Goal: Task Accomplishment & Management: Complete application form

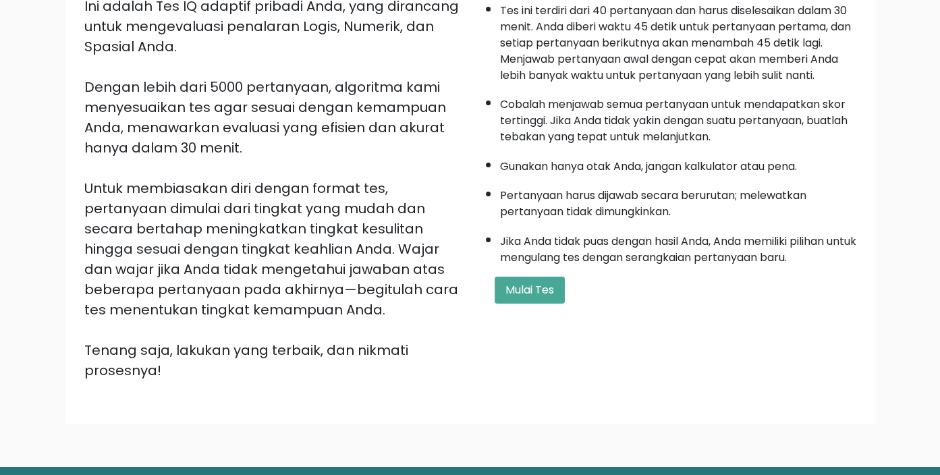
scroll to position [170, 0]
click at [535, 282] on font "Mulai Tes" at bounding box center [529, 290] width 49 height 16
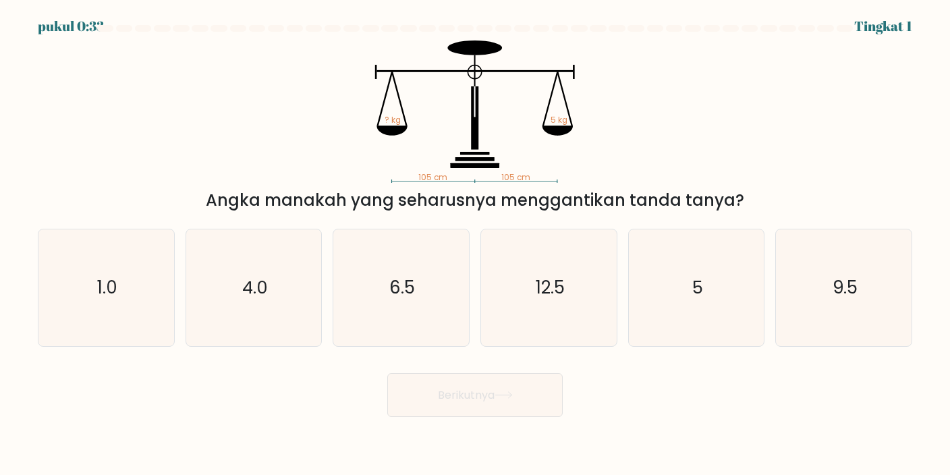
click at [310, 116] on icon "105 cm 105 cm ? kg 5 kg" at bounding box center [475, 111] width 405 height 142
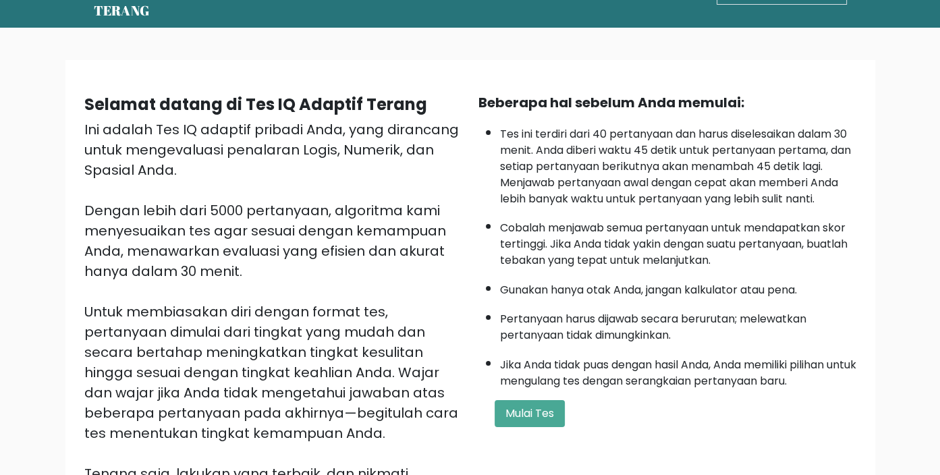
scroll to position [46, 0]
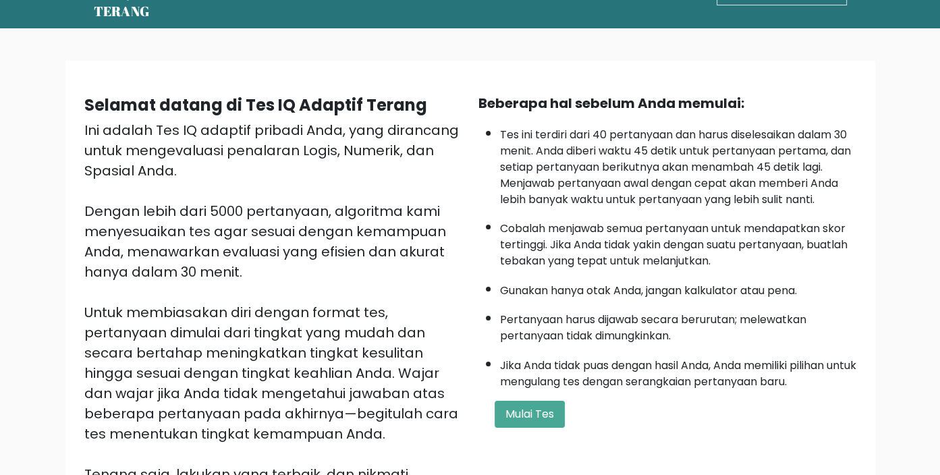
click at [357, 188] on div "Ini adalah Tes IQ adaptif pribadi Anda, yang dirancang untuk mengevaluasi penal…" at bounding box center [273, 312] width 378 height 385
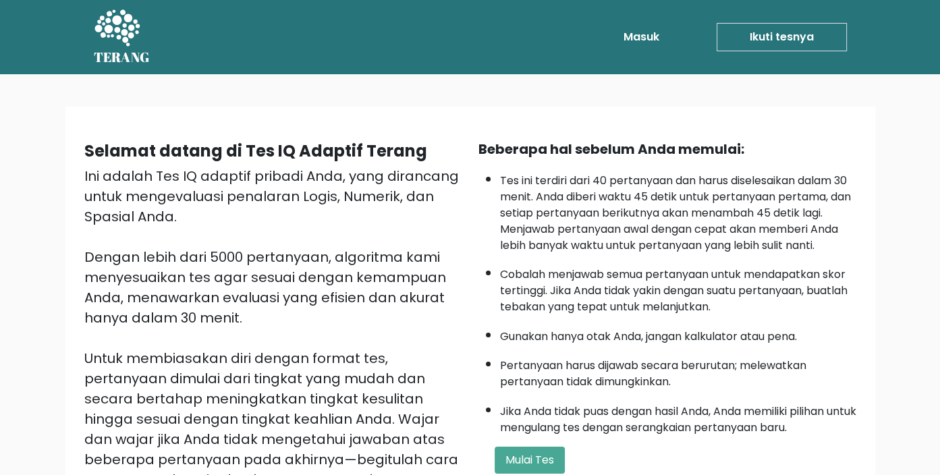
scroll to position [244, 0]
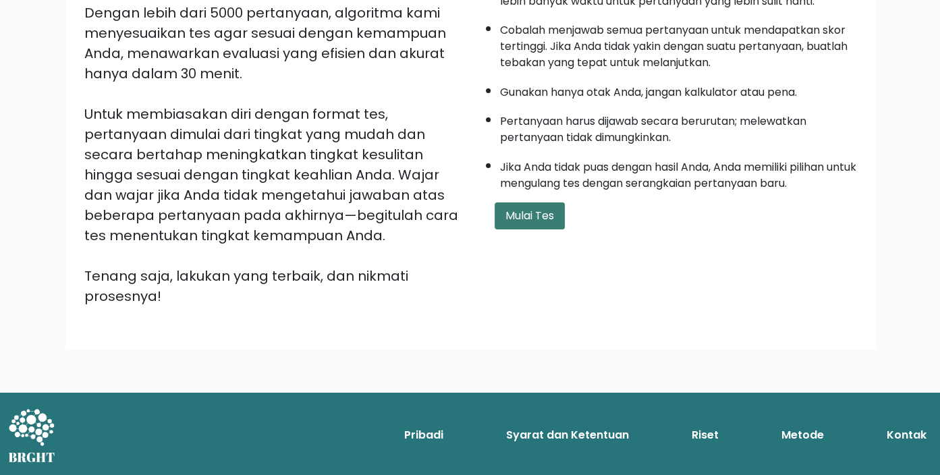
click at [557, 214] on button "Mulai Tes" at bounding box center [530, 215] width 70 height 27
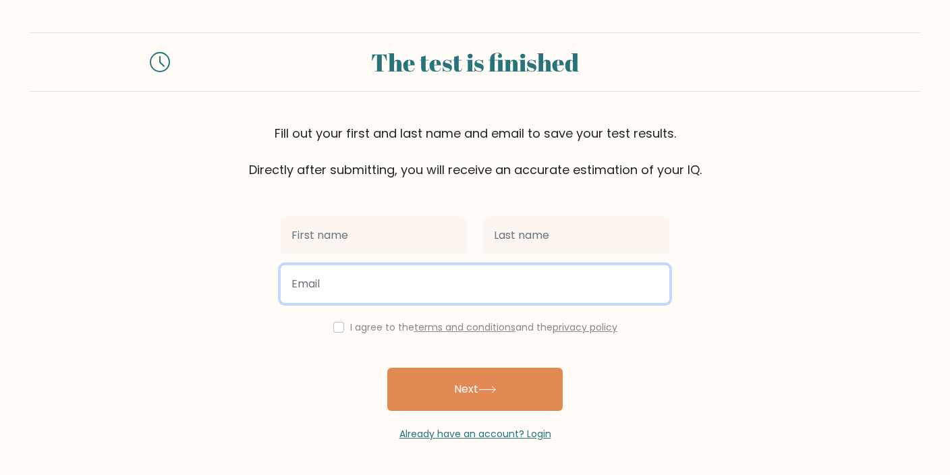
drag, startPoint x: 0, startPoint y: 0, endPoint x: 647, endPoint y: 282, distance: 706.0
click at [647, 282] on input "email" at bounding box center [475, 284] width 389 height 38
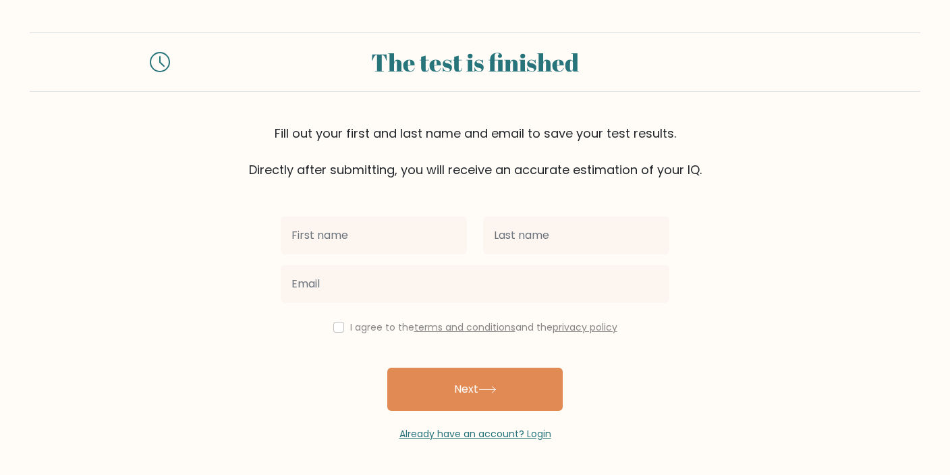
click at [736, 202] on form "The test is finished Fill out your first and last name and email to save your t…" at bounding box center [475, 236] width 950 height 409
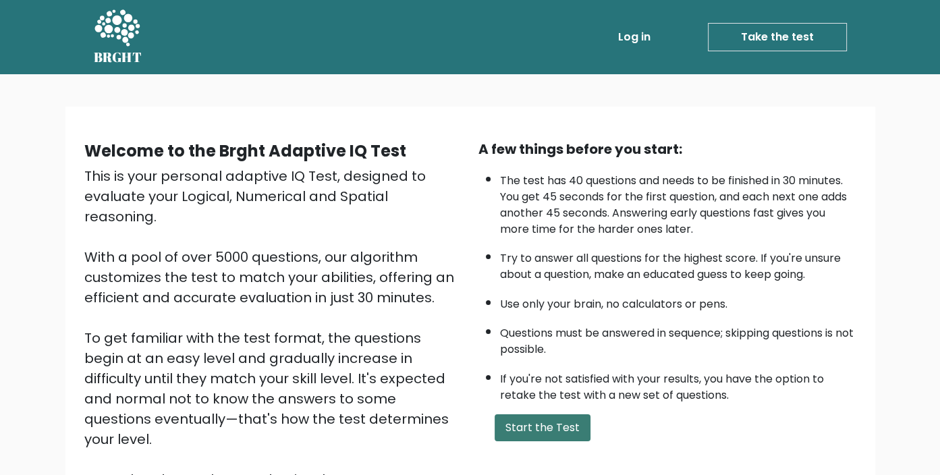
click at [556, 427] on button "Start the Test" at bounding box center [543, 427] width 96 height 27
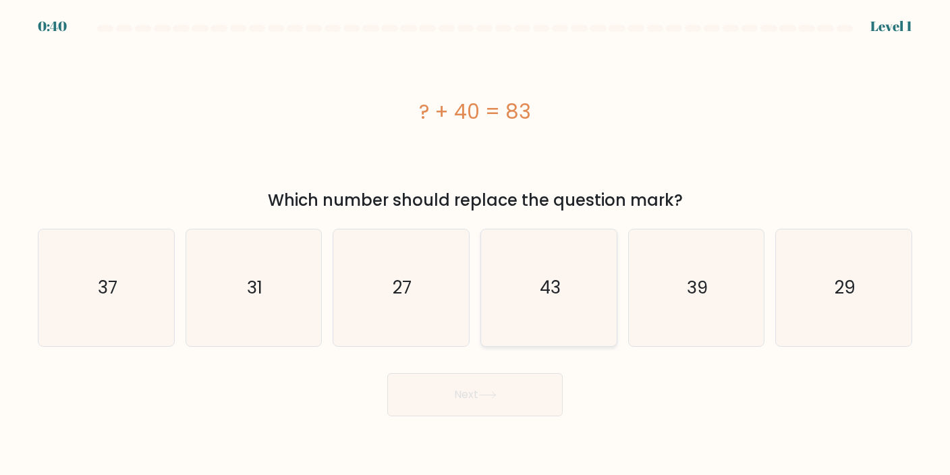
click at [510, 344] on icon "43" at bounding box center [549, 287] width 117 height 117
click at [476, 244] on input "d. 43" at bounding box center [475, 241] width 1 height 7
radio input "true"
click at [491, 394] on icon at bounding box center [488, 394] width 18 height 7
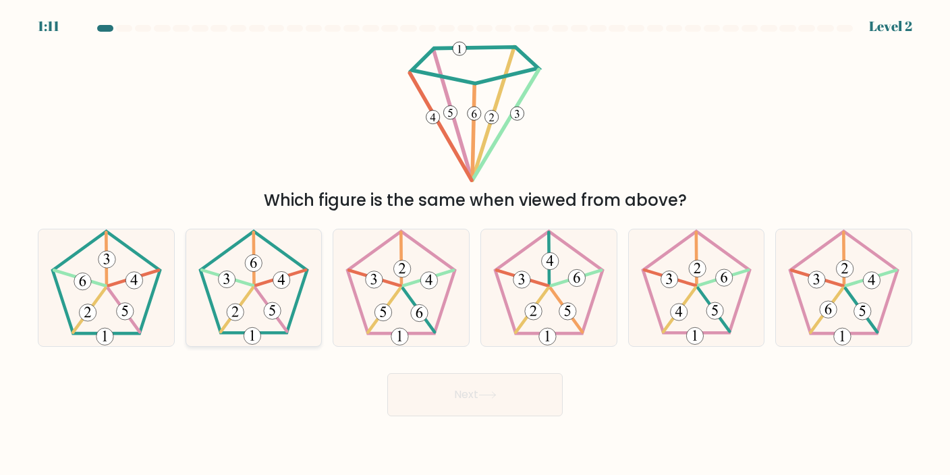
click at [255, 300] on icon at bounding box center [254, 287] width 117 height 117
click at [475, 244] on input "b." at bounding box center [475, 241] width 1 height 7
radio input "true"
click at [489, 394] on icon at bounding box center [488, 394] width 18 height 7
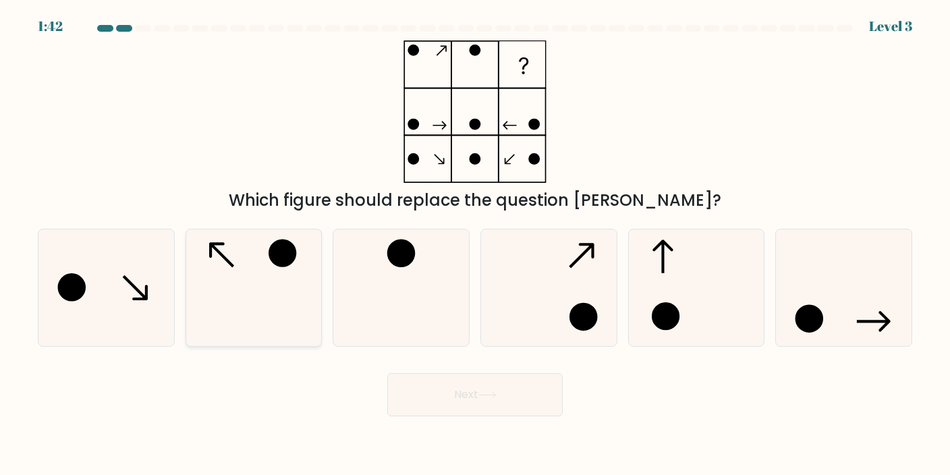
click at [262, 297] on icon at bounding box center [254, 287] width 117 height 117
click at [475, 244] on input "b." at bounding box center [475, 241] width 1 height 7
radio input "true"
click at [505, 394] on button "Next" at bounding box center [474, 394] width 175 height 43
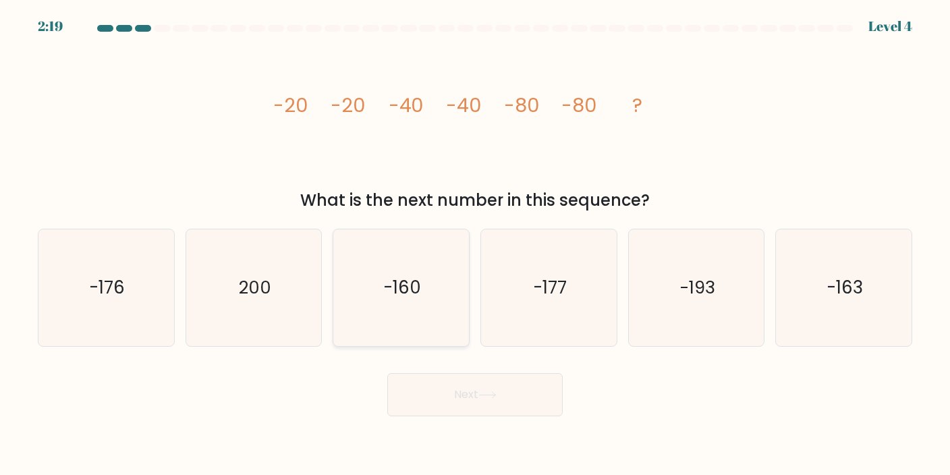
click at [418, 294] on text "-160" at bounding box center [402, 287] width 37 height 24
click at [475, 244] on input "c. -160" at bounding box center [475, 241] width 1 height 7
radio input "true"
click at [501, 398] on button "Next" at bounding box center [474, 394] width 175 height 43
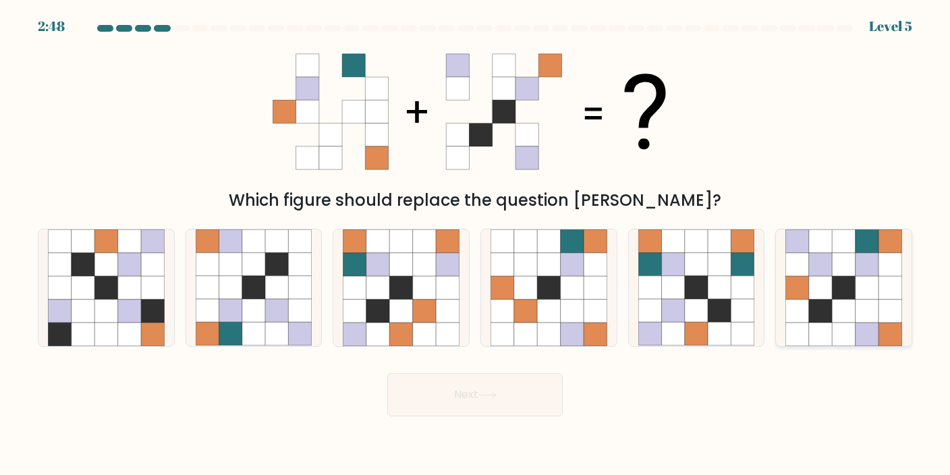
click at [851, 286] on icon at bounding box center [843, 287] width 23 height 23
click at [476, 244] on input "f." at bounding box center [475, 241] width 1 height 7
radio input "true"
click at [501, 407] on button "Next" at bounding box center [474, 394] width 175 height 43
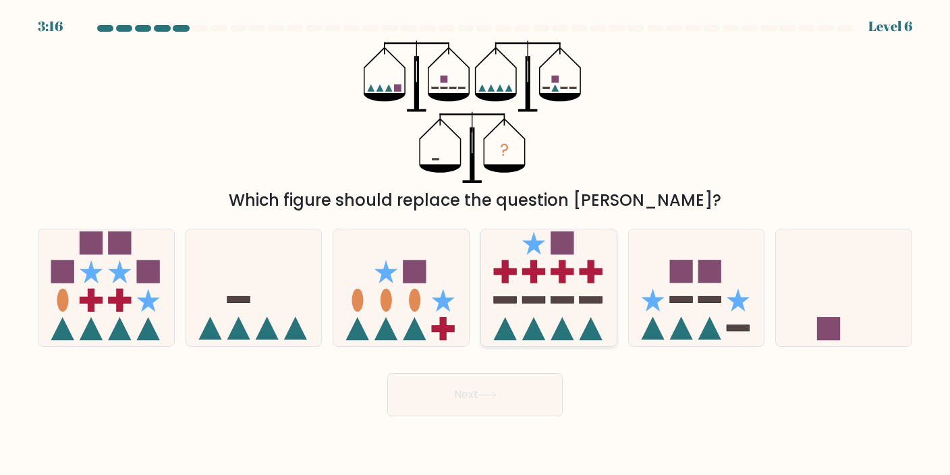
click at [540, 275] on rect at bounding box center [533, 272] width 23 height 7
click at [476, 244] on input "d." at bounding box center [475, 241] width 1 height 7
radio input "true"
click at [815, 279] on icon at bounding box center [844, 287] width 136 height 112
click at [476, 244] on input "f." at bounding box center [475, 241] width 1 height 7
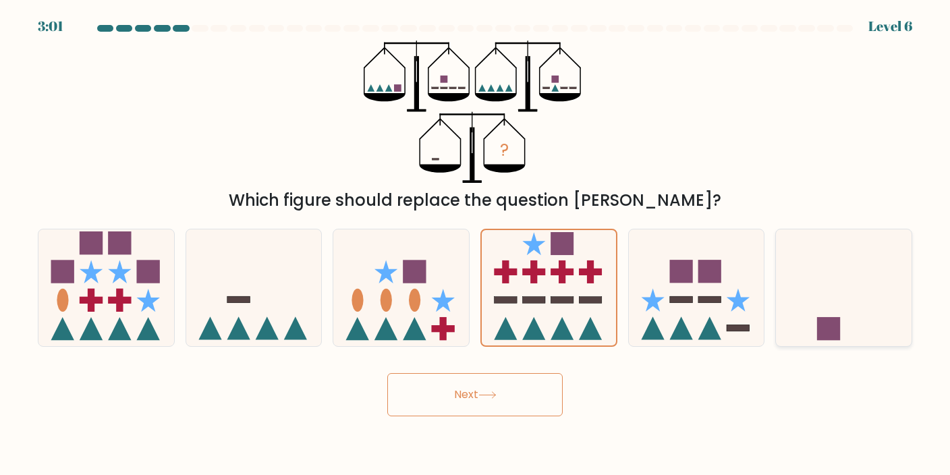
radio input "true"
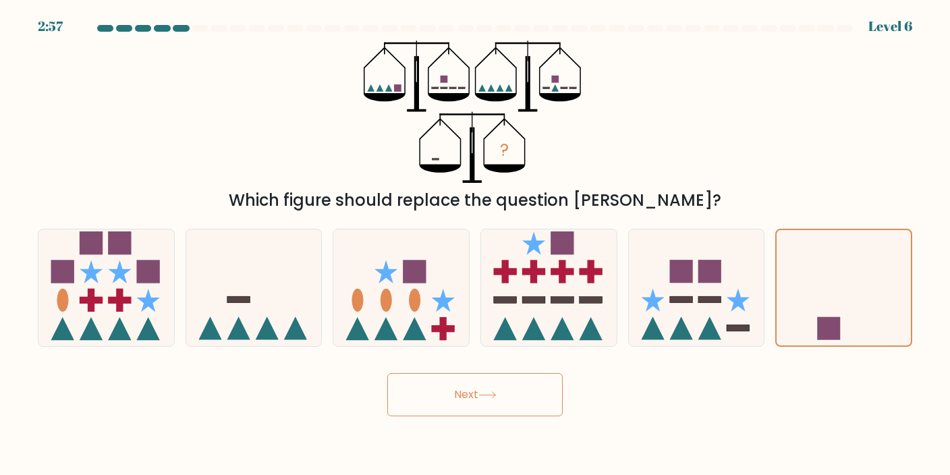
click at [470, 414] on button "Next" at bounding box center [474, 394] width 175 height 43
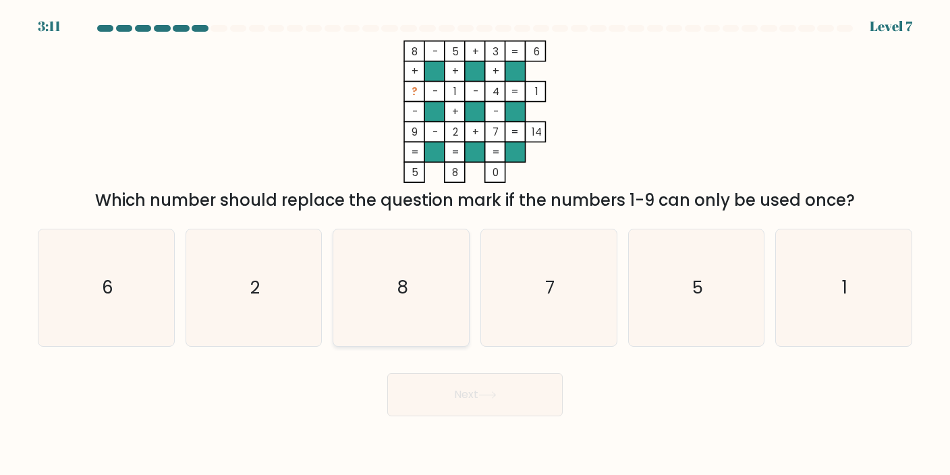
click at [445, 292] on icon "8" at bounding box center [401, 287] width 117 height 117
click at [475, 244] on input "c. 8" at bounding box center [475, 241] width 1 height 7
radio input "true"
click at [144, 280] on icon "6" at bounding box center [106, 287] width 117 height 117
click at [475, 244] on input "a. 6" at bounding box center [475, 241] width 1 height 7
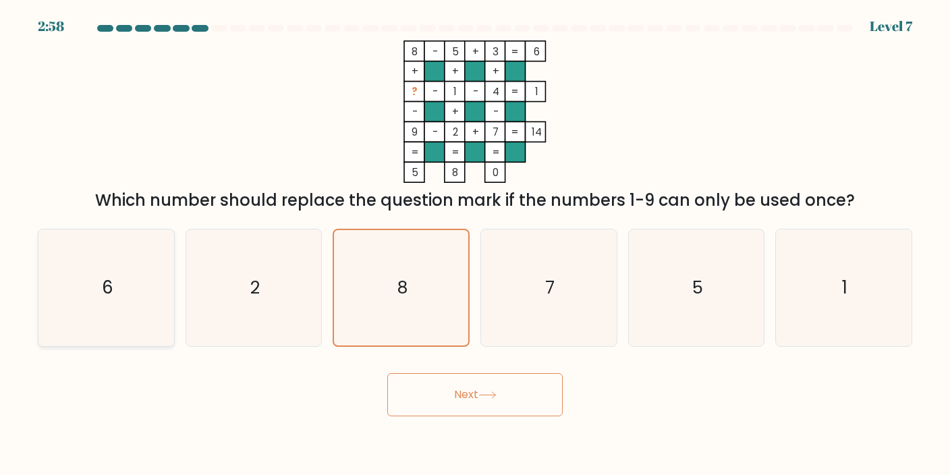
radio input "true"
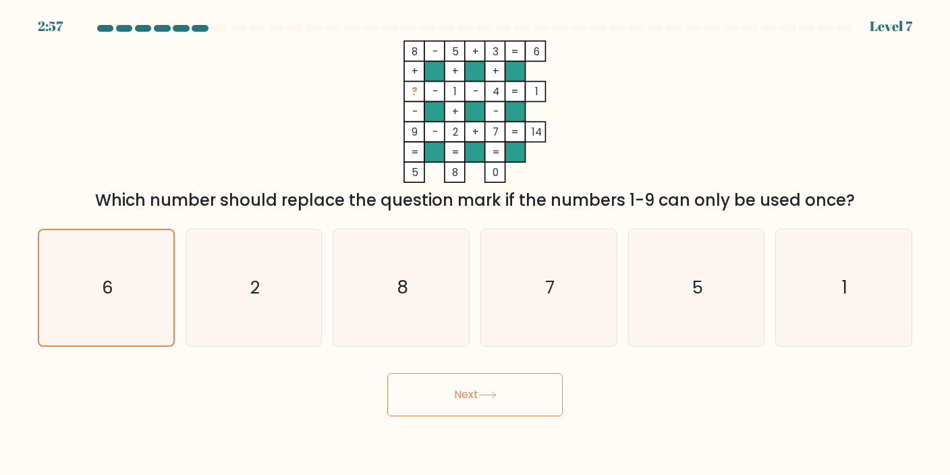
click at [452, 407] on button "Next" at bounding box center [474, 394] width 175 height 43
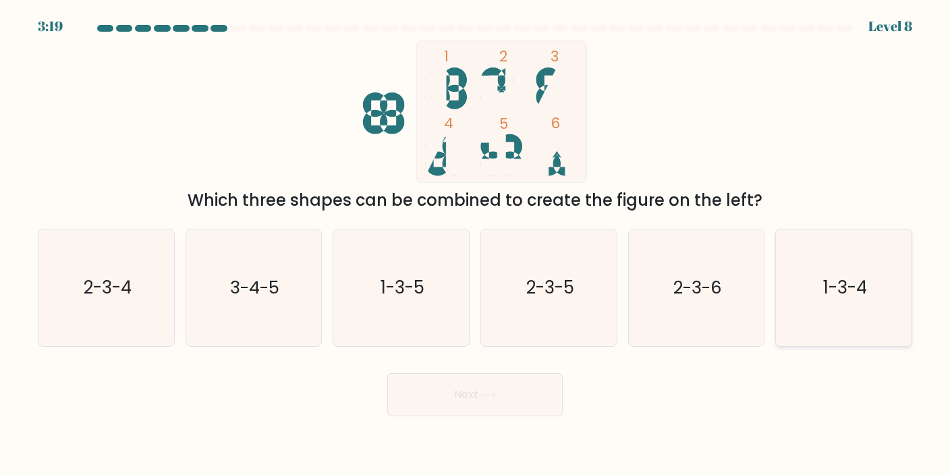
click at [895, 312] on icon "1-3-4" at bounding box center [844, 287] width 117 height 117
click at [476, 244] on input "f. 1-3-4" at bounding box center [475, 241] width 1 height 7
radio input "true"
click at [518, 403] on button "Next" at bounding box center [474, 394] width 175 height 43
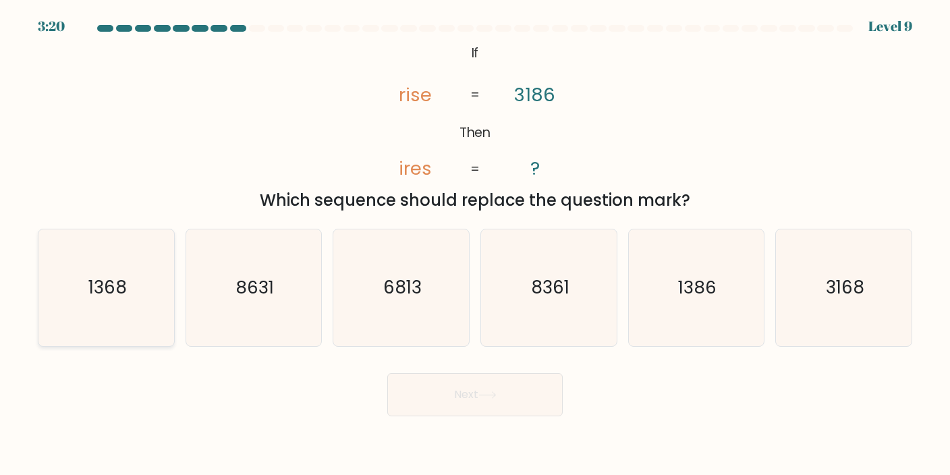
click at [96, 298] on text "1368" at bounding box center [107, 287] width 38 height 24
click at [475, 244] on input "a. 1368" at bounding box center [475, 241] width 1 height 7
radio input "true"
click at [536, 399] on button "Next" at bounding box center [474, 394] width 175 height 43
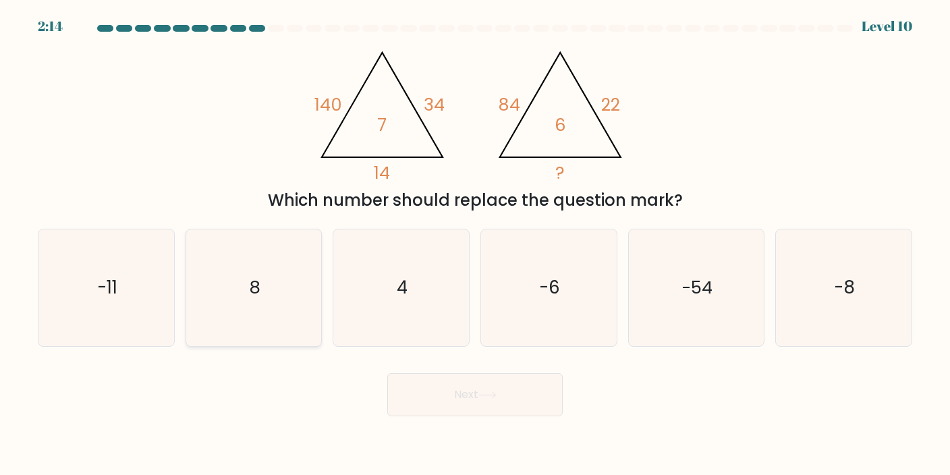
click at [263, 265] on icon "8" at bounding box center [254, 287] width 117 height 117
click at [475, 244] on input "b. 8" at bounding box center [475, 241] width 1 height 7
radio input "true"
click at [533, 393] on button "Next" at bounding box center [474, 394] width 175 height 43
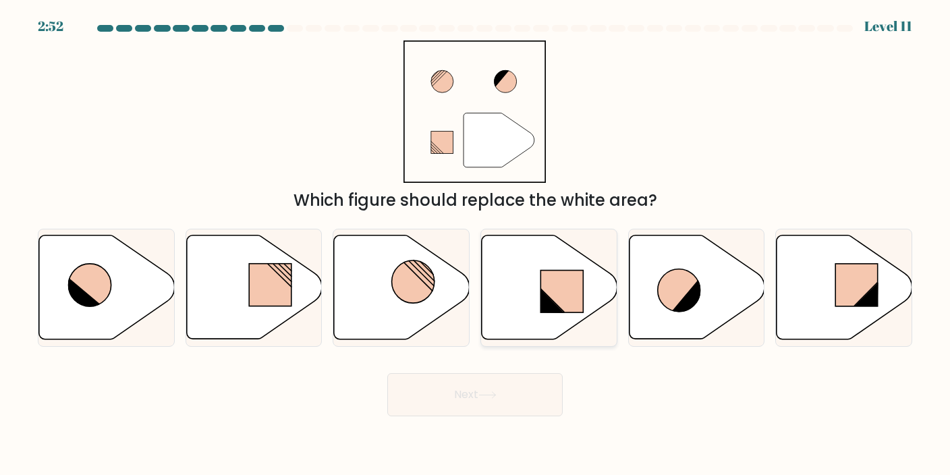
click at [528, 311] on icon at bounding box center [550, 288] width 136 height 104
click at [476, 244] on input "d." at bounding box center [475, 241] width 1 height 7
radio input "true"
click at [487, 398] on icon at bounding box center [488, 394] width 18 height 7
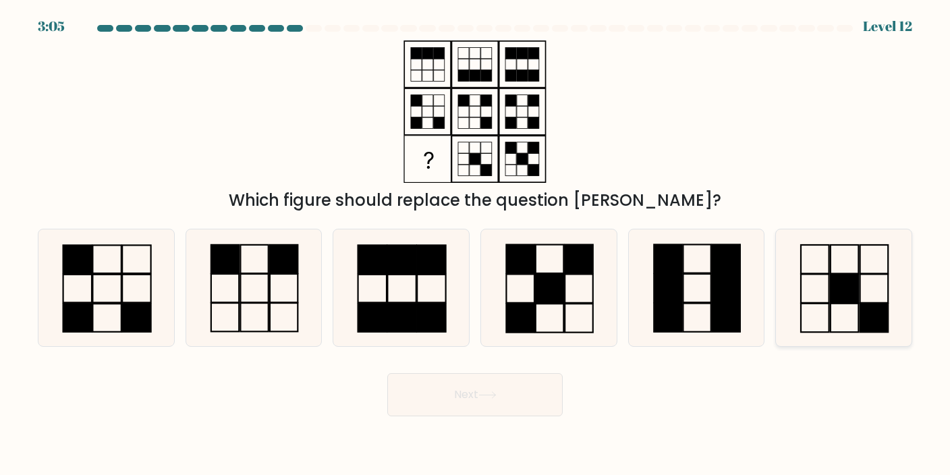
click at [845, 296] on rect at bounding box center [845, 288] width 28 height 28
click at [476, 244] on input "f." at bounding box center [475, 241] width 1 height 7
radio input "true"
click at [458, 398] on button "Next" at bounding box center [474, 394] width 175 height 43
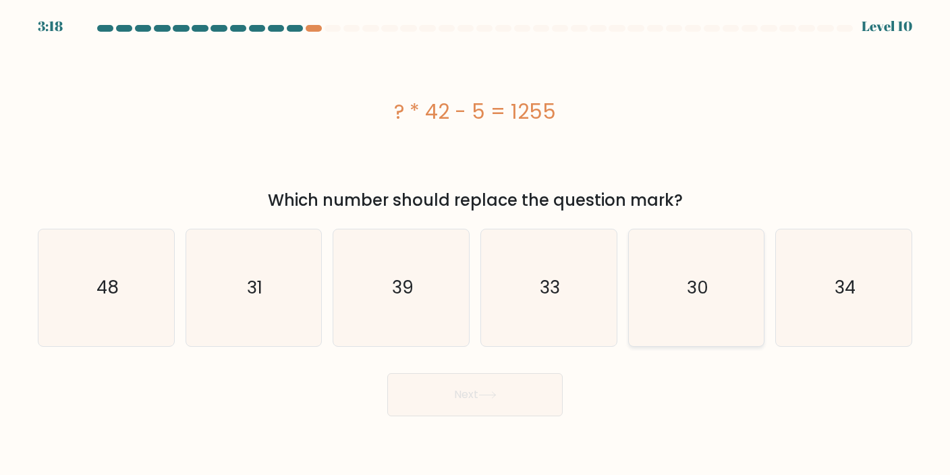
click at [707, 279] on text "30" at bounding box center [698, 287] width 22 height 24
click at [476, 244] on input "e. 30" at bounding box center [475, 241] width 1 height 7
radio input "true"
click at [518, 389] on button "Next" at bounding box center [474, 394] width 175 height 43
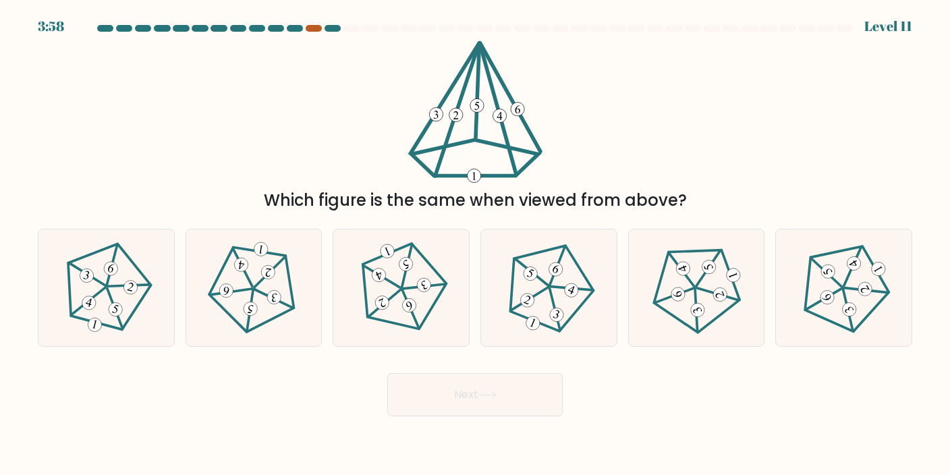
click at [312, 28] on div at bounding box center [314, 28] width 16 height 7
click at [407, 263] on 516 at bounding box center [406, 265] width 18 height 18
click at [475, 244] on input "c." at bounding box center [475, 241] width 1 height 7
radio input "true"
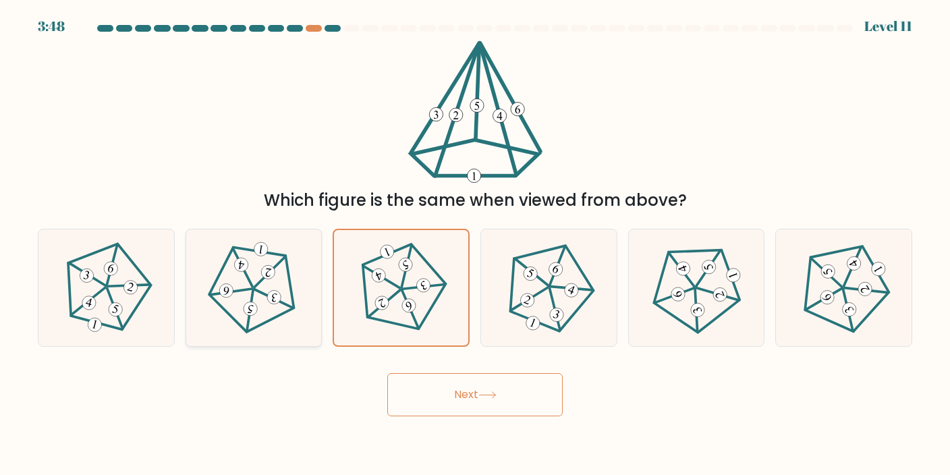
click at [253, 291] on 623 at bounding box center [249, 311] width 7 height 42
click at [475, 244] on input "b." at bounding box center [475, 241] width 1 height 7
radio input "true"
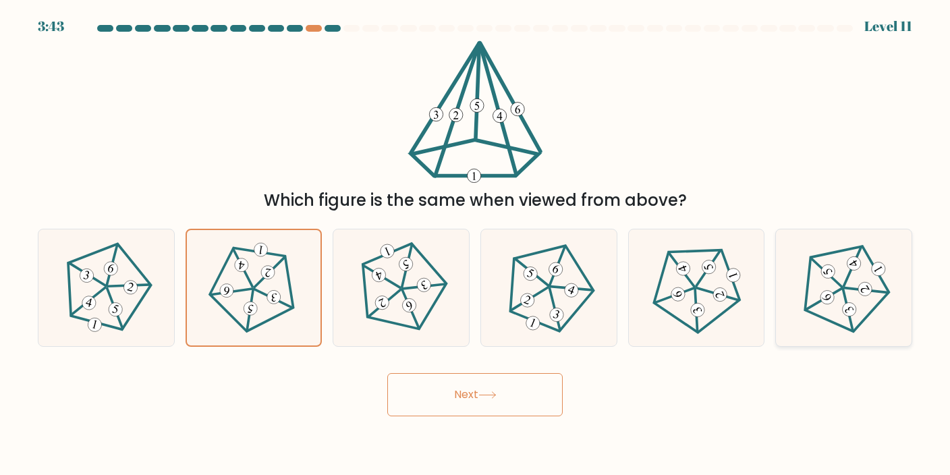
click at [815, 281] on icon at bounding box center [844, 287] width 93 height 93
click at [476, 244] on input "f." at bounding box center [475, 241] width 1 height 7
radio input "true"
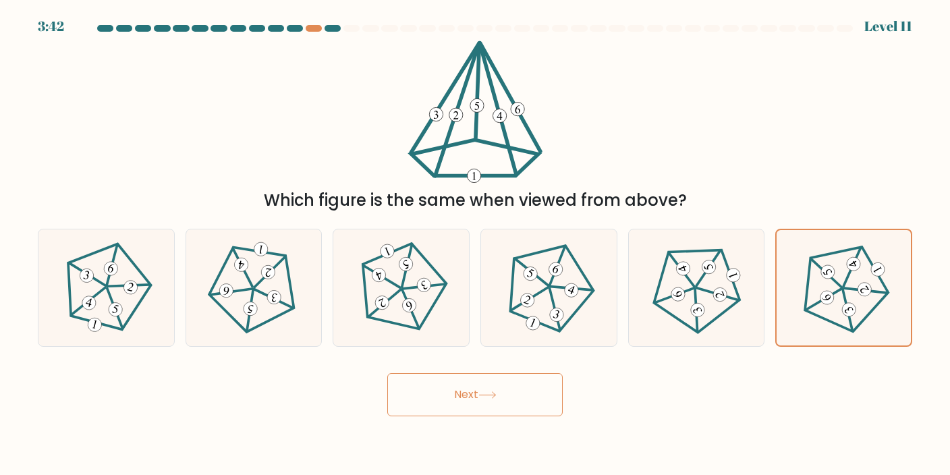
click at [526, 400] on button "Next" at bounding box center [474, 394] width 175 height 43
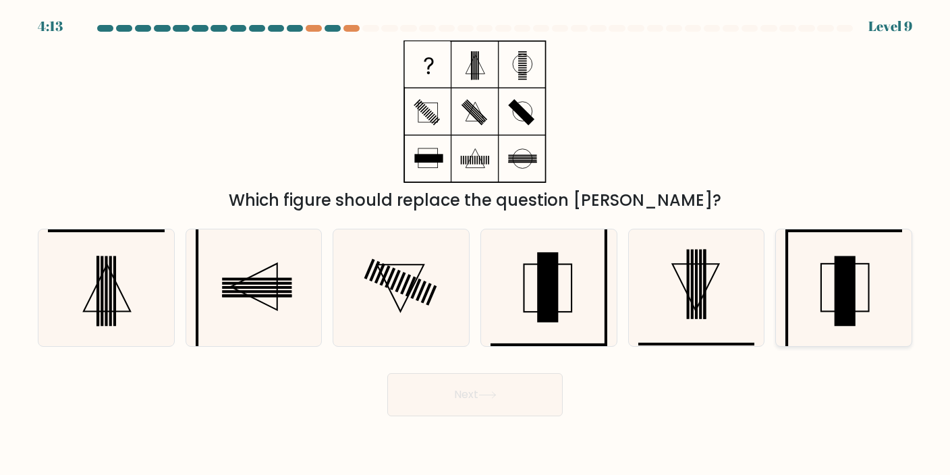
click at [861, 260] on icon at bounding box center [844, 287] width 117 height 117
click at [476, 244] on input "f." at bounding box center [475, 241] width 1 height 7
radio input "true"
click at [531, 410] on button "Next" at bounding box center [474, 394] width 175 height 43
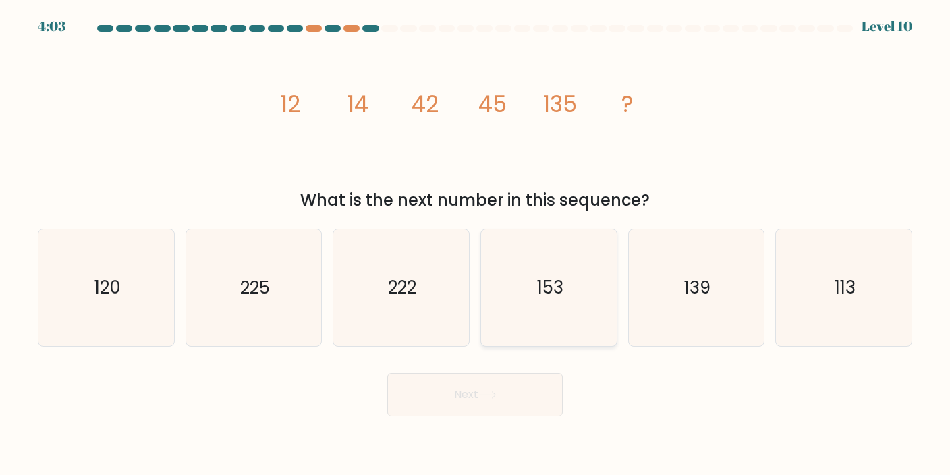
click at [510, 253] on icon "153" at bounding box center [549, 287] width 117 height 117
click at [476, 244] on input "d. 153" at bounding box center [475, 241] width 1 height 7
radio input "true"
click at [714, 275] on icon "139" at bounding box center [696, 287] width 117 height 117
click at [476, 244] on input "e. 139" at bounding box center [475, 241] width 1 height 7
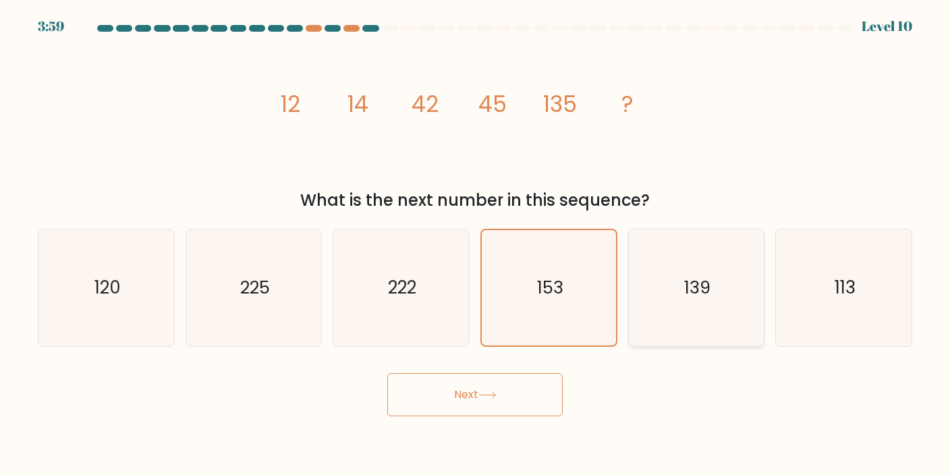
radio input "true"
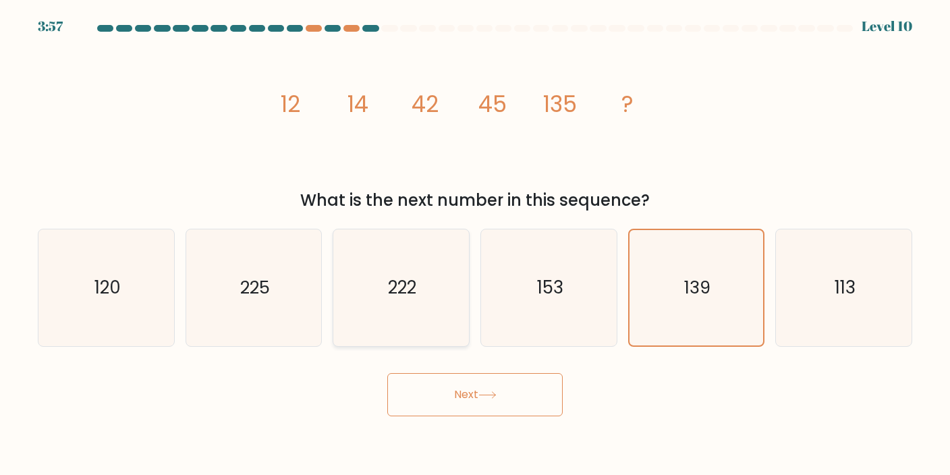
click at [378, 295] on icon "222" at bounding box center [401, 287] width 117 height 117
click at [475, 244] on input "c. 222" at bounding box center [475, 241] width 1 height 7
radio input "true"
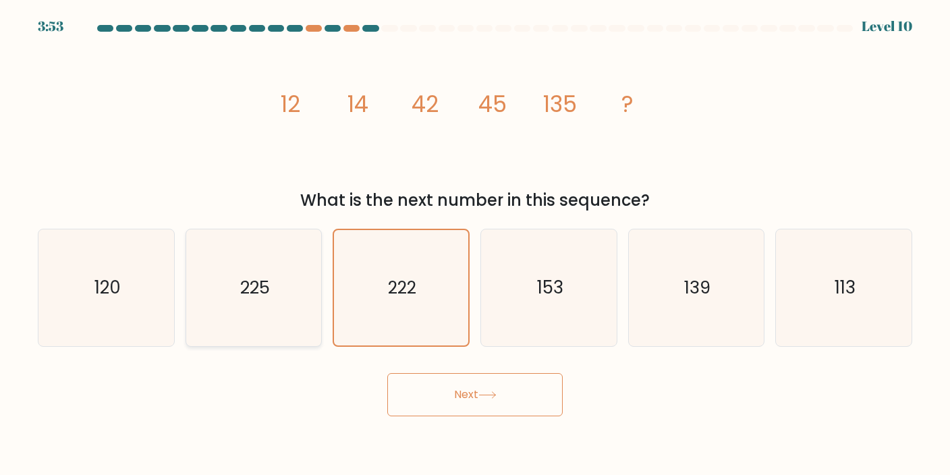
click at [297, 296] on icon "225" at bounding box center [254, 287] width 117 height 117
click at [475, 244] on input "b. 225" at bounding box center [475, 241] width 1 height 7
radio input "true"
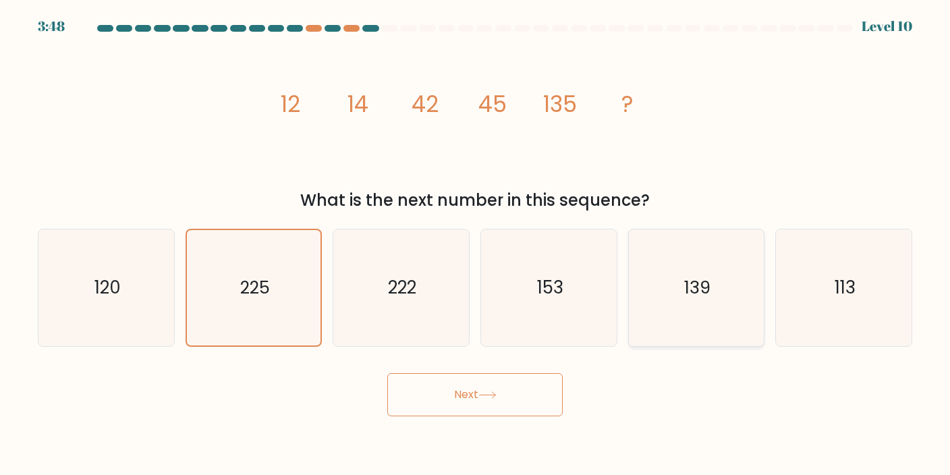
click at [690, 302] on icon "139" at bounding box center [696, 287] width 117 height 117
click at [476, 244] on input "e. 139" at bounding box center [475, 241] width 1 height 7
radio input "true"
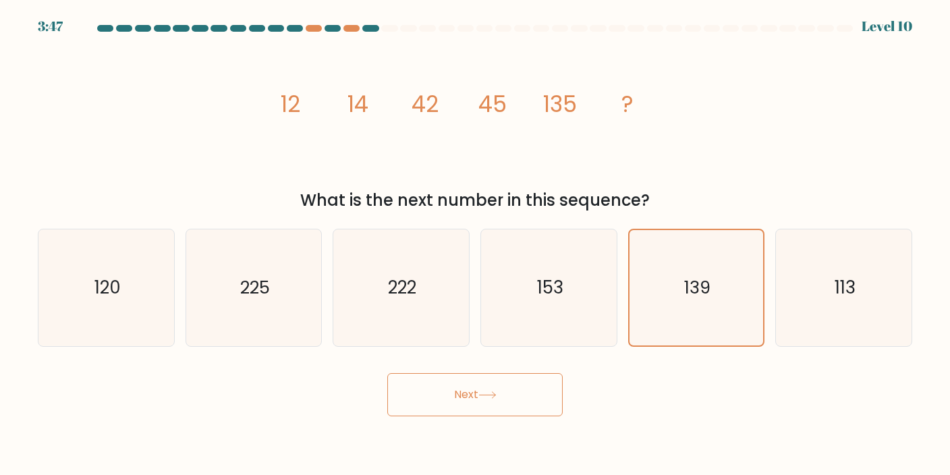
click at [458, 408] on button "Next" at bounding box center [474, 394] width 175 height 43
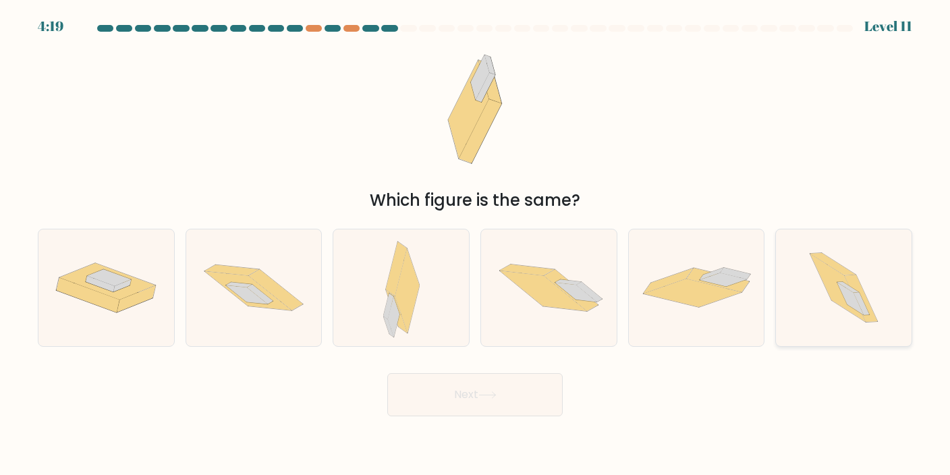
click at [833, 277] on icon at bounding box center [838, 288] width 55 height 68
click at [476, 244] on input "f." at bounding box center [475, 241] width 1 height 7
radio input "true"
click at [522, 379] on button "Next" at bounding box center [474, 394] width 175 height 43
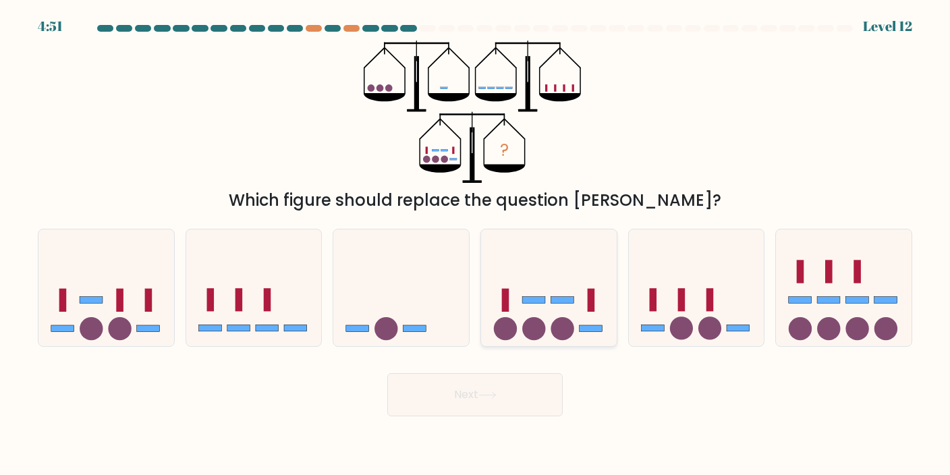
click at [537, 307] on icon at bounding box center [549, 287] width 136 height 112
click at [476, 244] on input "d." at bounding box center [475, 241] width 1 height 7
radio input "true"
click at [490, 406] on button "Next" at bounding box center [474, 394] width 175 height 43
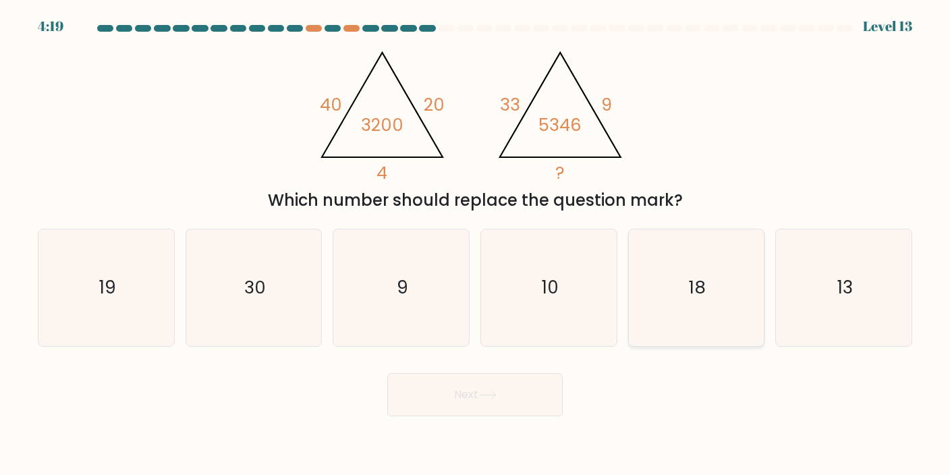
click at [704, 260] on icon "18" at bounding box center [696, 287] width 117 height 117
click at [476, 244] on input "e. 18" at bounding box center [475, 241] width 1 height 7
radio input "true"
click at [532, 402] on button "Next" at bounding box center [474, 394] width 175 height 43
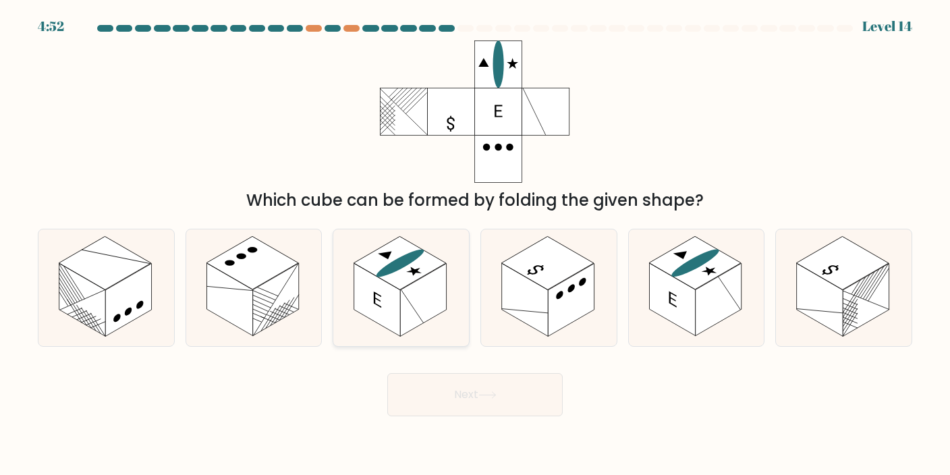
click at [449, 304] on icon at bounding box center [401, 287] width 136 height 117
click at [475, 244] on input "c." at bounding box center [475, 241] width 1 height 7
radio input "true"
click at [531, 394] on button "Next" at bounding box center [474, 394] width 175 height 43
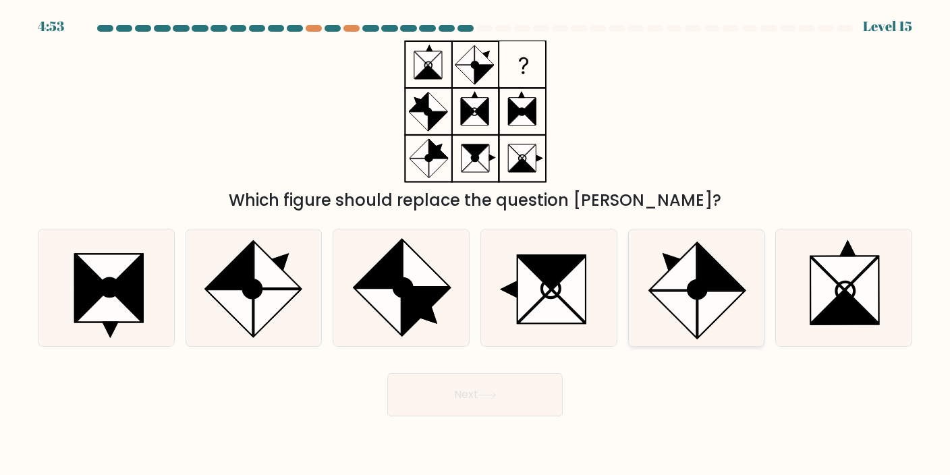
click at [682, 269] on icon at bounding box center [673, 267] width 47 height 47
click at [476, 244] on input "e." at bounding box center [475, 241] width 1 height 7
radio input "true"
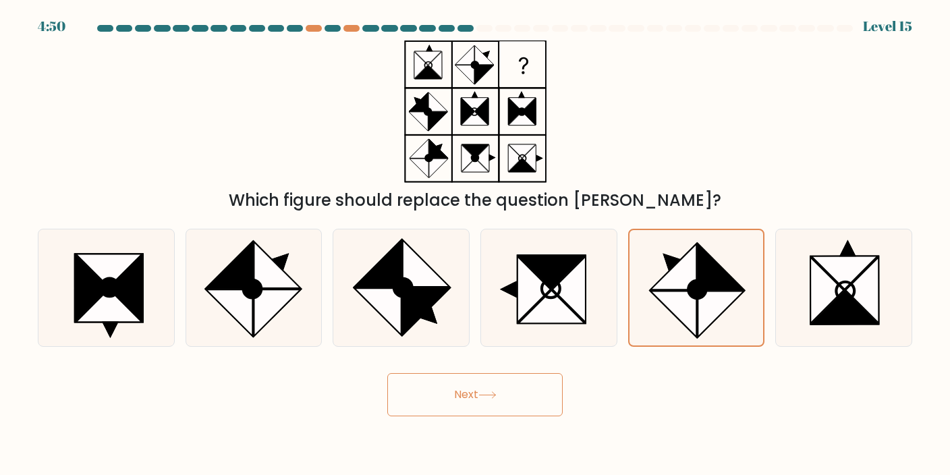
click at [532, 384] on button "Next" at bounding box center [474, 394] width 175 height 43
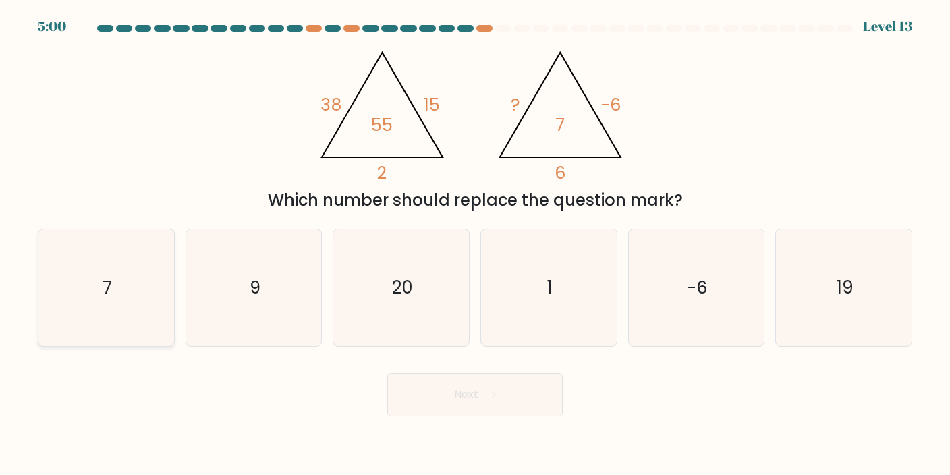
click at [101, 284] on icon "7" at bounding box center [106, 287] width 117 height 117
click at [475, 244] on input "a. 7" at bounding box center [475, 241] width 1 height 7
radio input "true"
click at [487, 402] on button "Next" at bounding box center [474, 394] width 175 height 43
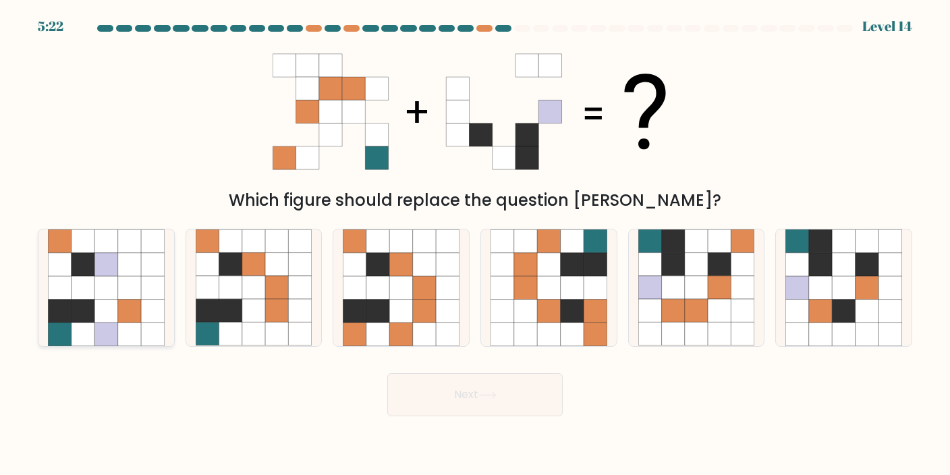
click at [119, 324] on icon at bounding box center [129, 334] width 23 height 23
click at [475, 244] on input "a." at bounding box center [475, 241] width 1 height 7
radio input "true"
click at [218, 270] on icon at bounding box center [207, 264] width 23 height 23
click at [475, 244] on input "b." at bounding box center [475, 241] width 1 height 7
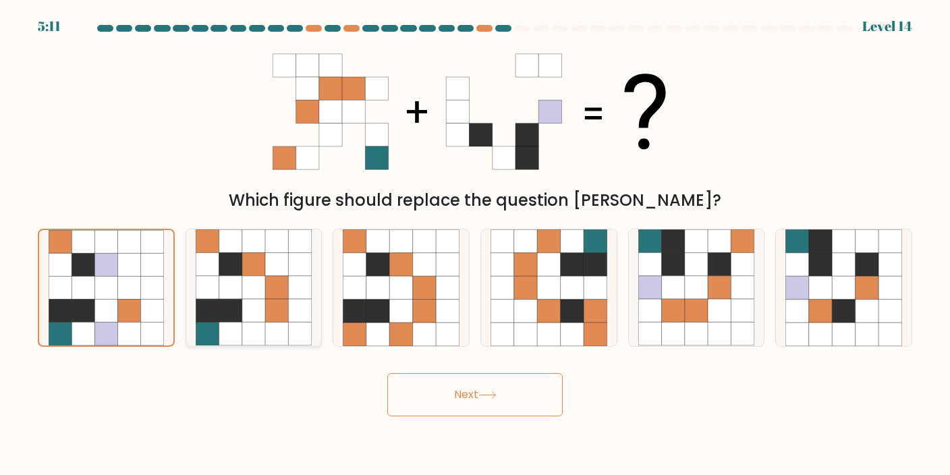
radio input "true"
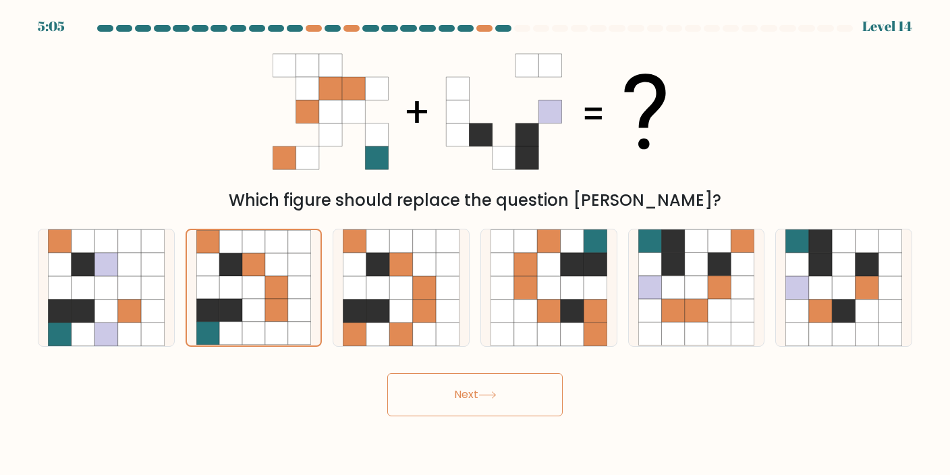
click at [503, 383] on button "Next" at bounding box center [474, 394] width 175 height 43
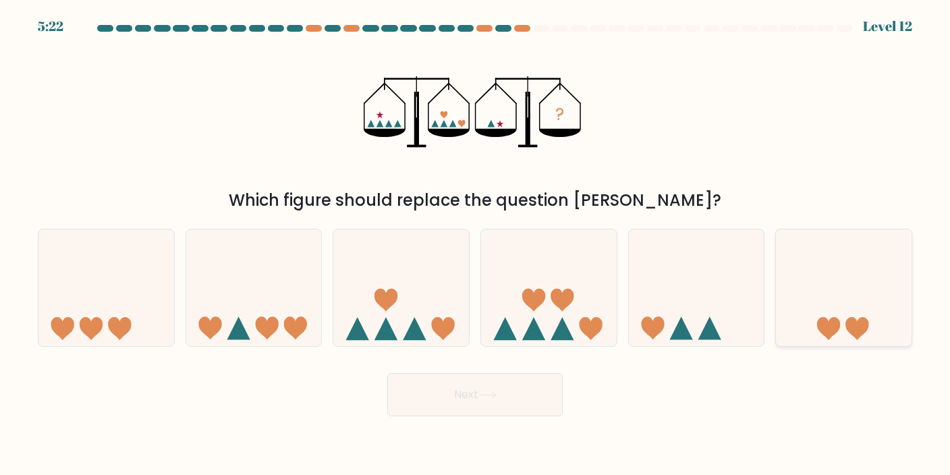
click at [802, 293] on icon at bounding box center [844, 287] width 136 height 112
click at [476, 244] on input "f." at bounding box center [475, 241] width 1 height 7
radio input "true"
click at [497, 385] on button "Next" at bounding box center [474, 394] width 175 height 43
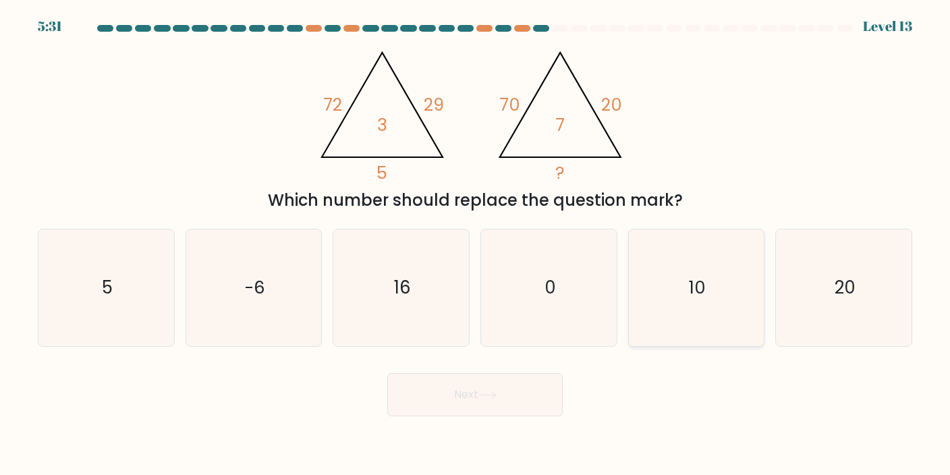
click at [717, 302] on icon "10" at bounding box center [696, 287] width 117 height 117
click at [476, 244] on input "e. 10" at bounding box center [475, 241] width 1 height 7
radio input "true"
click at [514, 406] on button "Next" at bounding box center [474, 394] width 175 height 43
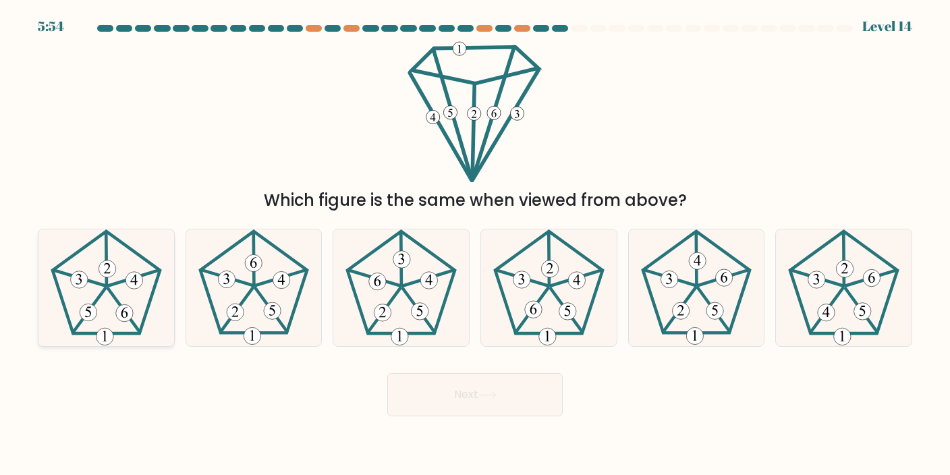
click at [132, 291] on icon at bounding box center [106, 287] width 117 height 117
click at [475, 244] on input "a." at bounding box center [475, 241] width 1 height 7
radio input "true"
click at [502, 389] on button "Next" at bounding box center [474, 394] width 175 height 43
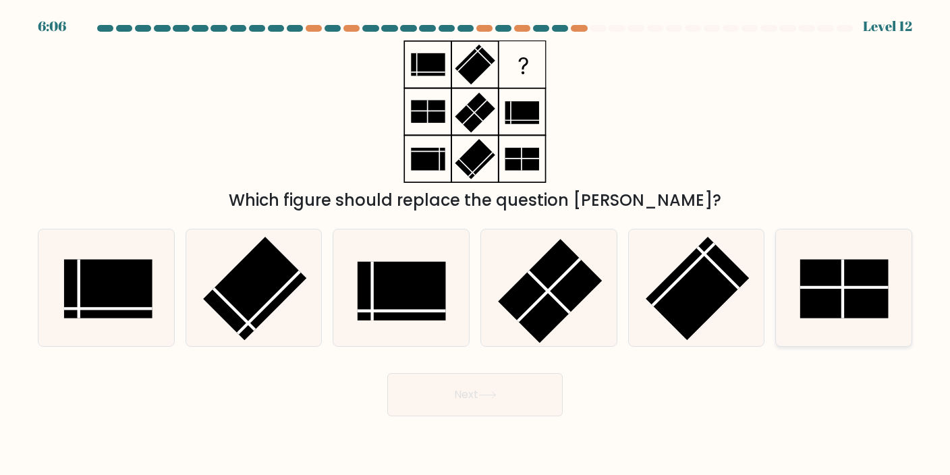
click at [860, 280] on rect at bounding box center [844, 289] width 88 height 59
click at [476, 244] on input "f." at bounding box center [475, 241] width 1 height 7
radio input "true"
click at [483, 403] on button "Next" at bounding box center [474, 394] width 175 height 43
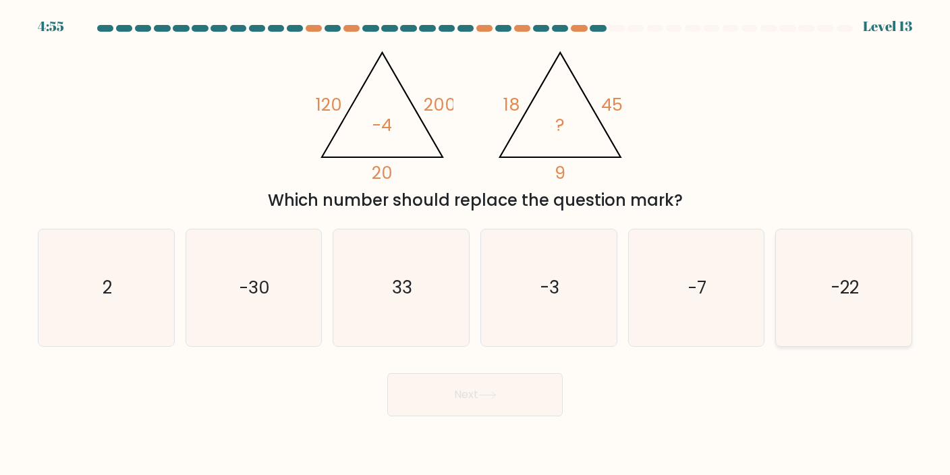
click at [789, 294] on icon "-22" at bounding box center [844, 287] width 117 height 117
click at [476, 244] on input "f. -22" at bounding box center [475, 241] width 1 height 7
radio input "true"
click at [528, 393] on button "Next" at bounding box center [474, 394] width 175 height 43
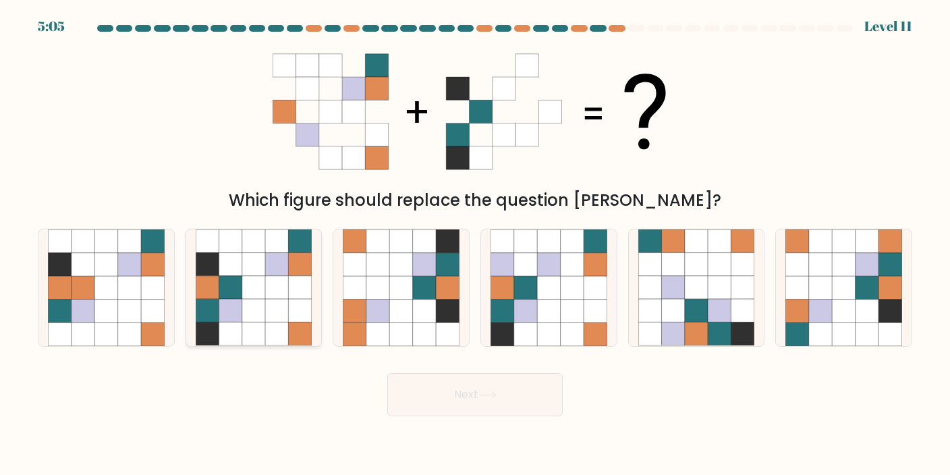
click at [283, 250] on icon at bounding box center [276, 241] width 23 height 23
click at [475, 244] on input "b." at bounding box center [475, 241] width 1 height 7
radio input "true"
click at [239, 258] on icon at bounding box center [230, 265] width 23 height 23
click at [475, 244] on input "b." at bounding box center [475, 241] width 1 height 7
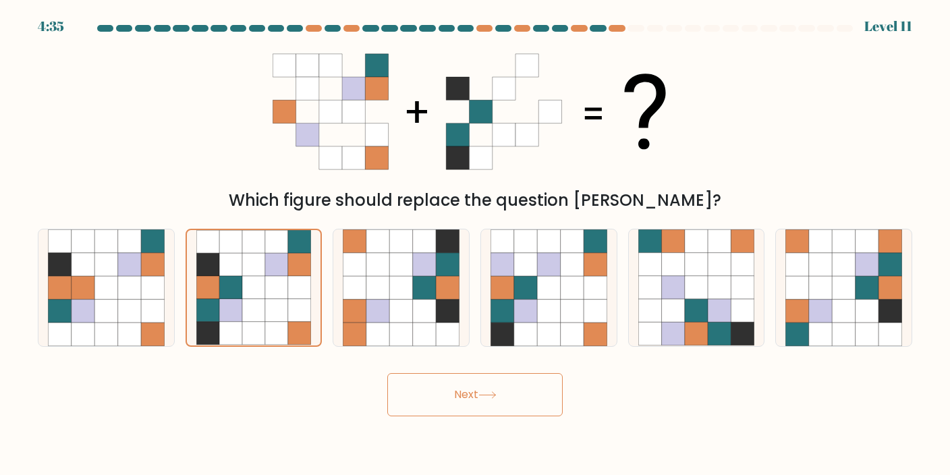
click at [487, 408] on button "Next" at bounding box center [474, 394] width 175 height 43
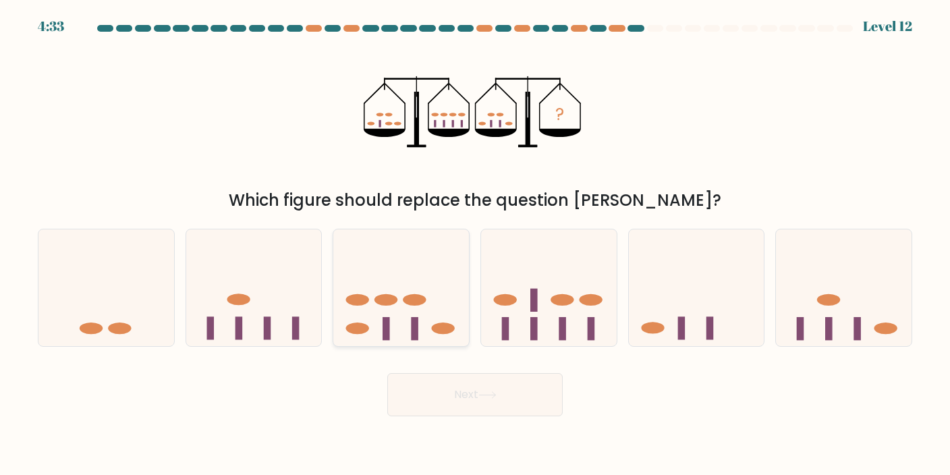
click at [440, 294] on icon at bounding box center [401, 287] width 136 height 112
click at [475, 244] on input "c." at bounding box center [475, 241] width 1 height 7
radio input "true"
click at [526, 252] on icon at bounding box center [549, 287] width 136 height 112
click at [476, 244] on input "d." at bounding box center [475, 241] width 1 height 7
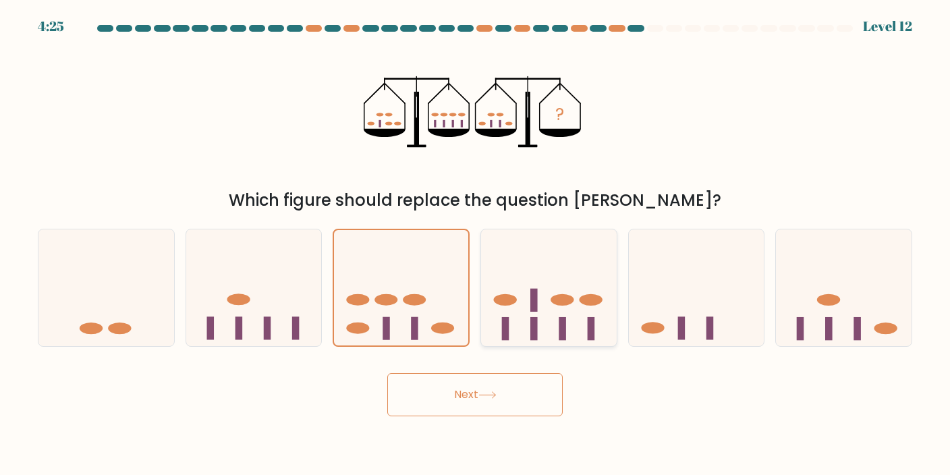
radio input "true"
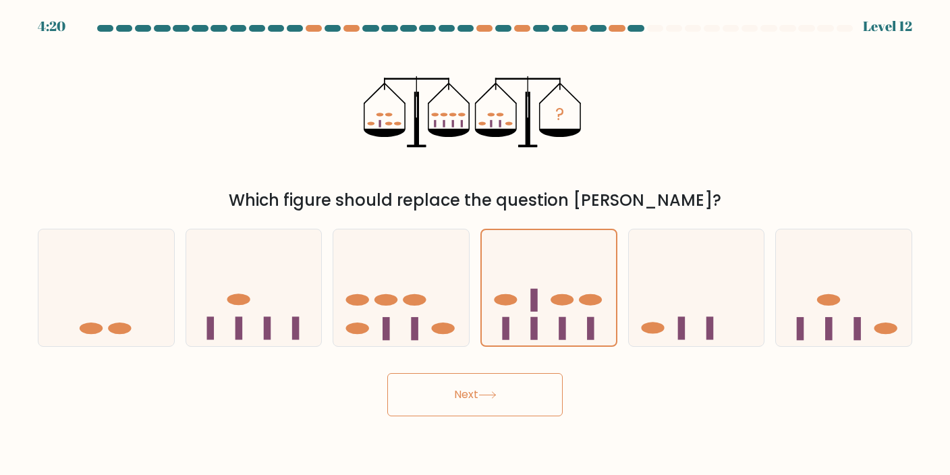
click at [509, 400] on button "Next" at bounding box center [474, 394] width 175 height 43
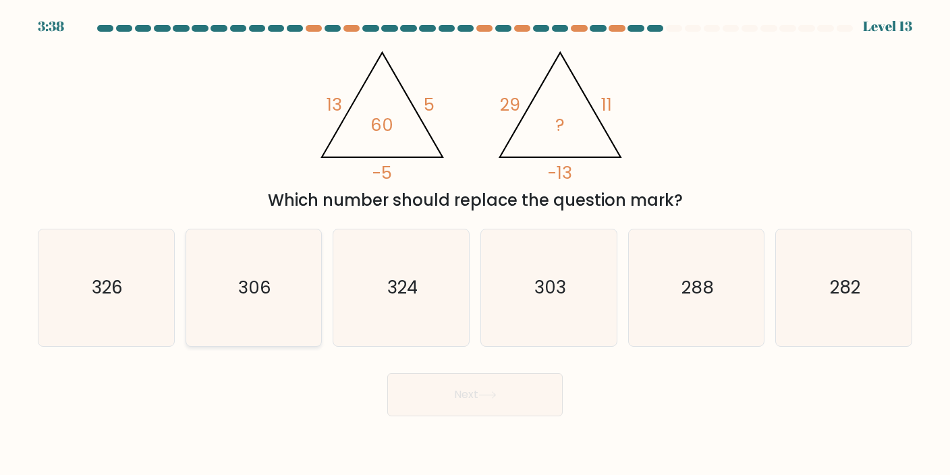
click at [265, 288] on text "306" at bounding box center [254, 287] width 33 height 24
click at [475, 244] on input "b. 306" at bounding box center [475, 241] width 1 height 7
radio input "true"
click at [449, 390] on button "Next" at bounding box center [474, 394] width 175 height 43
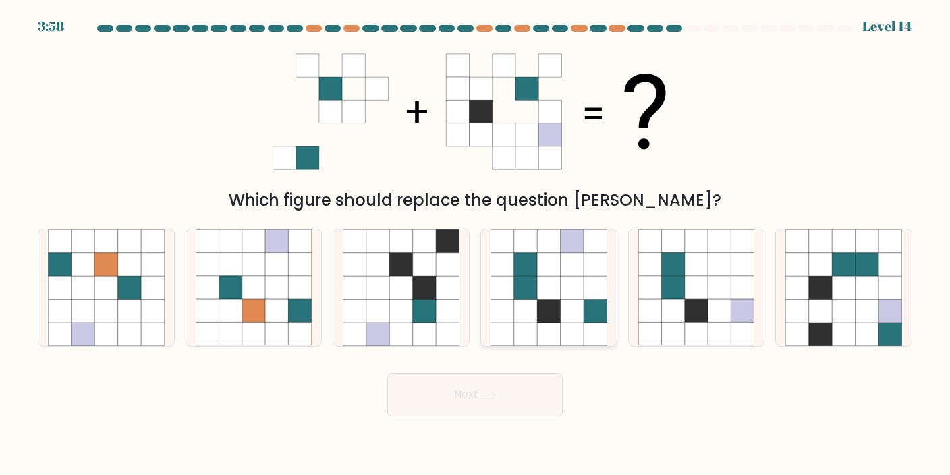
click at [565, 303] on icon at bounding box center [571, 311] width 23 height 23
click at [476, 244] on input "d." at bounding box center [475, 241] width 1 height 7
radio input "true"
click at [474, 387] on button "Next" at bounding box center [474, 394] width 175 height 43
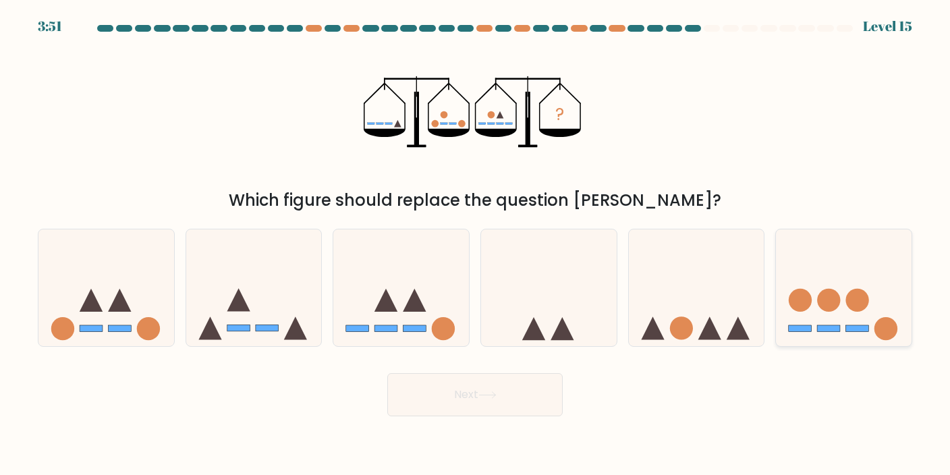
click at [880, 250] on icon at bounding box center [844, 287] width 136 height 112
click at [476, 244] on input "f." at bounding box center [475, 241] width 1 height 7
radio input "true"
click at [489, 407] on button "Next" at bounding box center [474, 394] width 175 height 43
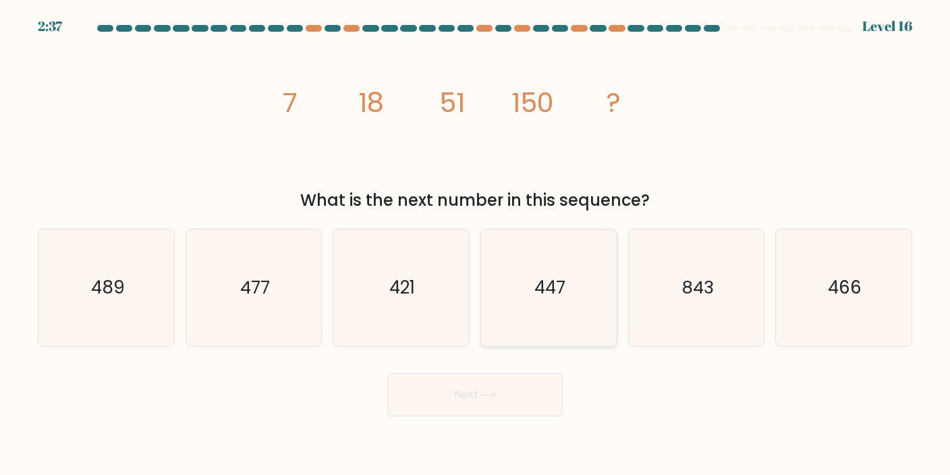
click at [588, 256] on icon "447" at bounding box center [549, 287] width 117 height 117
click at [476, 244] on input "d. 447" at bounding box center [475, 241] width 1 height 7
radio input "true"
drag, startPoint x: 499, startPoint y: 389, endPoint x: 483, endPoint y: 395, distance: 17.9
click at [483, 395] on icon at bounding box center [488, 394] width 18 height 7
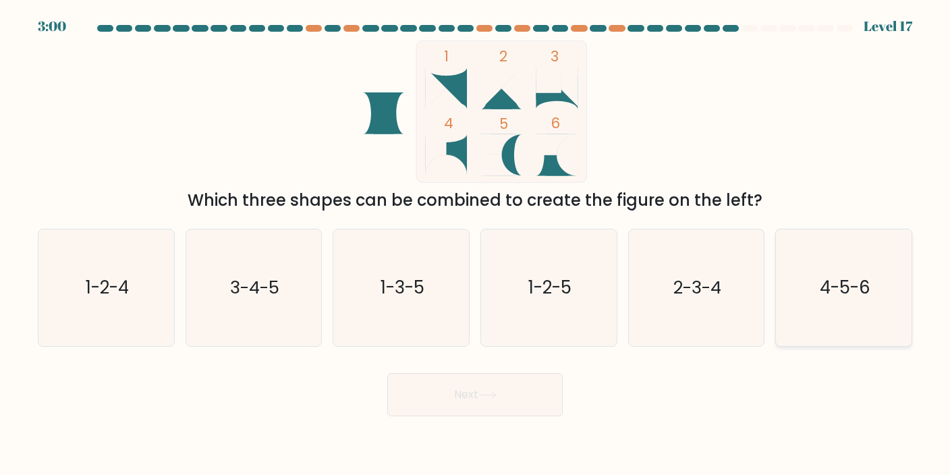
click at [908, 261] on div "4-5-6" at bounding box center [843, 288] width 137 height 118
click at [476, 244] on input "f. 4-5-6" at bounding box center [475, 241] width 1 height 7
radio input "true"
click at [528, 393] on button "Next" at bounding box center [474, 394] width 175 height 43
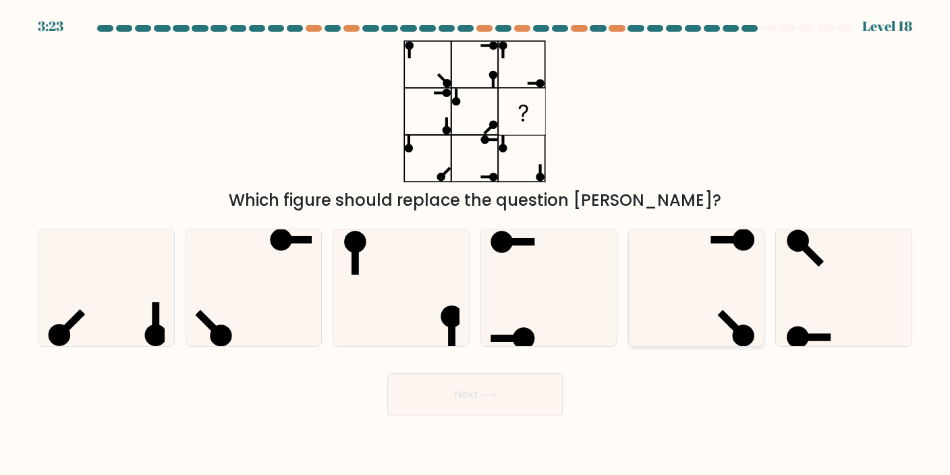
click at [677, 268] on icon at bounding box center [696, 287] width 117 height 117
click at [476, 244] on input "e." at bounding box center [475, 241] width 1 height 7
radio input "true"
click at [489, 392] on icon at bounding box center [488, 394] width 18 height 7
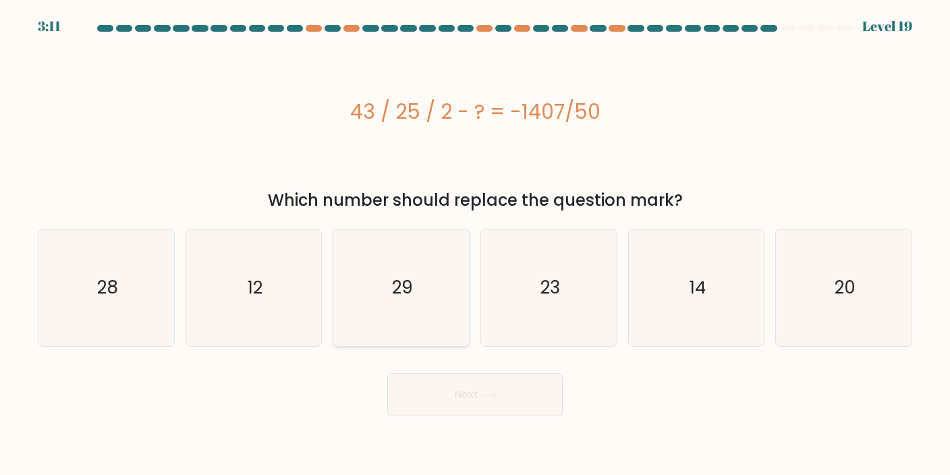
click at [384, 288] on icon "29" at bounding box center [401, 287] width 117 height 117
click at [475, 244] on input "c. 29" at bounding box center [475, 241] width 1 height 7
radio input "true"
click at [465, 395] on button "Next" at bounding box center [474, 394] width 175 height 43
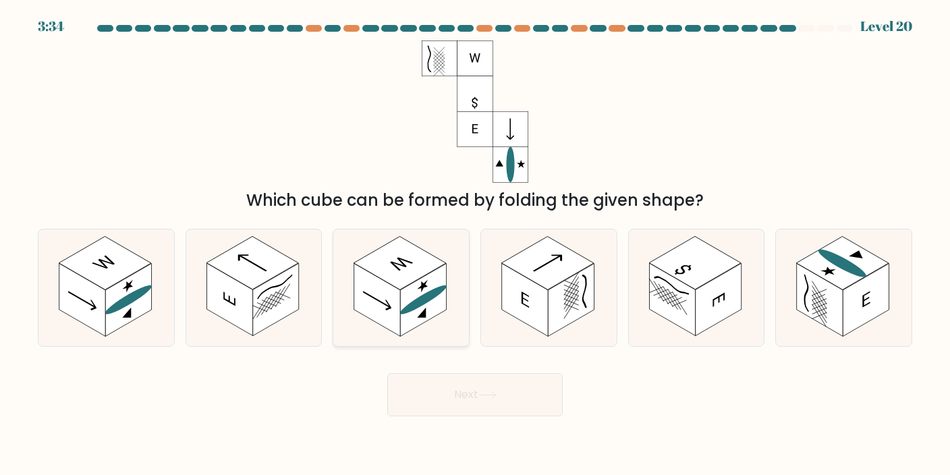
click at [416, 283] on rect at bounding box center [423, 300] width 46 height 73
click at [475, 244] on input "c." at bounding box center [475, 241] width 1 height 7
radio input "true"
click at [497, 400] on button "Next" at bounding box center [474, 394] width 175 height 43
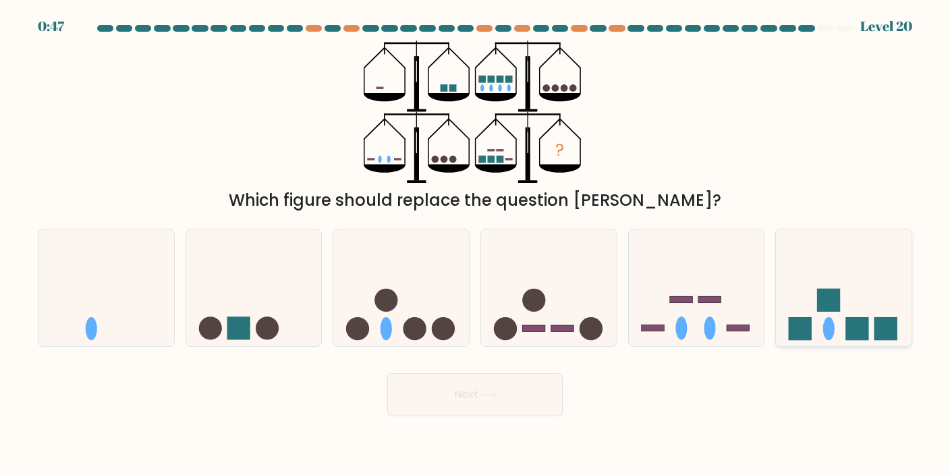
click at [829, 286] on icon at bounding box center [844, 287] width 136 height 112
click at [476, 244] on input "f." at bounding box center [475, 241] width 1 height 7
radio input "true"
click at [537, 381] on button "Next" at bounding box center [474, 394] width 175 height 43
click at [516, 381] on button "Next" at bounding box center [474, 394] width 175 height 43
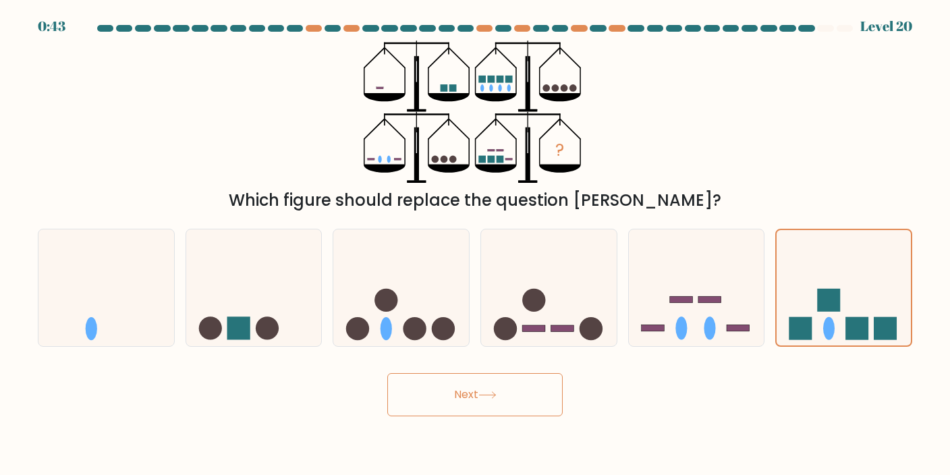
click at [516, 381] on button "Next" at bounding box center [474, 394] width 175 height 43
click at [506, 391] on button "Next" at bounding box center [474, 394] width 175 height 43
click at [512, 396] on button "Next" at bounding box center [474, 394] width 175 height 43
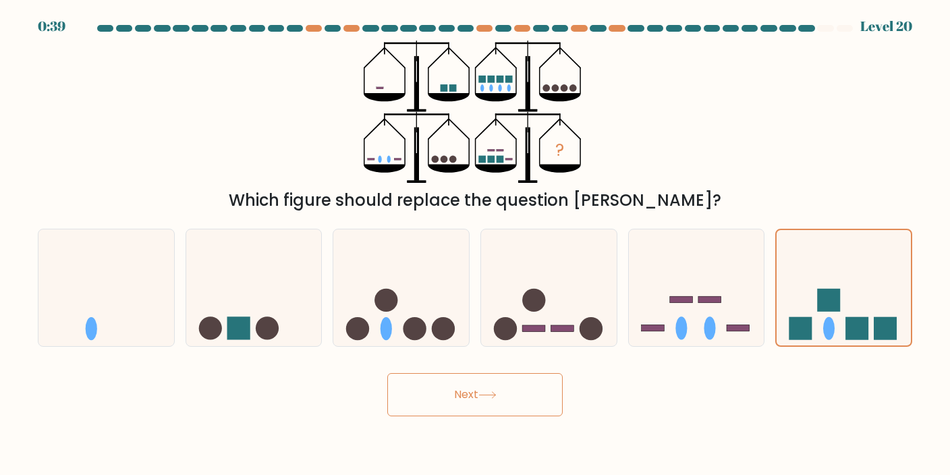
click at [512, 396] on button "Next" at bounding box center [474, 394] width 175 height 43
click at [771, 292] on div "f." at bounding box center [844, 288] width 148 height 118
drag, startPoint x: 771, startPoint y: 292, endPoint x: 746, endPoint y: 300, distance: 25.6
click at [746, 300] on div "a. b. c. d." at bounding box center [474, 282] width 885 height 129
click at [759, 295] on icon at bounding box center [697, 287] width 136 height 112
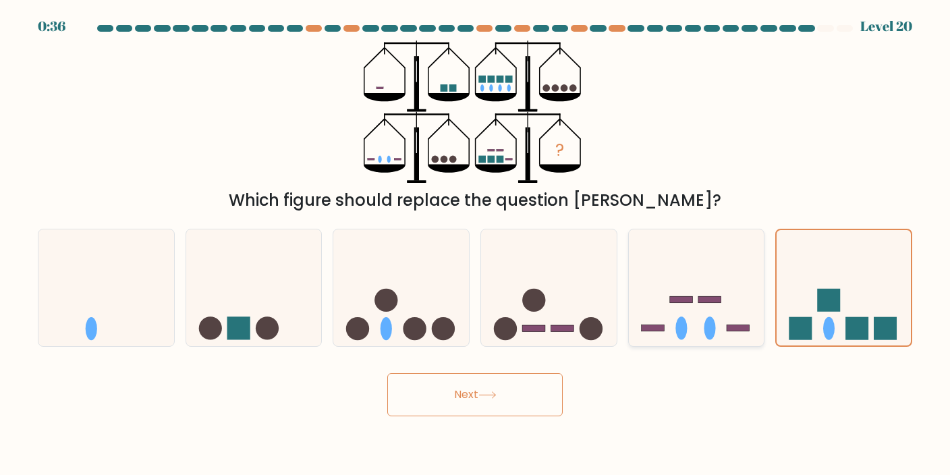
click at [476, 244] on input "e." at bounding box center [475, 241] width 1 height 7
radio input "true"
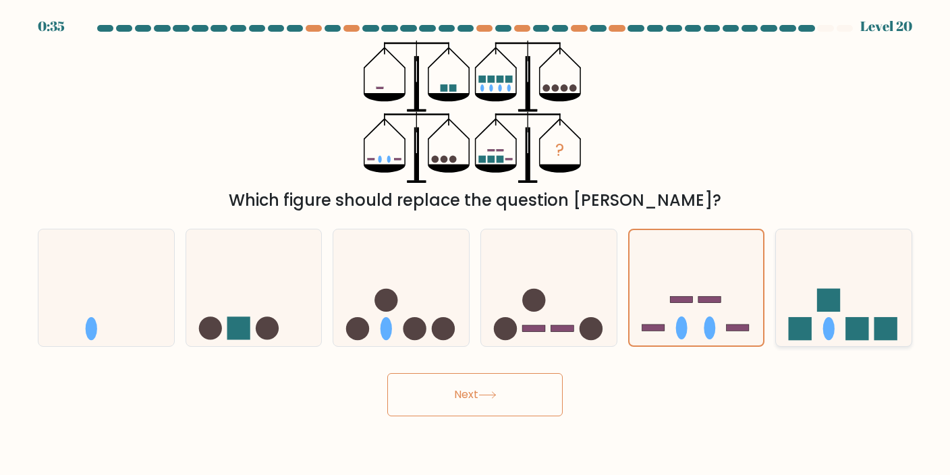
click at [802, 298] on icon at bounding box center [844, 287] width 136 height 112
click at [476, 244] on input "f." at bounding box center [475, 241] width 1 height 7
radio input "true"
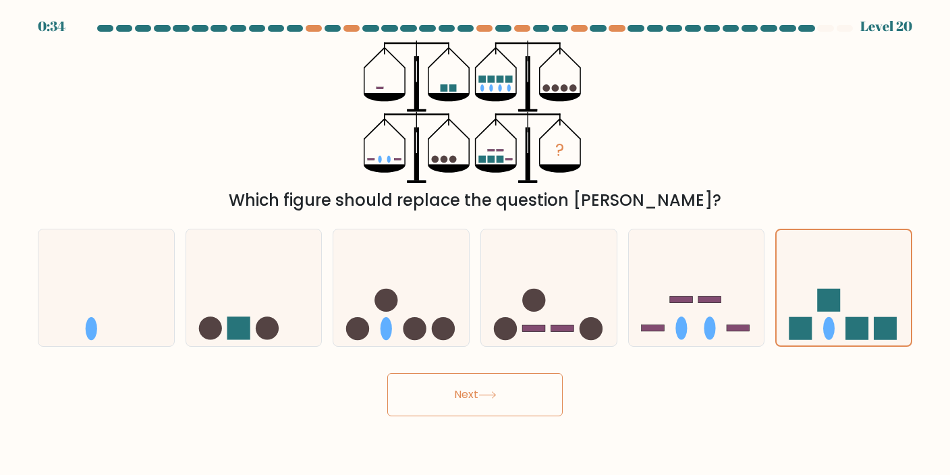
click at [466, 404] on button "Next" at bounding box center [474, 394] width 175 height 43
click at [412, 305] on icon at bounding box center [401, 287] width 136 height 112
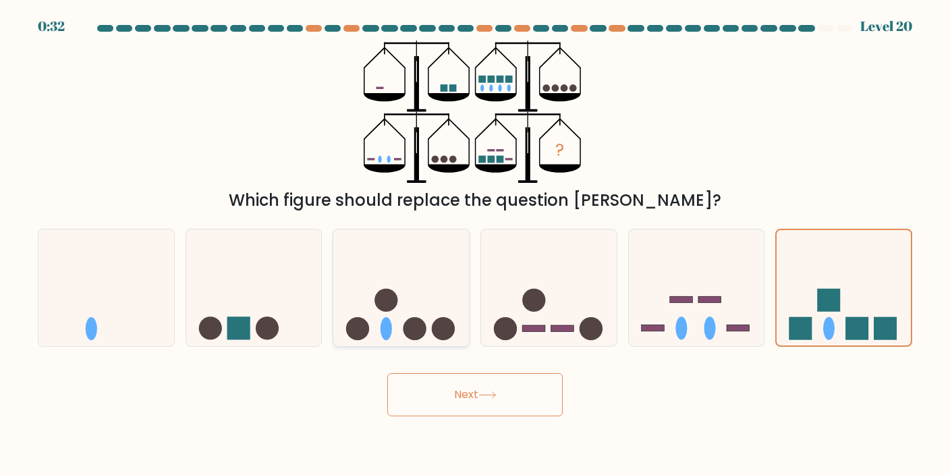
click at [475, 244] on input "c." at bounding box center [475, 241] width 1 height 7
radio input "true"
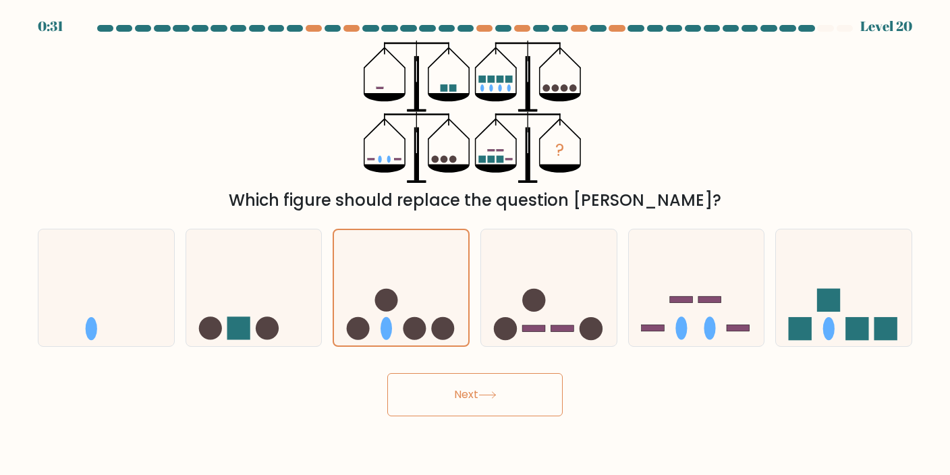
click at [455, 405] on button "Next" at bounding box center [474, 394] width 175 height 43
click at [728, 307] on icon at bounding box center [697, 287] width 136 height 112
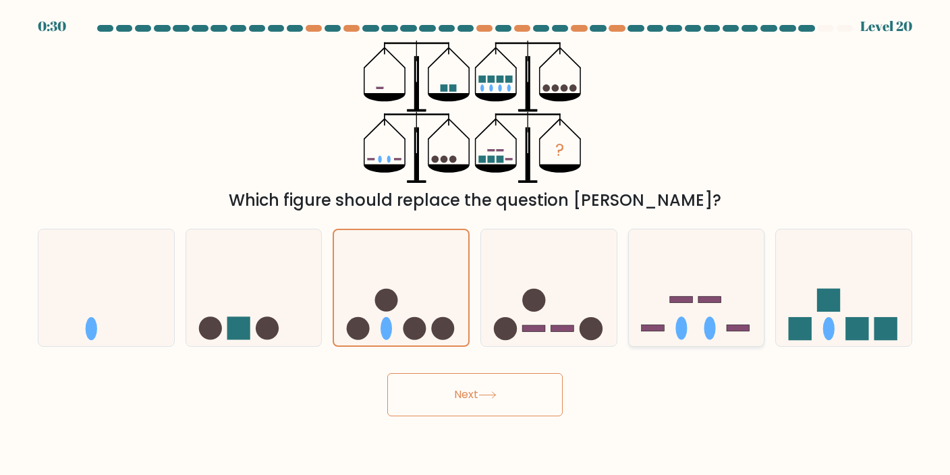
click at [476, 244] on input "e." at bounding box center [475, 241] width 1 height 7
radio input "true"
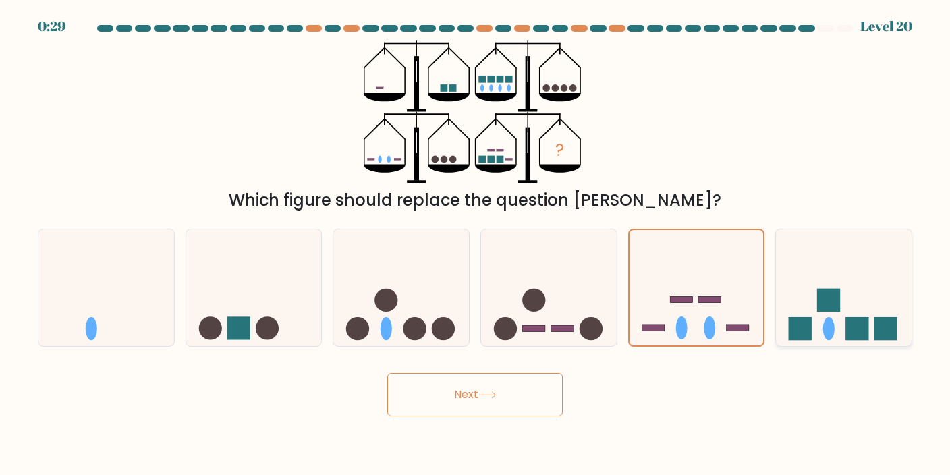
click at [851, 288] on icon at bounding box center [844, 287] width 136 height 112
click at [476, 244] on input "f." at bounding box center [475, 241] width 1 height 7
radio input "true"
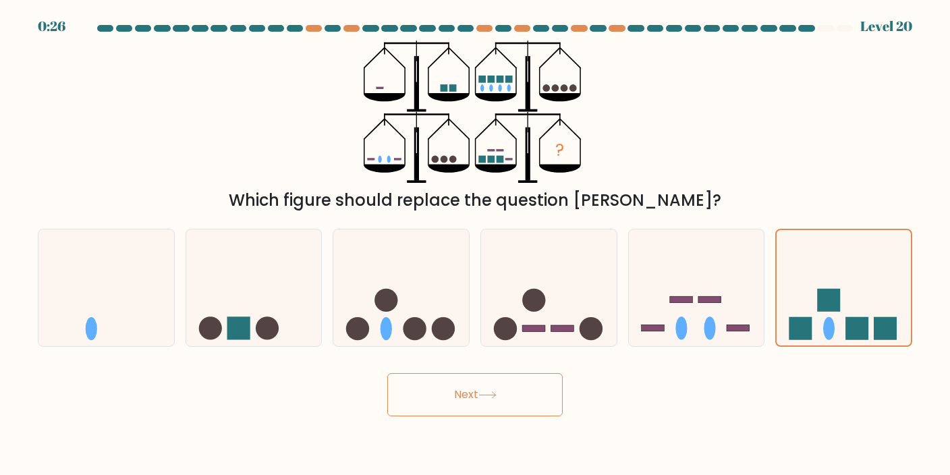
click at [804, 28] on div at bounding box center [806, 28] width 16 height 7
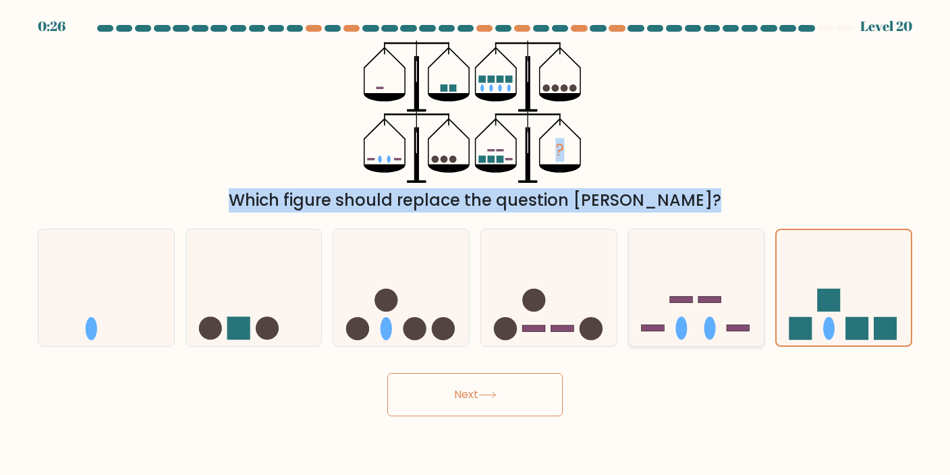
drag, startPoint x: 804, startPoint y: 28, endPoint x: 688, endPoint y: 304, distance: 299.7
click at [688, 304] on form at bounding box center [475, 220] width 950 height 391
click at [688, 304] on icon at bounding box center [697, 287] width 136 height 112
click at [476, 244] on input "e." at bounding box center [475, 241] width 1 height 7
radio input "true"
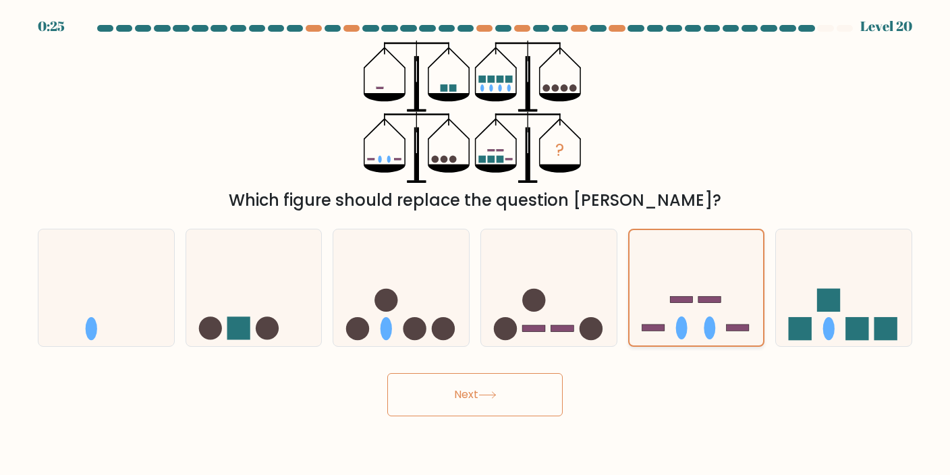
click at [688, 304] on icon at bounding box center [697, 287] width 134 height 111
click at [476, 244] on input "e." at bounding box center [475, 241] width 1 height 7
click at [688, 304] on icon at bounding box center [697, 287] width 134 height 111
click at [476, 244] on input "e." at bounding box center [475, 241] width 1 height 7
click at [496, 380] on button "Next" at bounding box center [474, 394] width 175 height 43
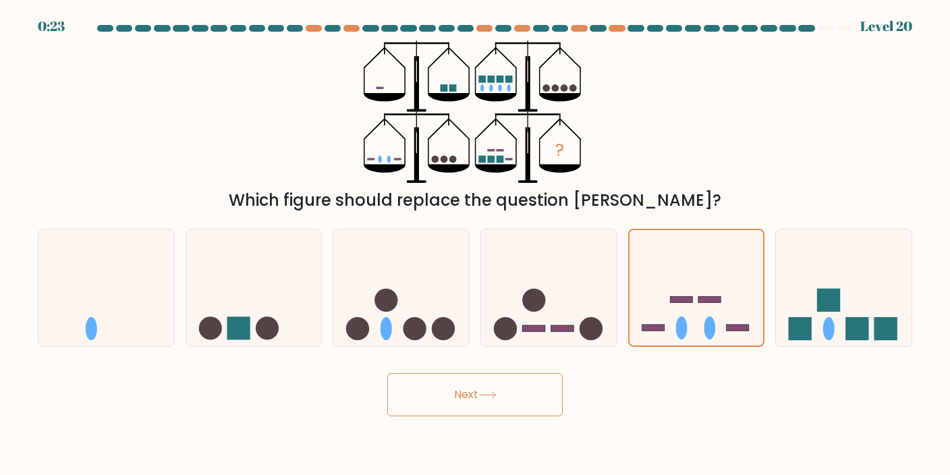
click at [496, 380] on button "Next" at bounding box center [474, 394] width 175 height 43
click at [546, 306] on icon at bounding box center [549, 287] width 136 height 112
click at [476, 244] on input "d." at bounding box center [475, 241] width 1 height 7
radio input "true"
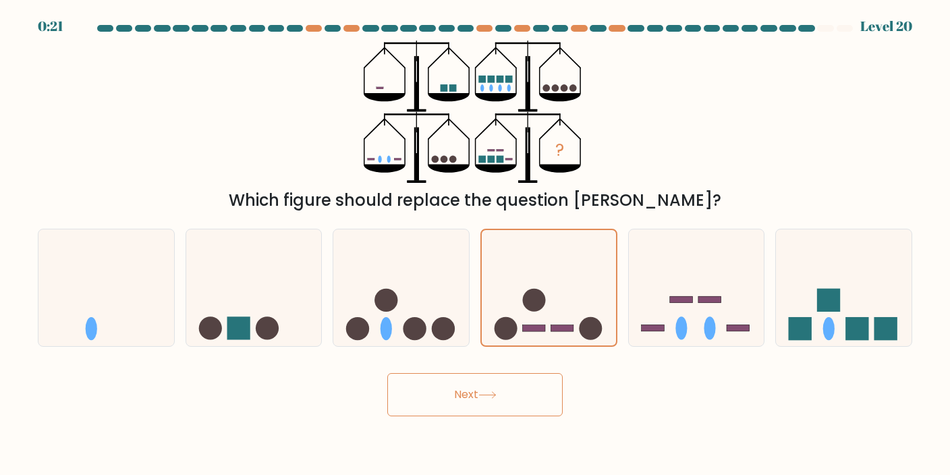
click at [503, 409] on button "Next" at bounding box center [474, 394] width 175 height 43
click at [481, 400] on button "Next" at bounding box center [474, 394] width 175 height 43
click at [426, 292] on icon at bounding box center [401, 287] width 136 height 112
click at [475, 244] on input "c." at bounding box center [475, 241] width 1 height 7
radio input "true"
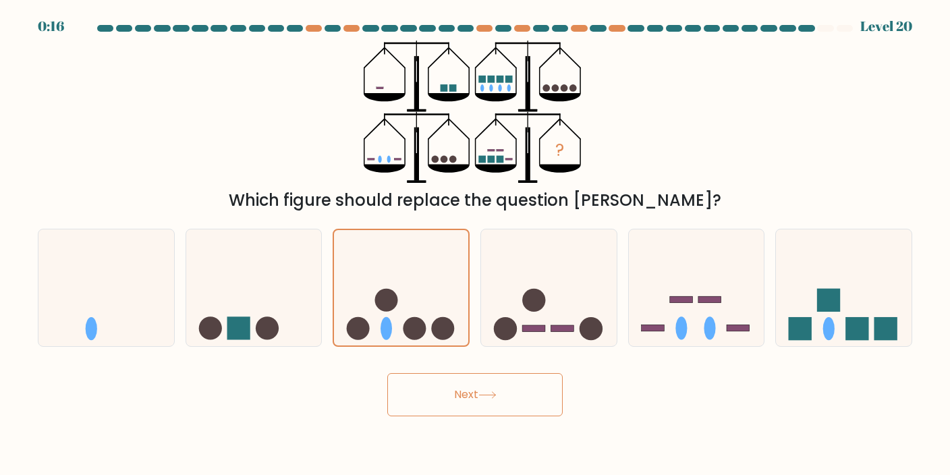
click at [477, 389] on button "Next" at bounding box center [474, 394] width 175 height 43
click at [464, 391] on button "Next" at bounding box center [474, 394] width 175 height 43
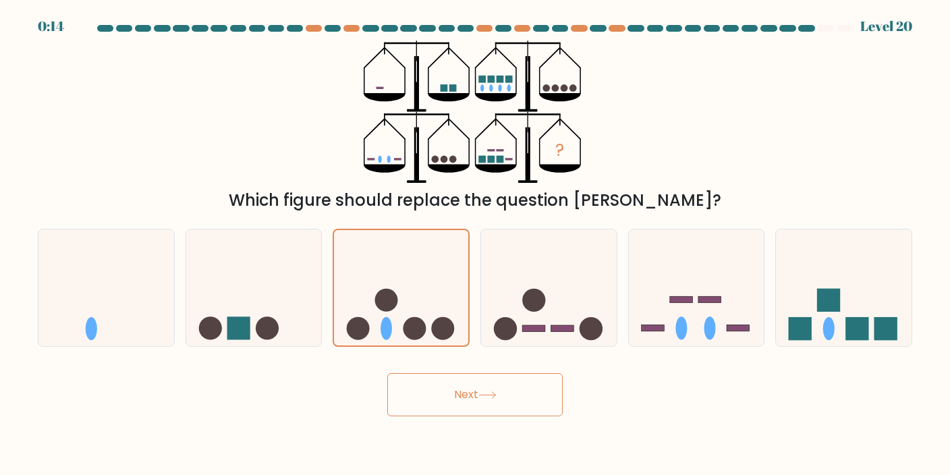
click at [464, 391] on button "Next" at bounding box center [474, 394] width 175 height 43
click at [259, 306] on icon at bounding box center [254, 287] width 136 height 112
click at [475, 244] on input "b." at bounding box center [475, 241] width 1 height 7
radio input "true"
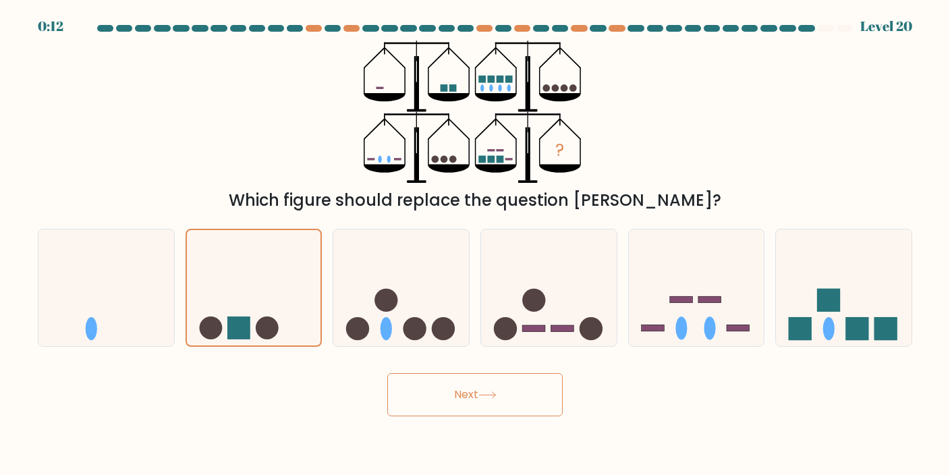
click at [450, 403] on button "Next" at bounding box center [474, 394] width 175 height 43
click at [132, 306] on icon at bounding box center [106, 287] width 136 height 112
click at [475, 244] on input "a." at bounding box center [475, 241] width 1 height 7
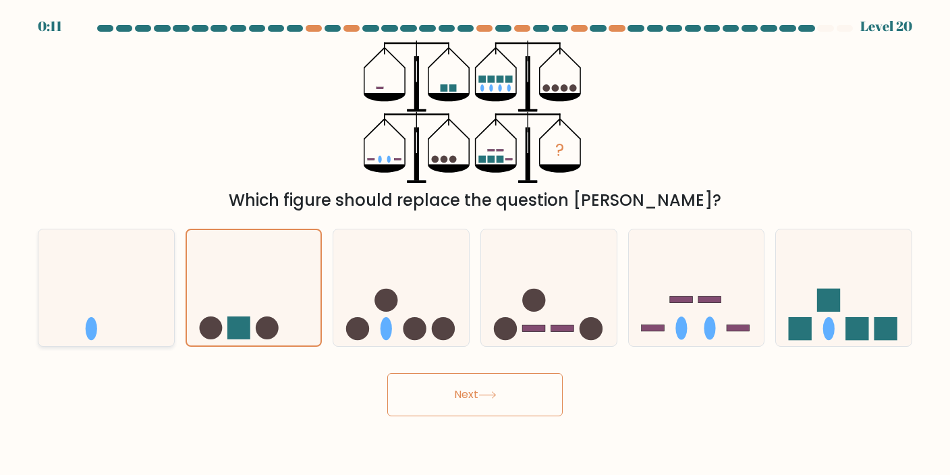
radio input "true"
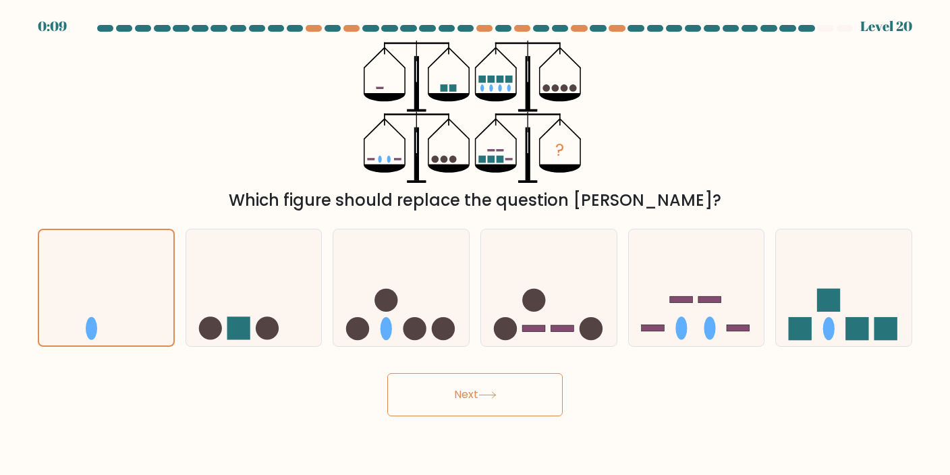
click at [468, 391] on button "Next" at bounding box center [474, 394] width 175 height 43
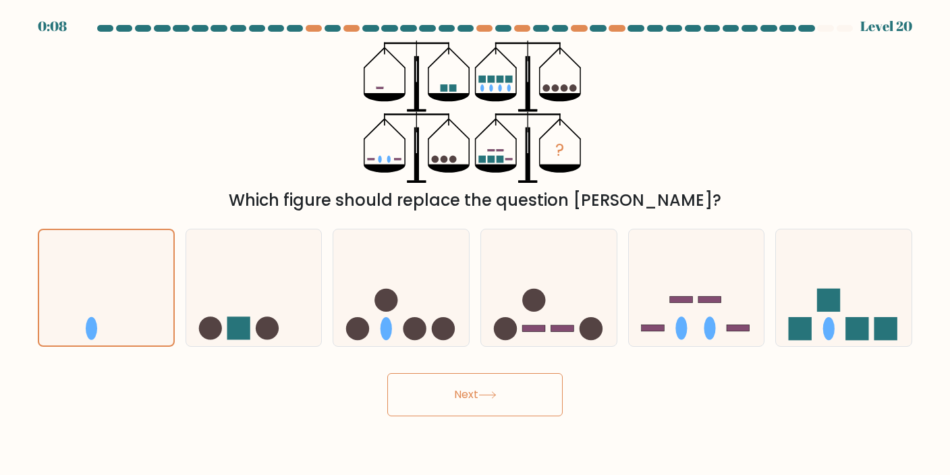
click at [468, 391] on button "Next" at bounding box center [474, 394] width 175 height 43
click at [845, 269] on icon at bounding box center [844, 287] width 136 height 112
click at [476, 244] on input "f." at bounding box center [475, 241] width 1 height 7
radio input "true"
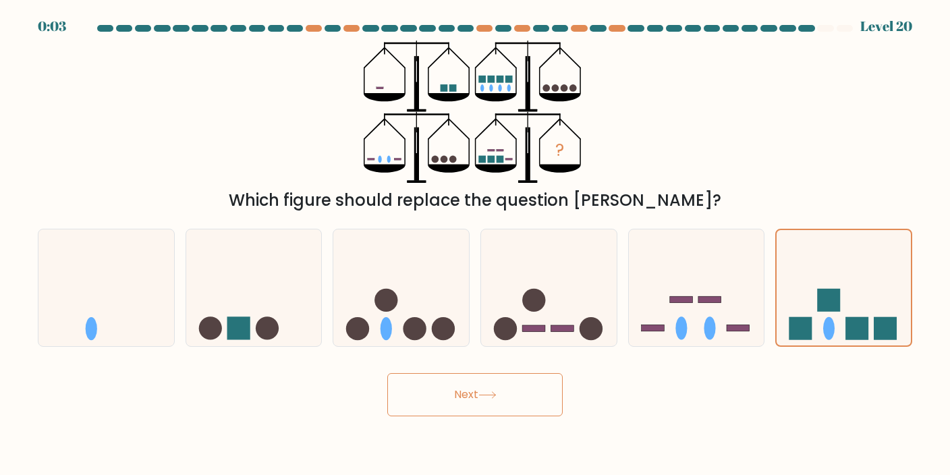
click at [483, 395] on icon at bounding box center [488, 394] width 18 height 7
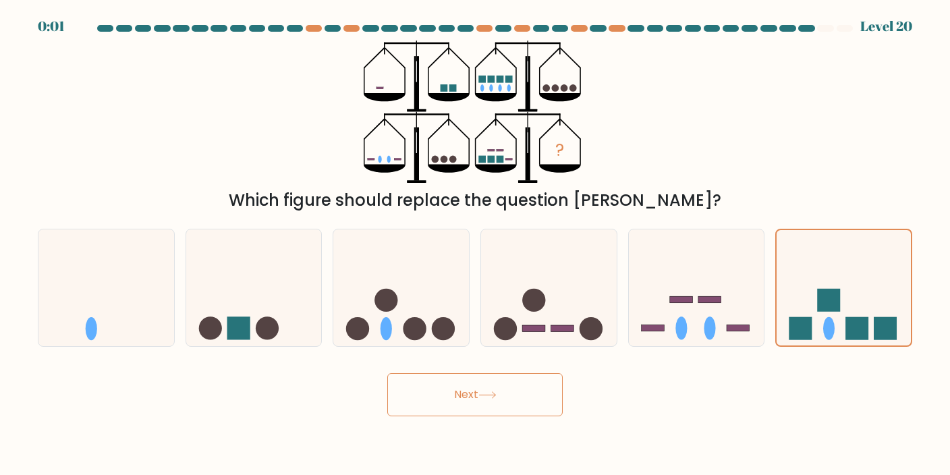
drag, startPoint x: 483, startPoint y: 395, endPoint x: 472, endPoint y: 392, distance: 11.3
click at [472, 392] on button "Next" at bounding box center [474, 394] width 175 height 43
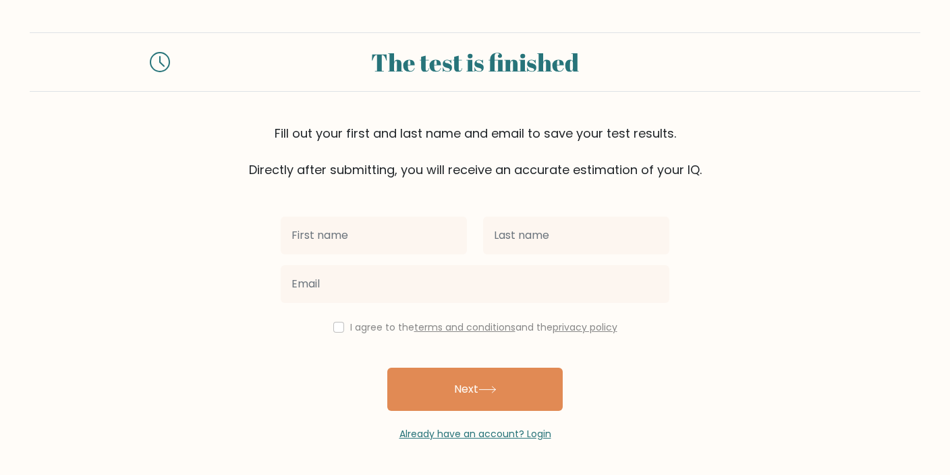
click at [348, 224] on input "text" at bounding box center [374, 236] width 186 height 38
type input "[PERSON_NAME]"
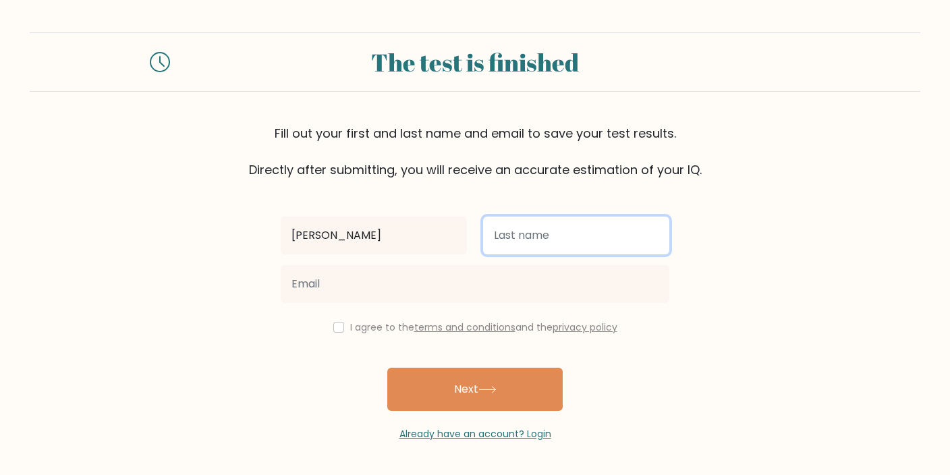
click at [516, 243] on input "text" at bounding box center [576, 236] width 186 height 38
type input "Tanjung"
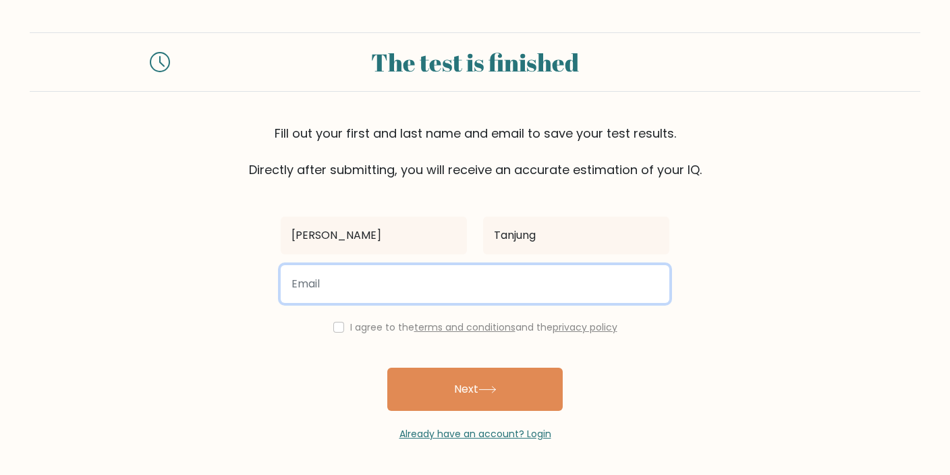
click at [472, 291] on input "email" at bounding box center [475, 284] width 389 height 38
type input "wahyutjg123@gmail.com"
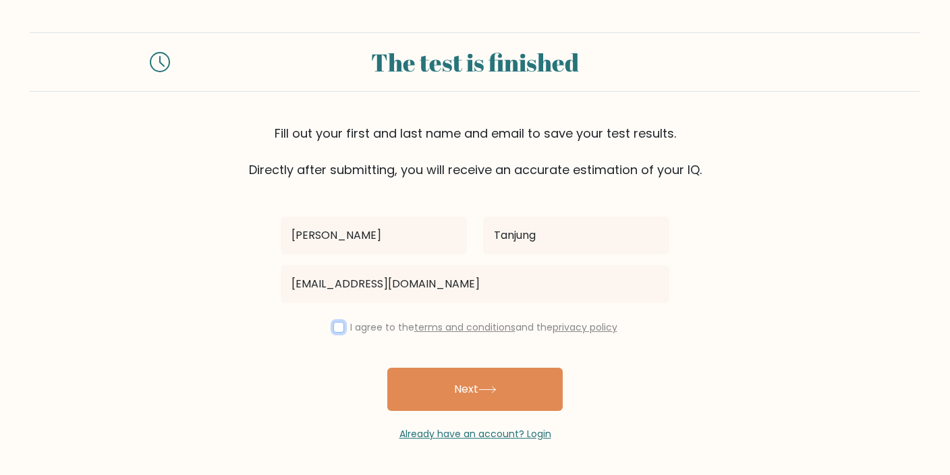
click at [335, 325] on input "checkbox" at bounding box center [338, 327] width 11 height 11
checkbox input "true"
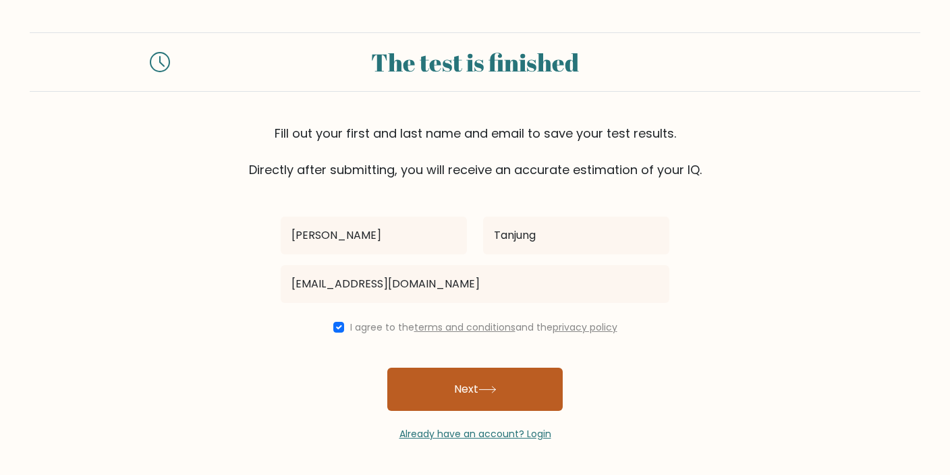
click at [499, 379] on button "Next" at bounding box center [474, 389] width 175 height 43
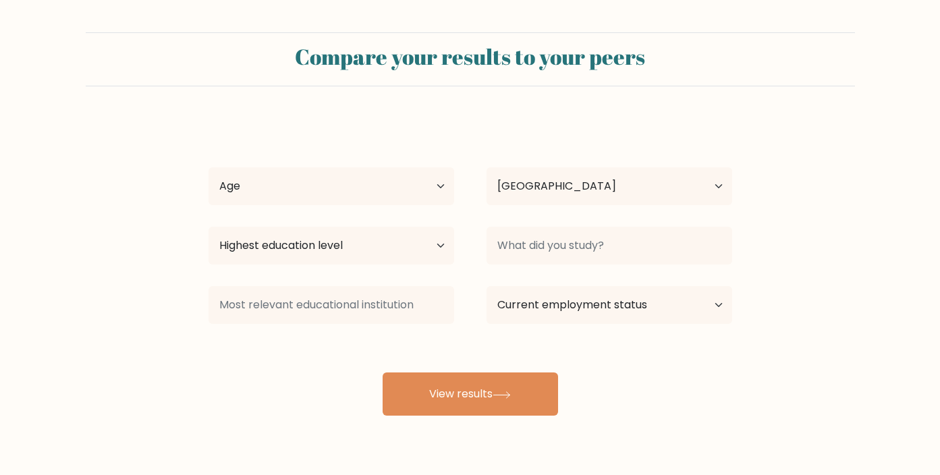
select select "ID"
click at [420, 192] on select "Age Under [DEMOGRAPHIC_DATA] [DEMOGRAPHIC_DATA] [DEMOGRAPHIC_DATA] [DEMOGRAPHIC…" at bounding box center [332, 186] width 246 height 38
select select "18_24"
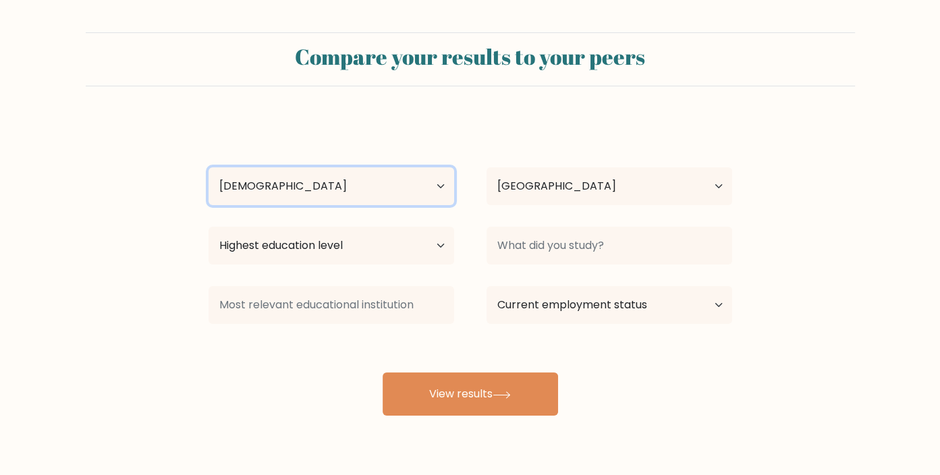
click at [209, 167] on select "Age Under [DEMOGRAPHIC_DATA] [DEMOGRAPHIC_DATA] [DEMOGRAPHIC_DATA] [DEMOGRAPHIC…" at bounding box center [332, 186] width 246 height 38
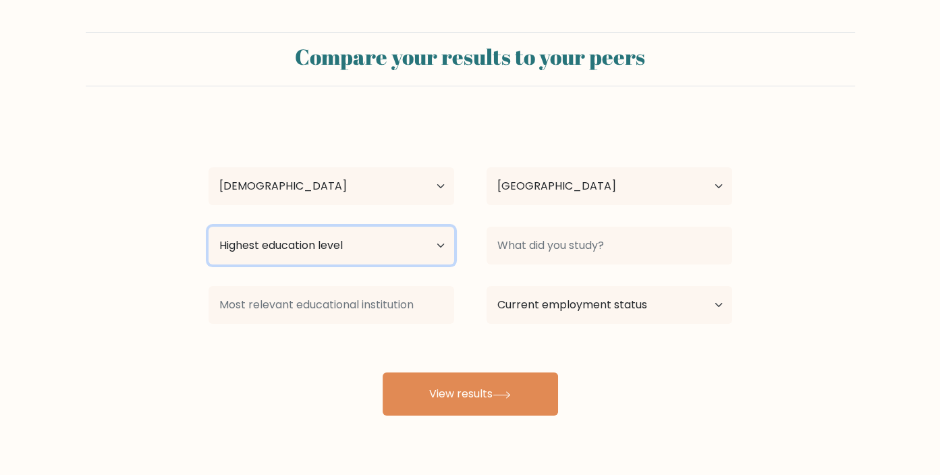
click at [336, 244] on select "Highest education level No schooling Primary Lower Secondary Upper Secondary Oc…" at bounding box center [332, 246] width 246 height 38
select select "bachelors_degree"
click at [209, 227] on select "Highest education level No schooling Primary Lower Secondary Upper Secondary Oc…" at bounding box center [332, 246] width 246 height 38
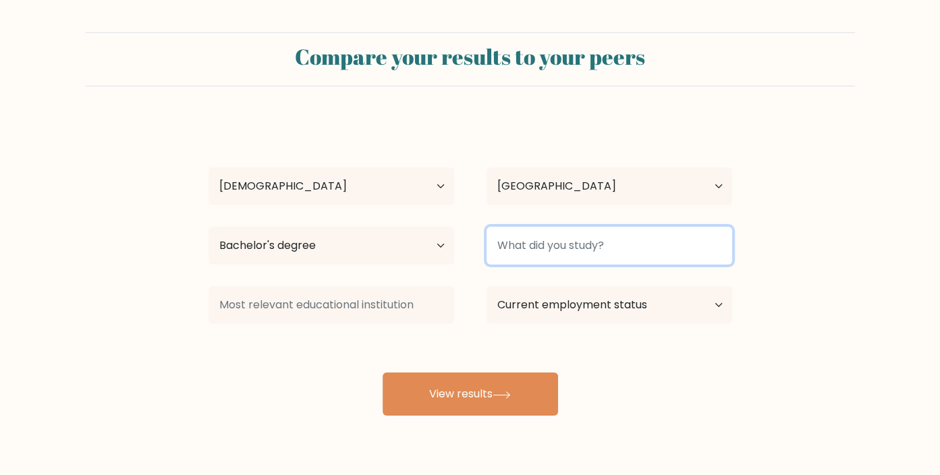
click at [602, 244] on input at bounding box center [610, 246] width 246 height 38
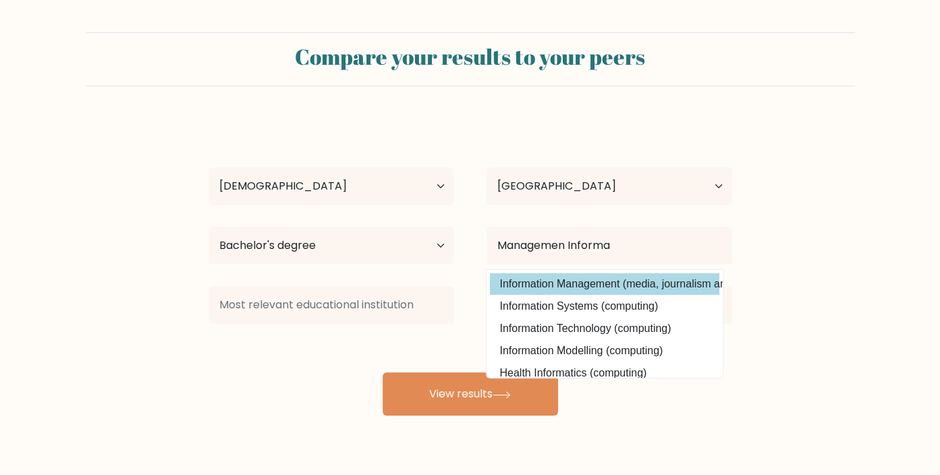
click at [601, 286] on div "Ahmad Wahyudi Tanjung Age Under 18 years old 18-24 years old 25-34 years old 35…" at bounding box center [470, 267] width 540 height 297
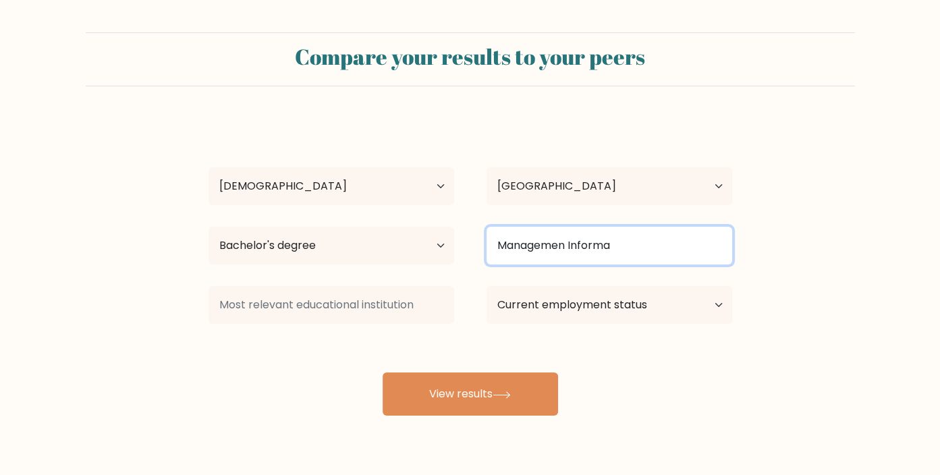
click at [622, 254] on input "Managemen Informa" at bounding box center [610, 246] width 246 height 38
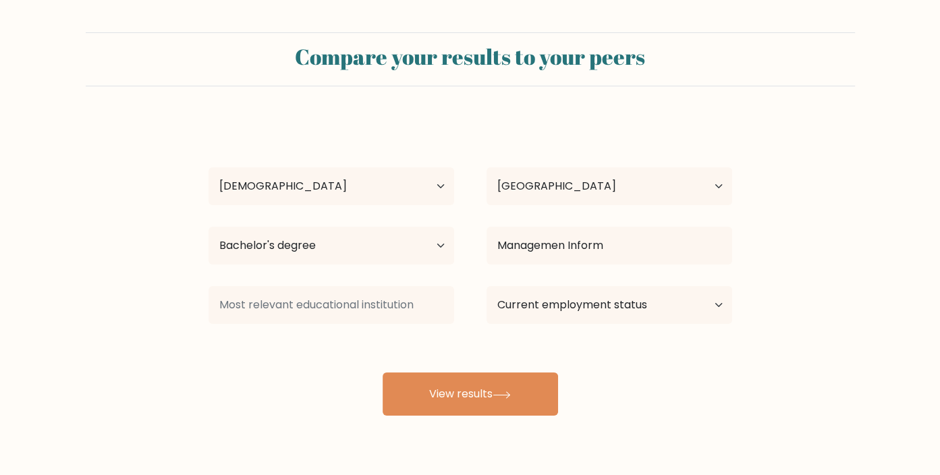
click at [532, 288] on div "Ahmad Wahyudi Tanjung Age Under 18 years old 18-24 years old 25-34 years old 35…" at bounding box center [470, 267] width 540 height 297
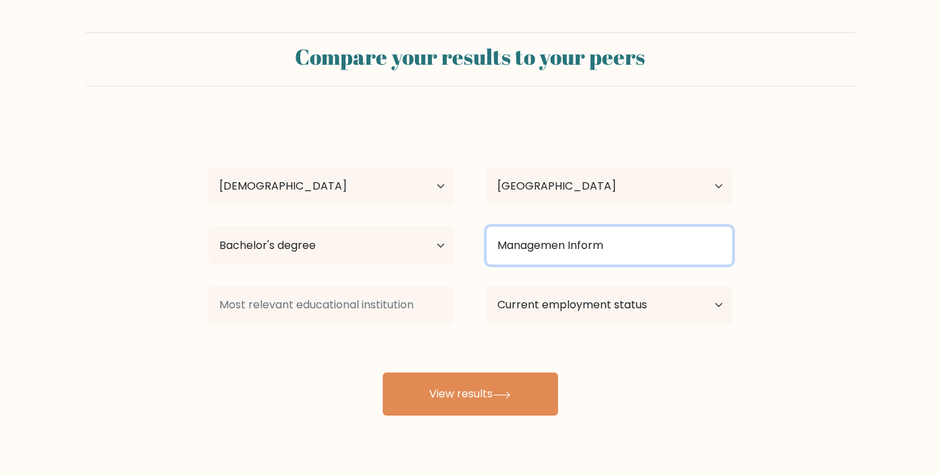
click at [609, 245] on input "Managemen Inform" at bounding box center [610, 246] width 246 height 38
drag, startPoint x: 567, startPoint y: 249, endPoint x: 483, endPoint y: 249, distance: 83.7
click at [483, 249] on div "Managemen Inform Information Management (media, journalism and communications) …" at bounding box center [609, 245] width 278 height 49
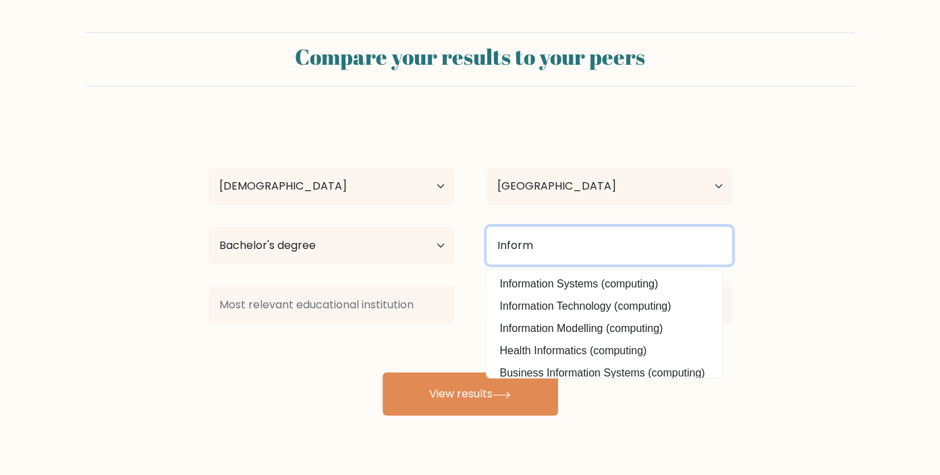
click at [582, 241] on input "Inform" at bounding box center [610, 246] width 246 height 38
paste input "Managemen"
click at [535, 247] on input "Inform Managemen" at bounding box center [610, 246] width 246 height 38
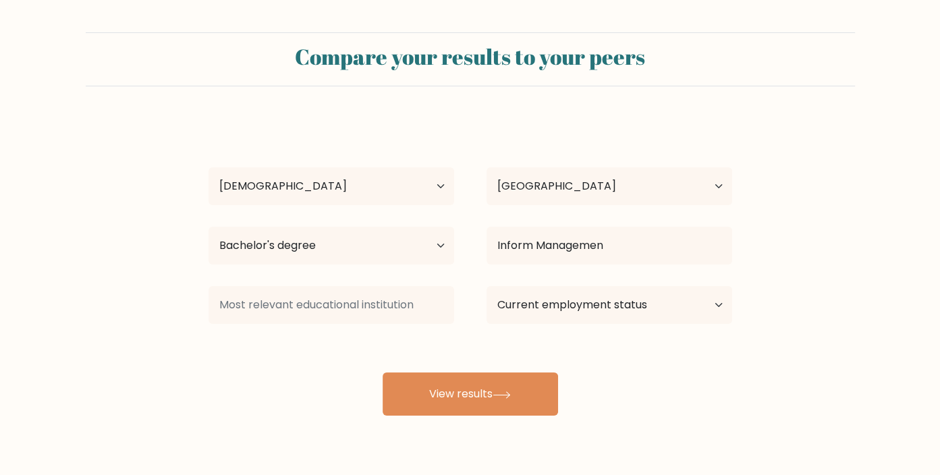
click at [534, 281] on div "Ahmad Wahyudi Tanjung Age Under 18 years old 18-24 years old 25-34 years old 35…" at bounding box center [470, 267] width 540 height 297
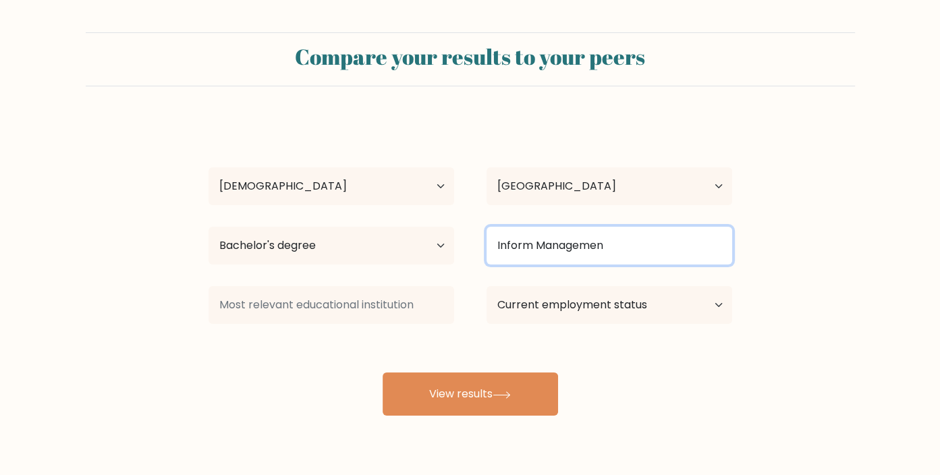
click at [532, 250] on input "Inform Managemen" at bounding box center [610, 246] width 246 height 38
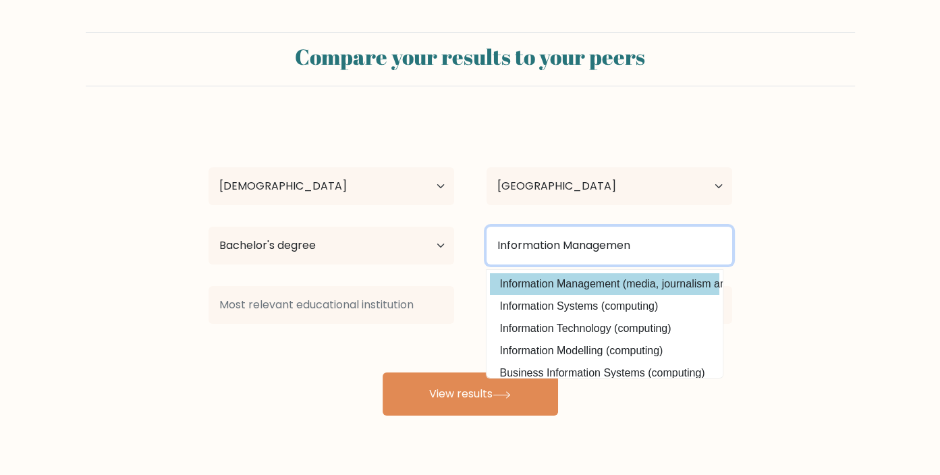
type input "Information Managemen"
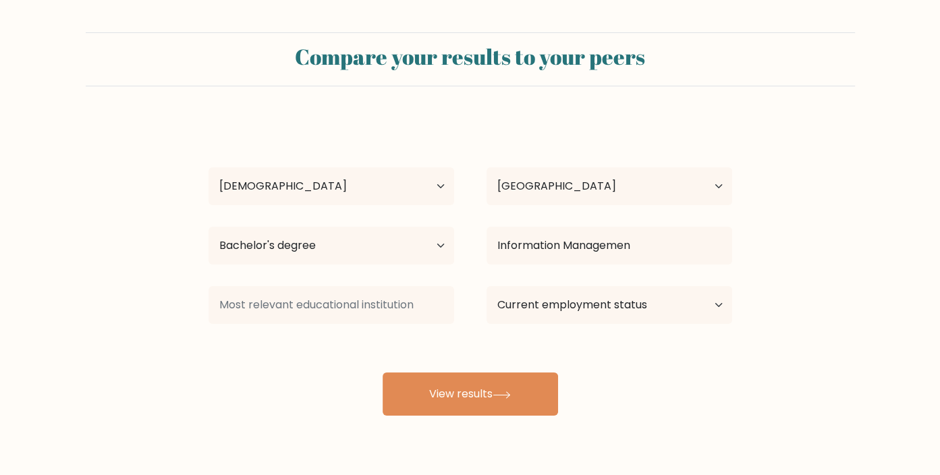
click at [531, 277] on div "Ahmad Wahyudi Tanjung Age Under 18 years old 18-24 years old 25-34 years old 35…" at bounding box center [470, 267] width 540 height 297
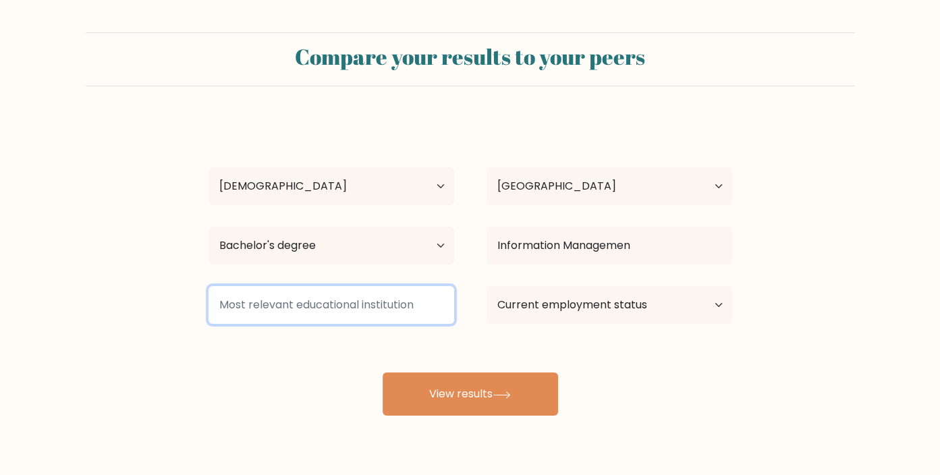
click at [327, 305] on input at bounding box center [332, 305] width 246 height 38
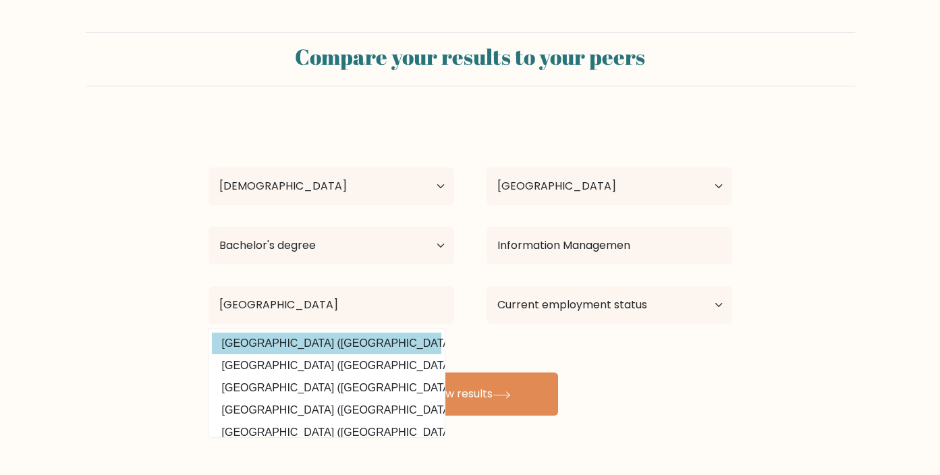
click at [335, 346] on div "Ahmad Wahyudi Tanjung Age Under 18 years old 18-24 years old 25-34 years old 35…" at bounding box center [470, 267] width 540 height 297
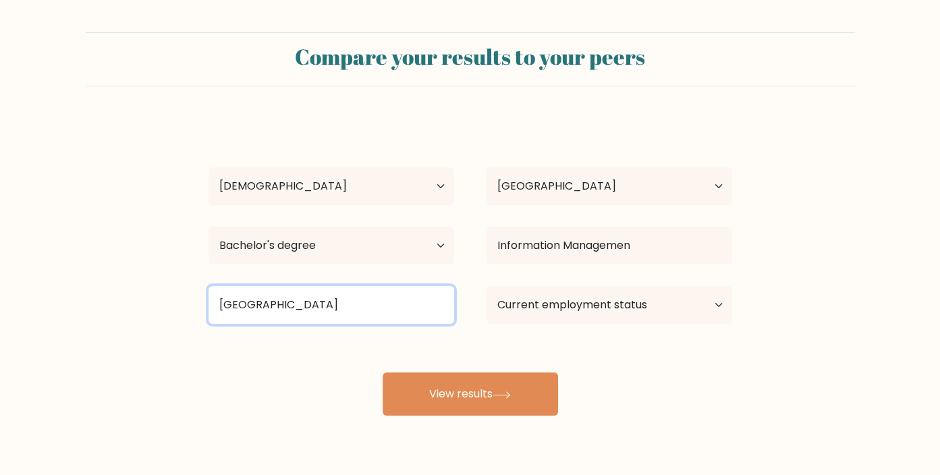
click at [391, 303] on input "Universitas Nasional Pasim Ba" at bounding box center [332, 305] width 246 height 38
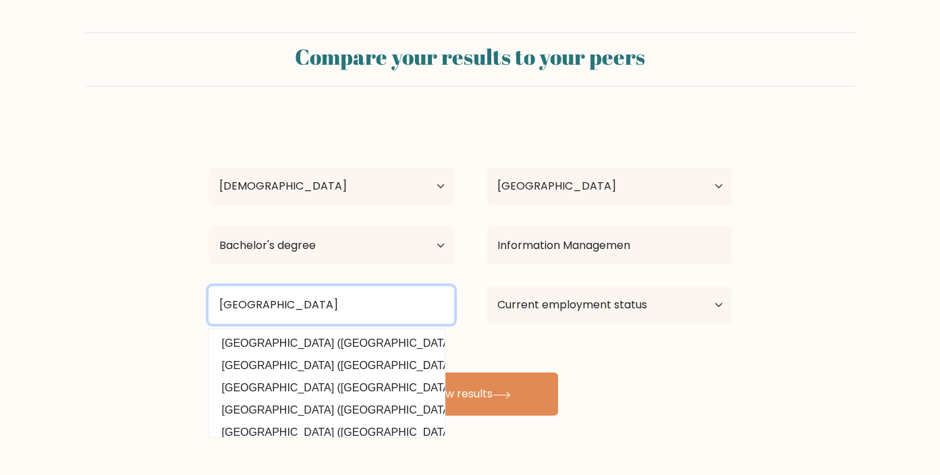
type input "Universitas Nasional Pasim"
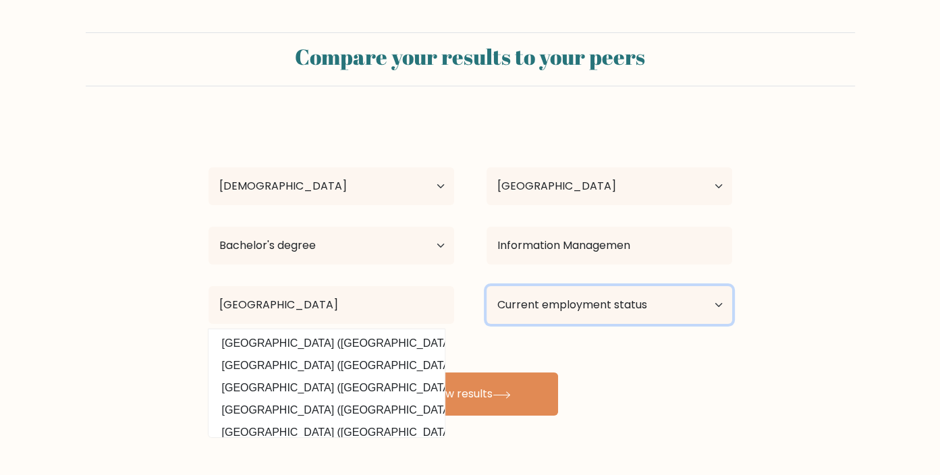
click at [537, 304] on select "Current employment status Employed Student Retired Other / prefer not to answer" at bounding box center [610, 305] width 246 height 38
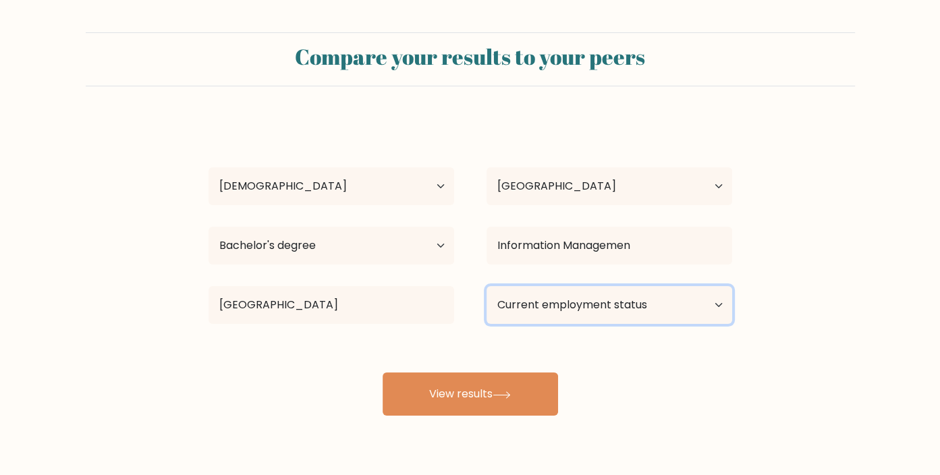
select select "student"
click at [487, 286] on select "Current employment status Employed Student Retired Other / prefer not to answer" at bounding box center [610, 305] width 246 height 38
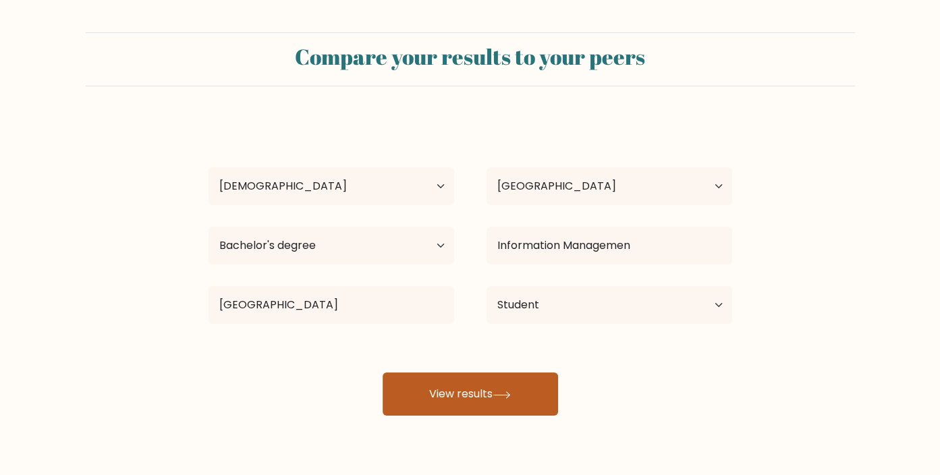
click at [502, 399] on button "View results" at bounding box center [470, 394] width 175 height 43
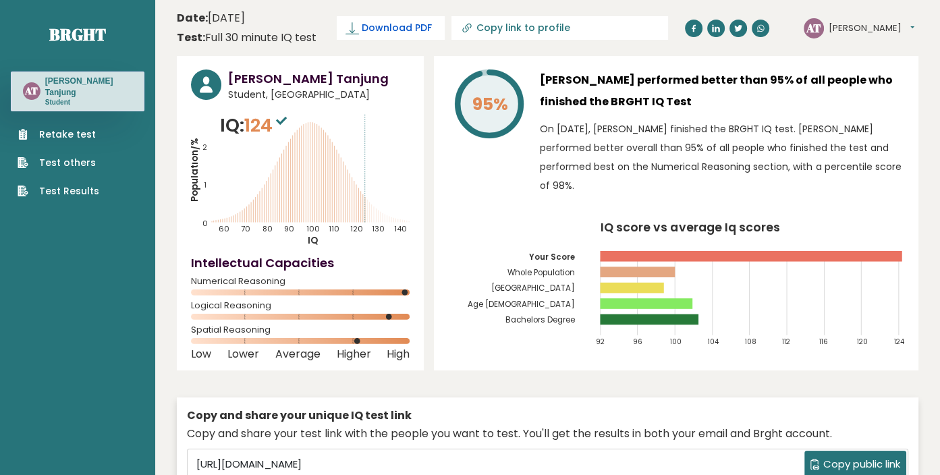
click at [432, 24] on span "Download PDF" at bounding box center [397, 28] width 70 height 14
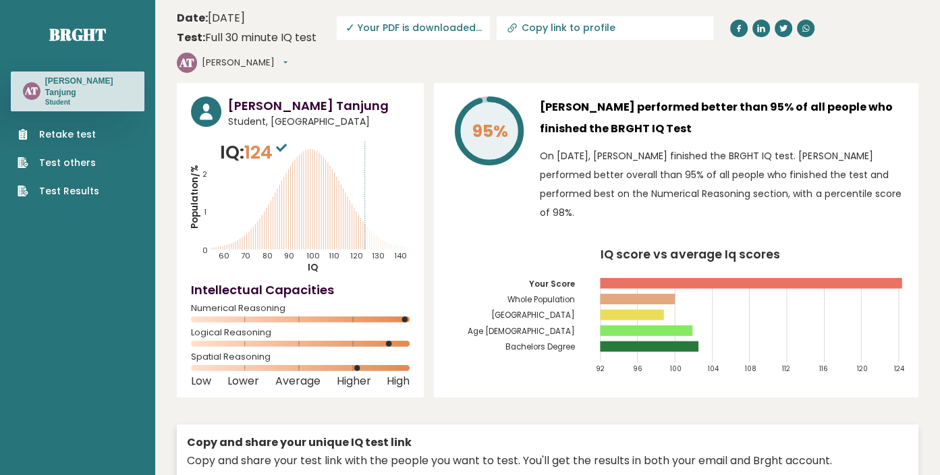
click at [84, 190] on link "Test Results" at bounding box center [59, 191] width 82 height 14
click at [445, 26] on span "✓ Your PDF is downloaded..." at bounding box center [413, 28] width 153 height 24
drag, startPoint x: 445, startPoint y: 26, endPoint x: 431, endPoint y: 26, distance: 14.2
click at [431, 26] on span "✓ Your PDF is downloaded..." at bounding box center [413, 28] width 153 height 24
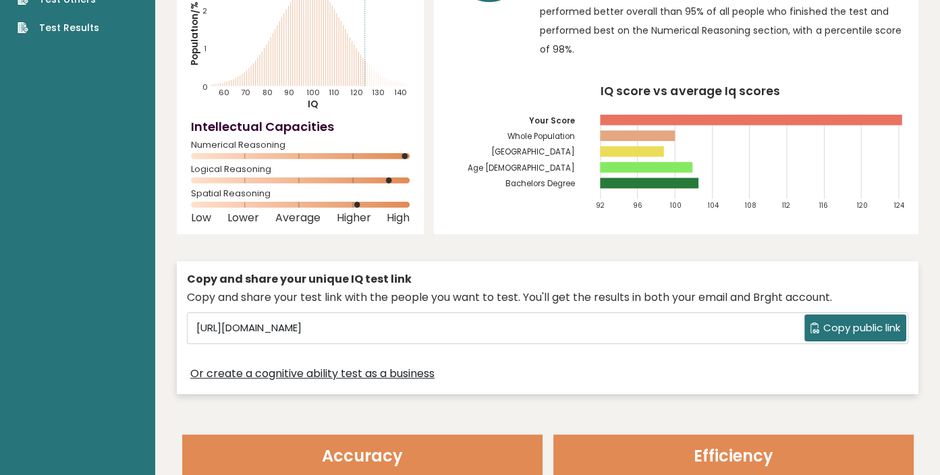
scroll to position [165, 0]
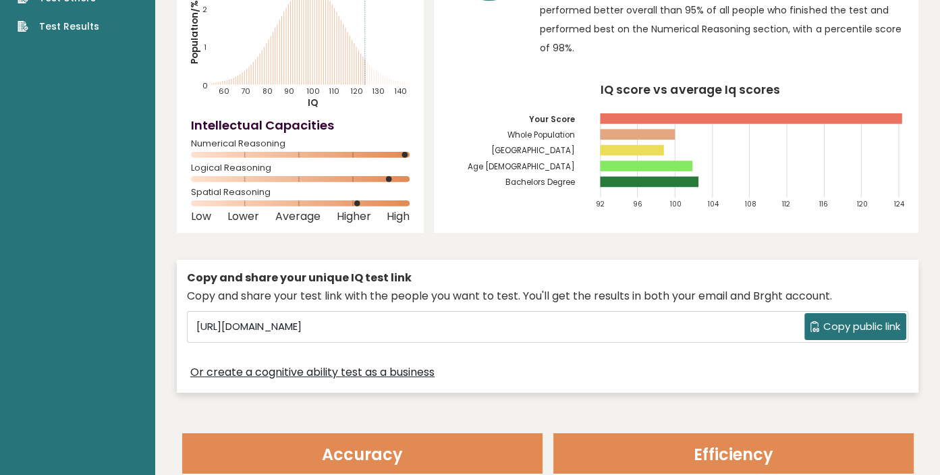
click at [845, 319] on span "Copy public link" at bounding box center [861, 327] width 77 height 16
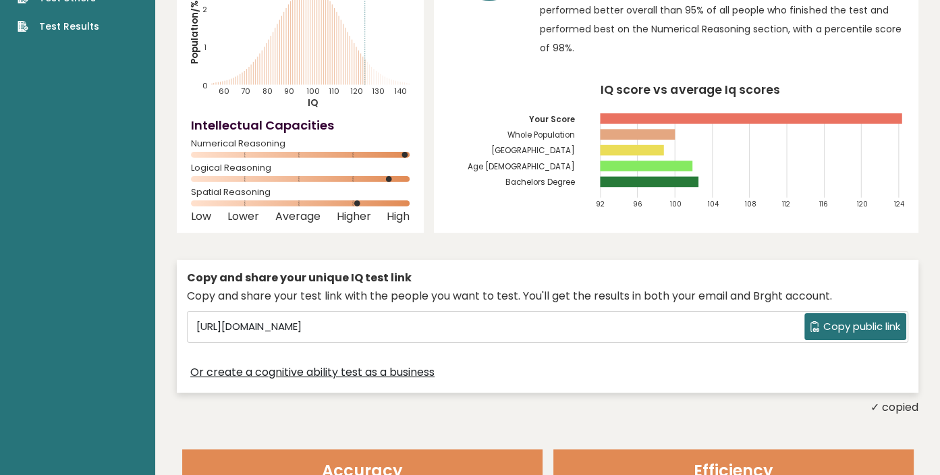
click at [845, 319] on span "Copy public link" at bounding box center [861, 327] width 77 height 16
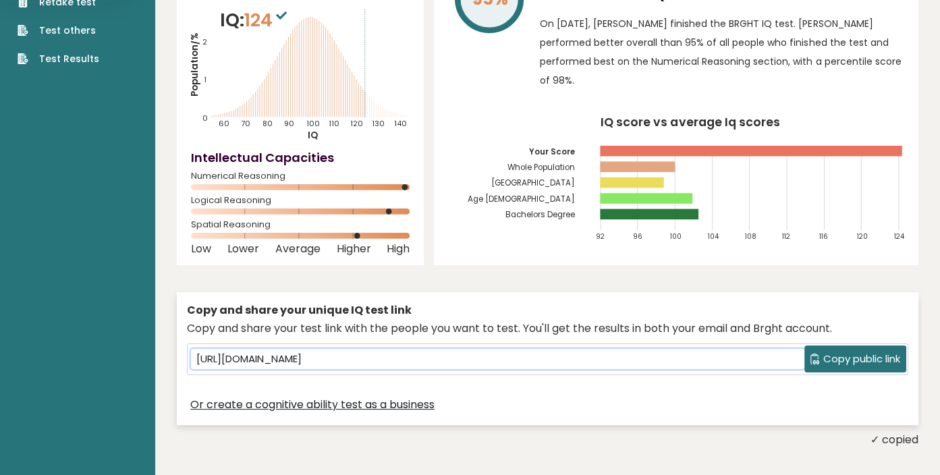
scroll to position [0, 0]
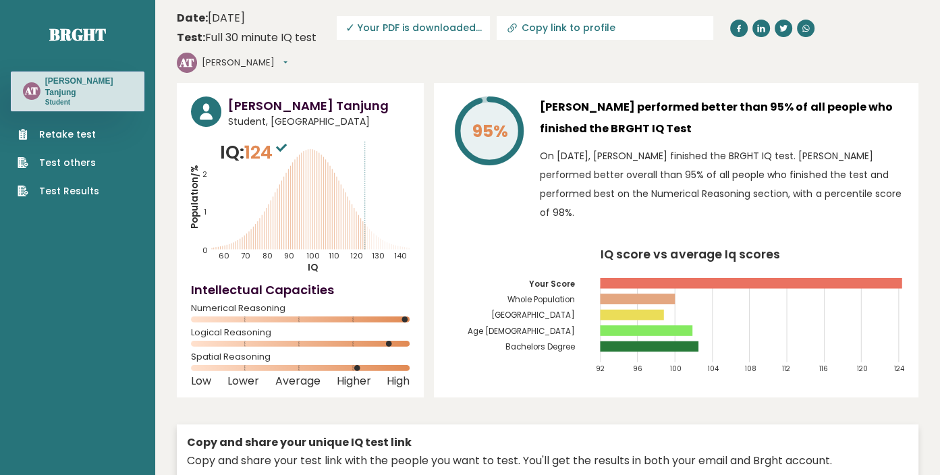
click at [519, 27] on icon at bounding box center [511, 28] width 13 height 13
type input "https://brght.org/profile/ahmad-wahyudi-tanjung/?utm_source=share&utm_medium=co…"
click at [574, 40] on link "https://brght.org/profile/ahmad-wahyudi-tanjung/?utm_source=share&utm_medium=co…" at bounding box center [605, 28] width 217 height 24
click at [850, 31] on icon at bounding box center [853, 27] width 7 height 7
click at [443, 7] on header "Date: October 11, 2025 Test: Full 30 minute IQ test Download PDF Downloading...…" at bounding box center [548, 42] width 742 height 70
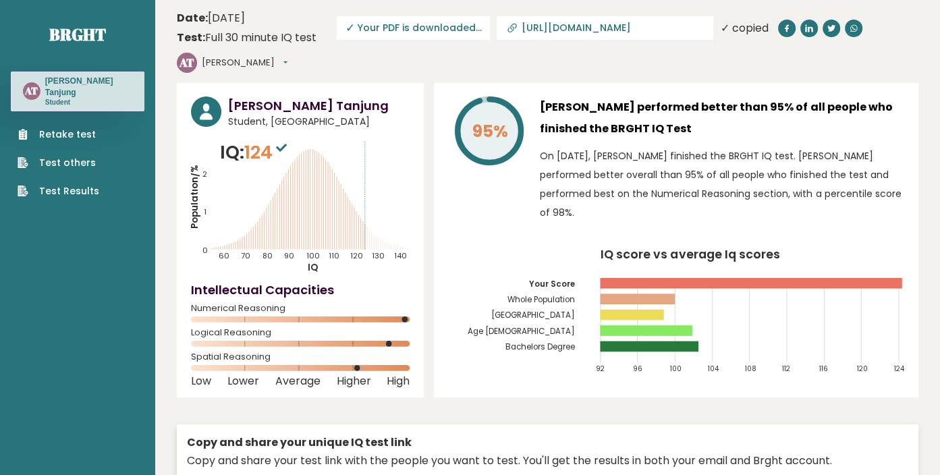
click at [568, 29] on link "https://brght.org/profile/ahmad-wahyudi-tanjung/?utm_source=share&utm_medium=co…" at bounding box center [605, 28] width 217 height 24
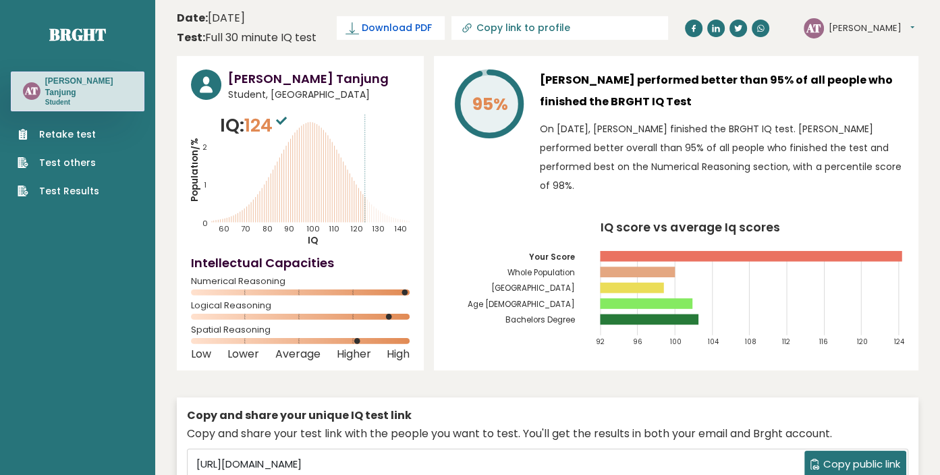
click at [432, 24] on span "Download PDF" at bounding box center [397, 28] width 70 height 14
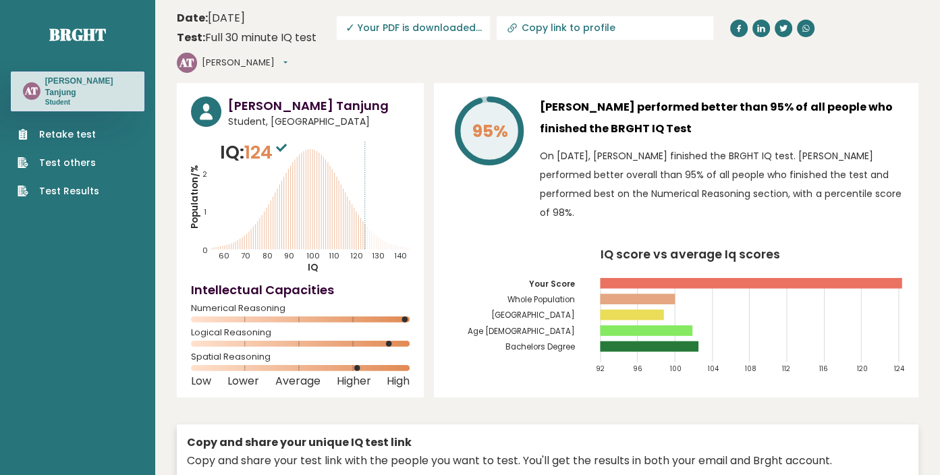
click at [288, 56] on button "[PERSON_NAME]" at bounding box center [245, 62] width 86 height 13
click at [418, 34] on span "✓ Your PDF is downloaded..." at bounding box center [413, 28] width 153 height 24
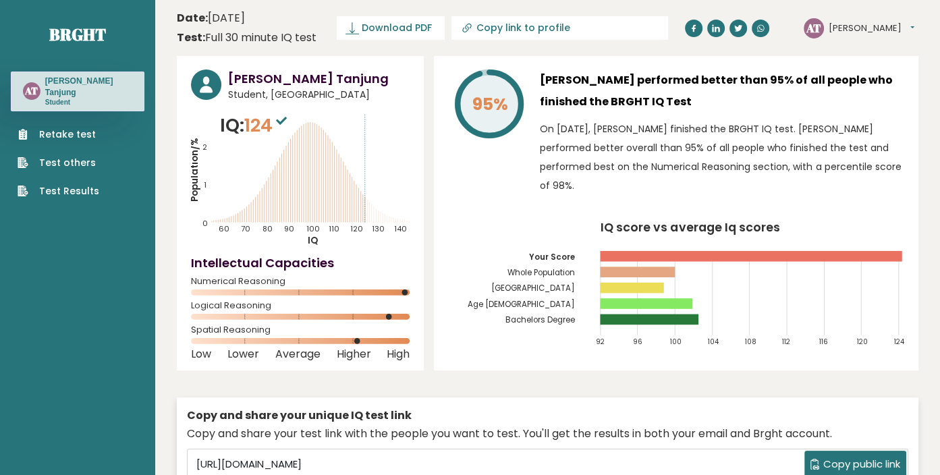
click at [379, 18] on header "Date: [DATE] Test: Full 30 minute IQ test Download PDF Downloading... Downloadi…" at bounding box center [548, 28] width 742 height 43
click at [359, 25] on icon at bounding box center [352, 28] width 13 height 13
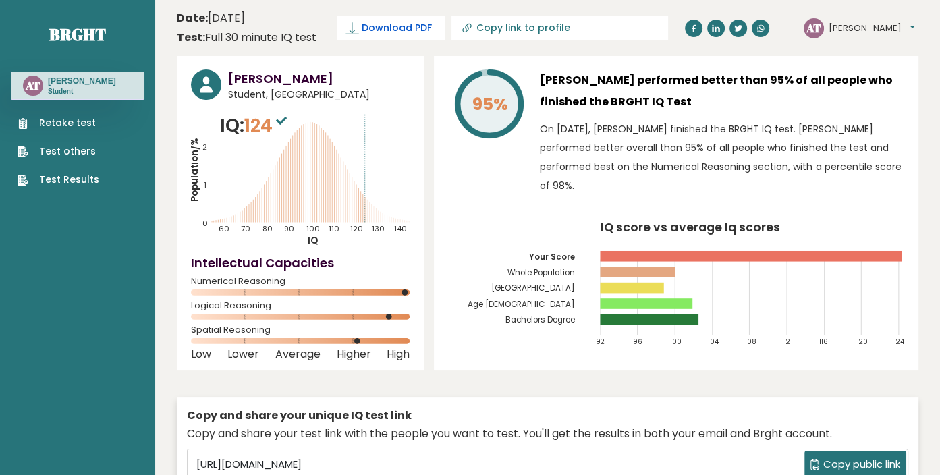
click at [432, 28] on span "Download PDF" at bounding box center [397, 28] width 70 height 14
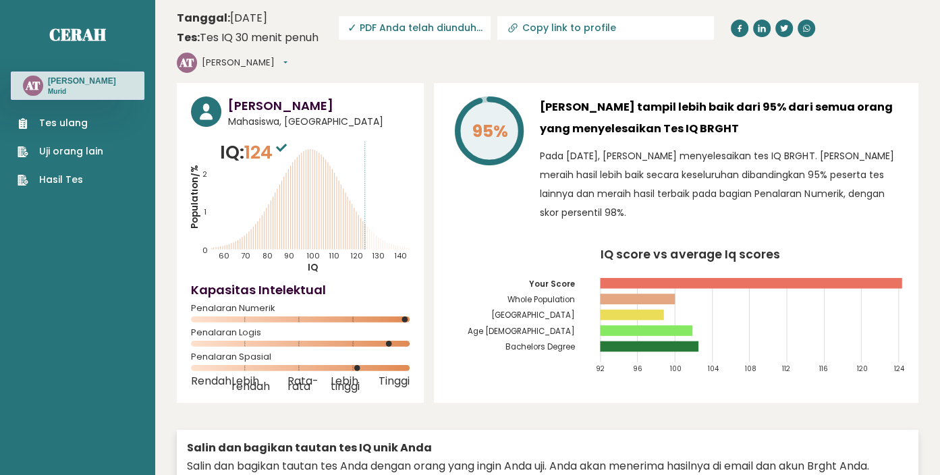
click at [532, 157] on div "95% [PERSON_NAME] tampil lebih baik dari 95% dari semua orang yang menyelesaika…" at bounding box center [676, 163] width 456 height 132
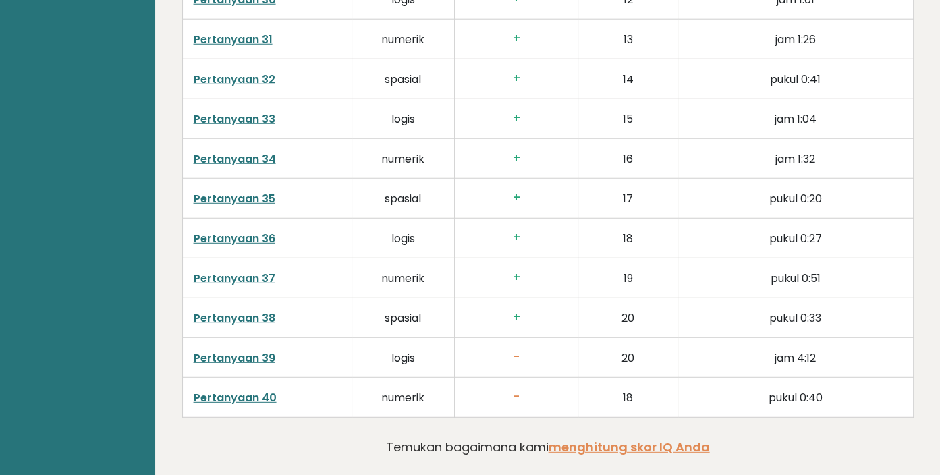
scroll to position [3590, 0]
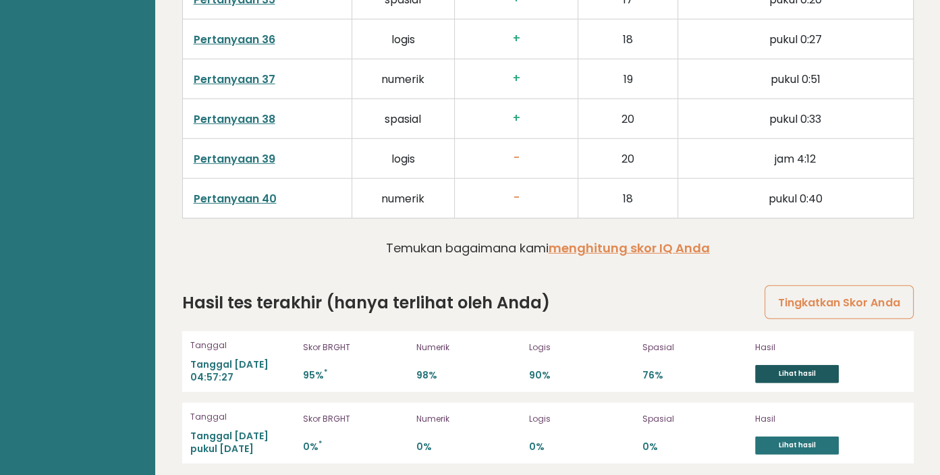
click at [785, 368] on font "Lihat hasil" at bounding box center [797, 373] width 37 height 10
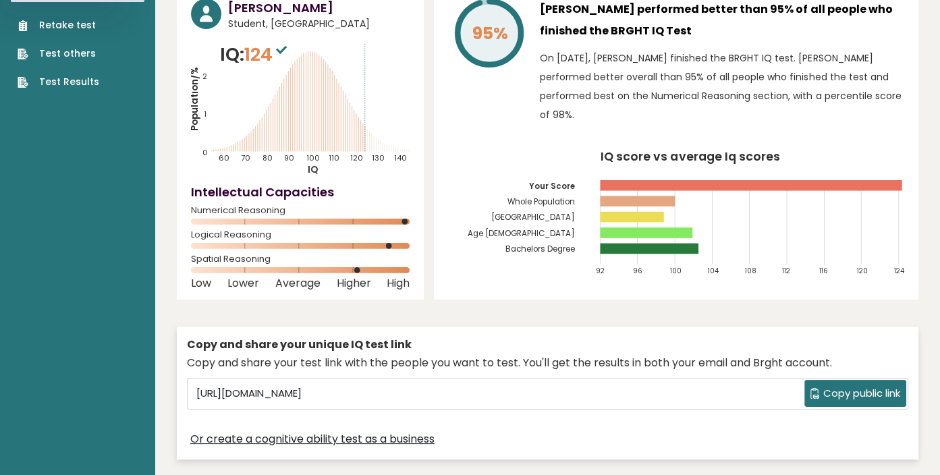
scroll to position [0, 0]
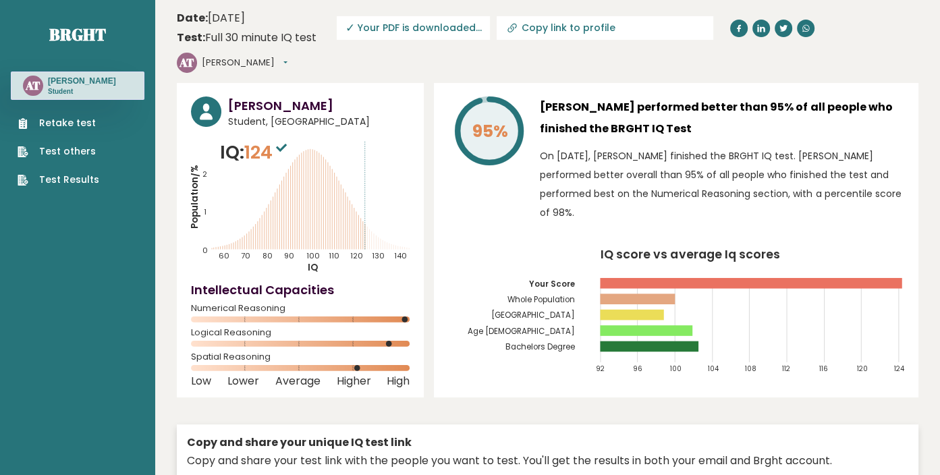
click at [89, 130] on link "Retake test" at bounding box center [59, 123] width 82 height 14
click at [62, 159] on link "Test others" at bounding box center [59, 151] width 82 height 14
click at [82, 187] on link "Test Results" at bounding box center [59, 180] width 82 height 14
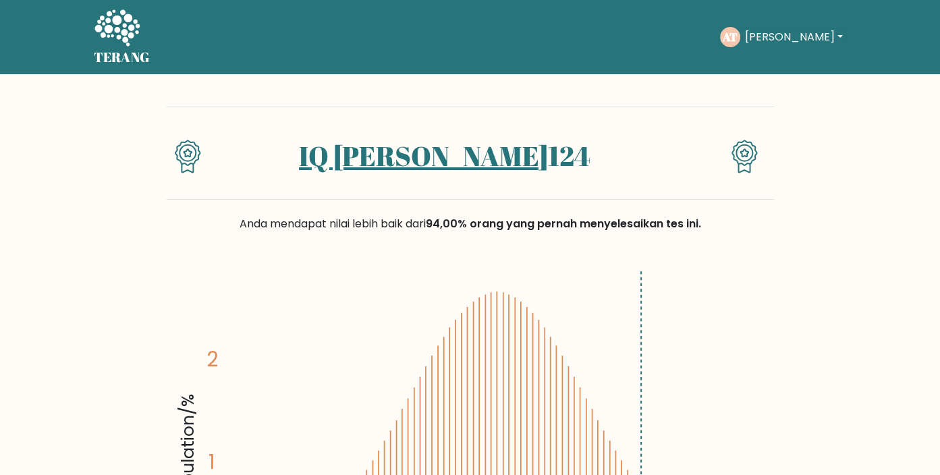
click at [749, 149] on icon at bounding box center [745, 157] width 26 height 34
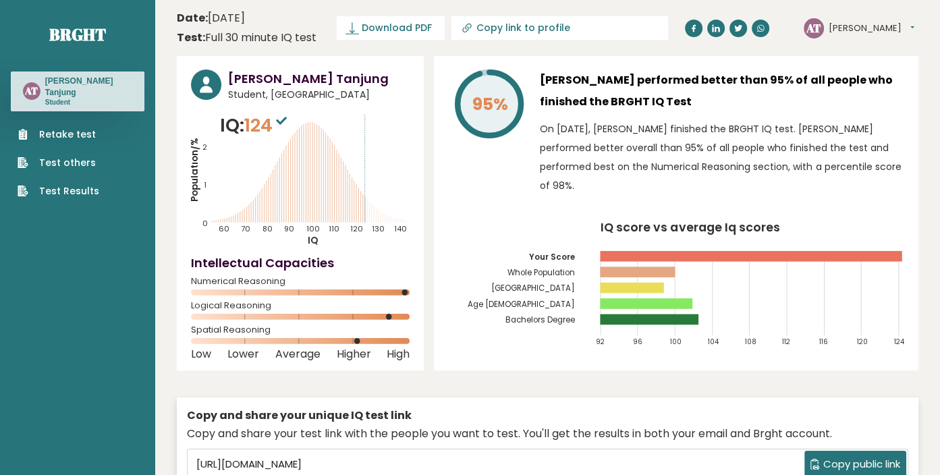
click at [445, 35] on link "Download PDF" at bounding box center [391, 28] width 108 height 24
click at [363, 23] on header "Date: October 11, 2025 Test: Full 30 minute IQ test Download PDF Downloading...…" at bounding box center [548, 28] width 742 height 43
click at [432, 24] on span "Download PDF" at bounding box center [397, 28] width 70 height 14
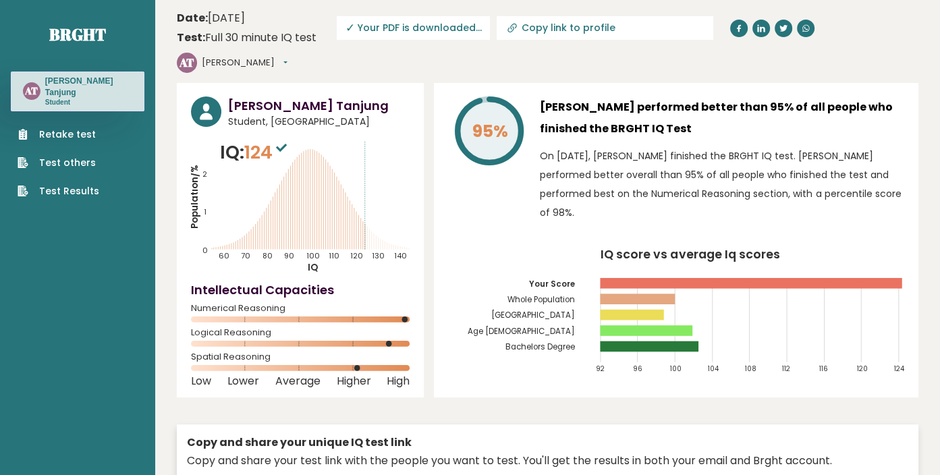
click at [645, 28] on input "Copy link to profile" at bounding box center [614, 27] width 184 height 11
type input "https://brght.org/profile/ahmad-wahyudi-tanjung/?utm_source=share&utm_medium=co…"
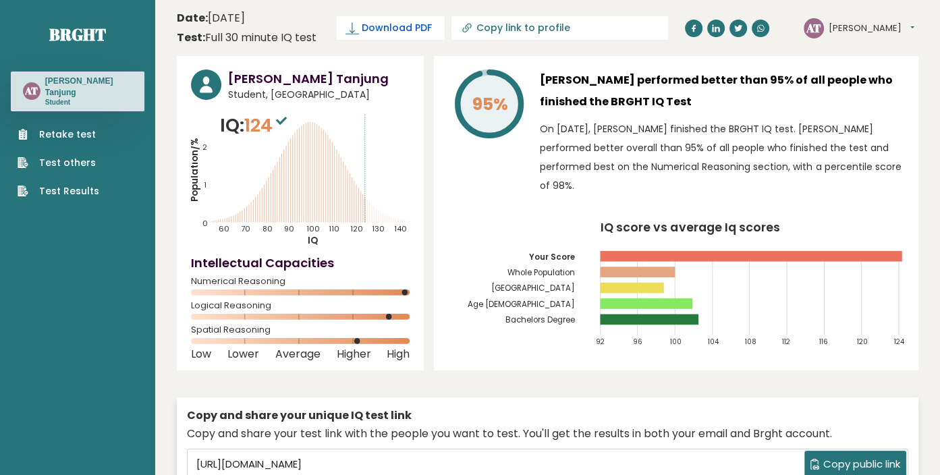
click at [432, 30] on span "Download PDF" at bounding box center [397, 28] width 70 height 14
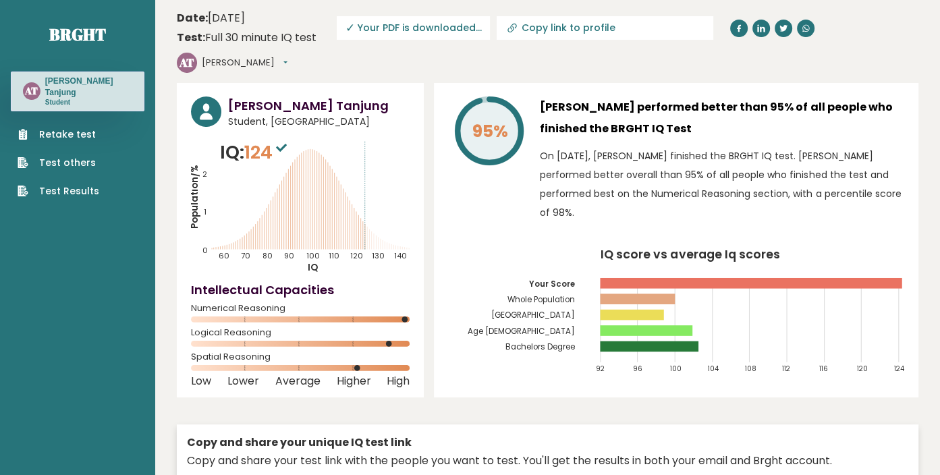
click at [466, 83] on div "95% Ahmad Wahyudi Tanjung performed better than 95% of all people who finished …" at bounding box center [676, 240] width 485 height 315
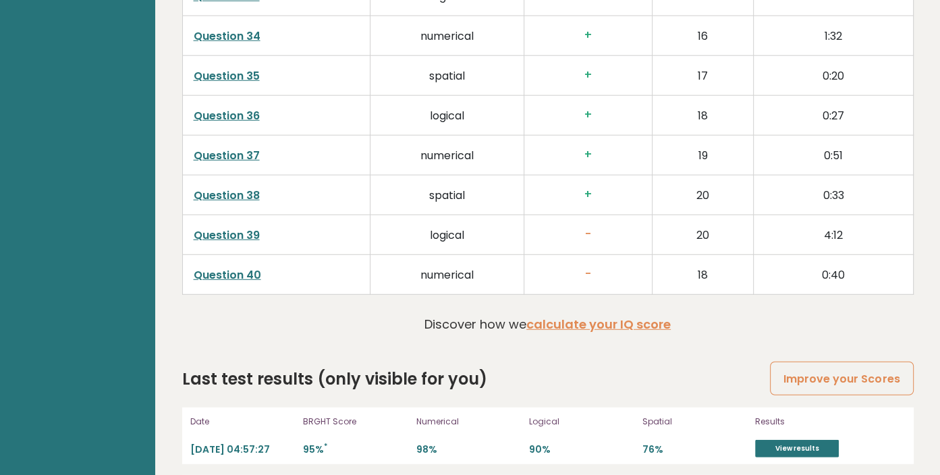
scroll to position [3455, 0]
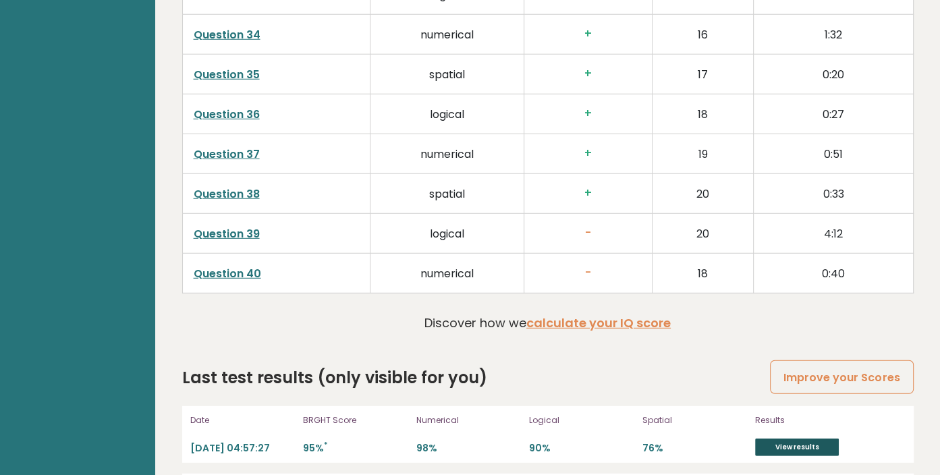
click at [783, 439] on link "View results" at bounding box center [797, 448] width 84 height 18
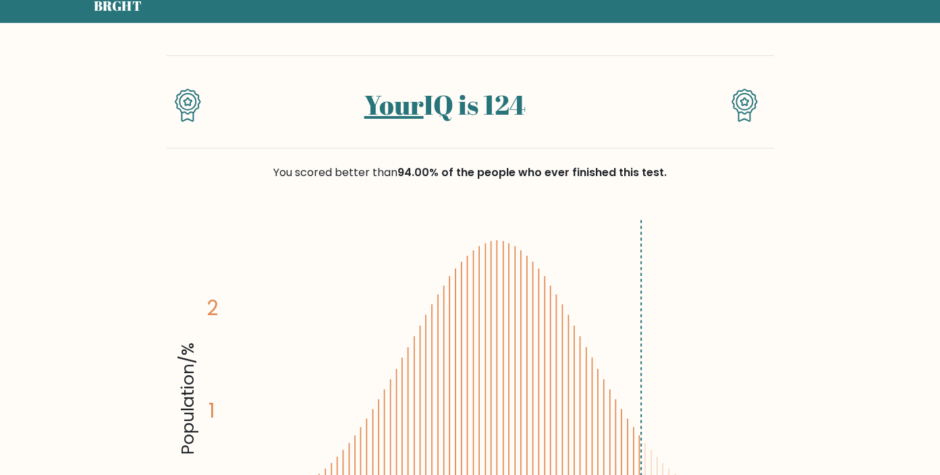
scroll to position [43, 0]
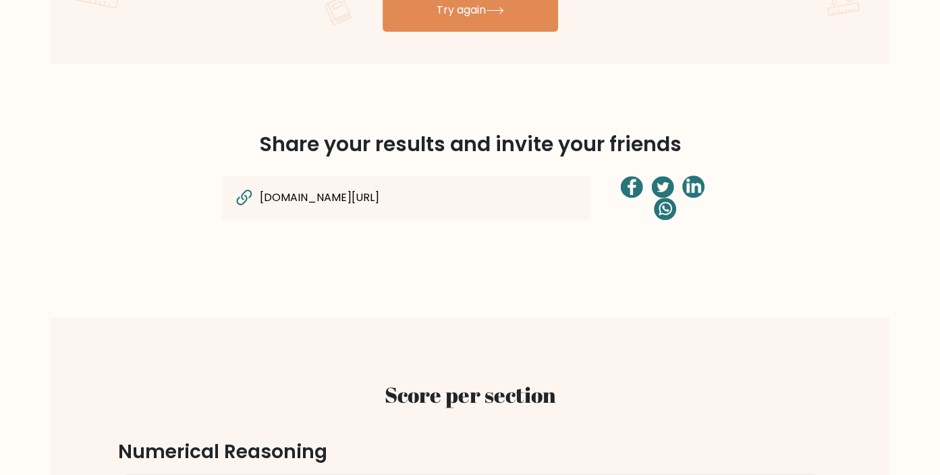
scroll to position [964, 0]
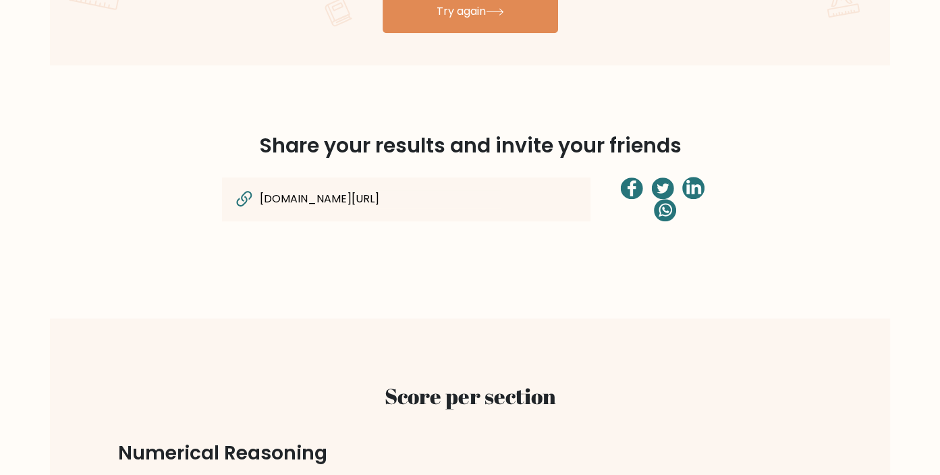
click at [462, 196] on input "brght.org/view/gfYeiiDDNghgnRAt/?utm_source=share&utm_medium=copy&utm_campaign=…" at bounding box center [379, 199] width 243 height 18
click at [233, 194] on icon at bounding box center [244, 199] width 23 height 22
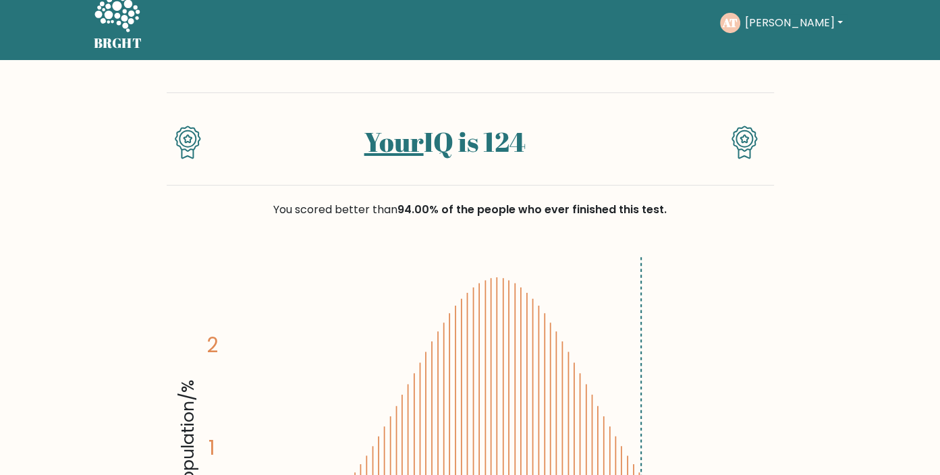
scroll to position [0, 0]
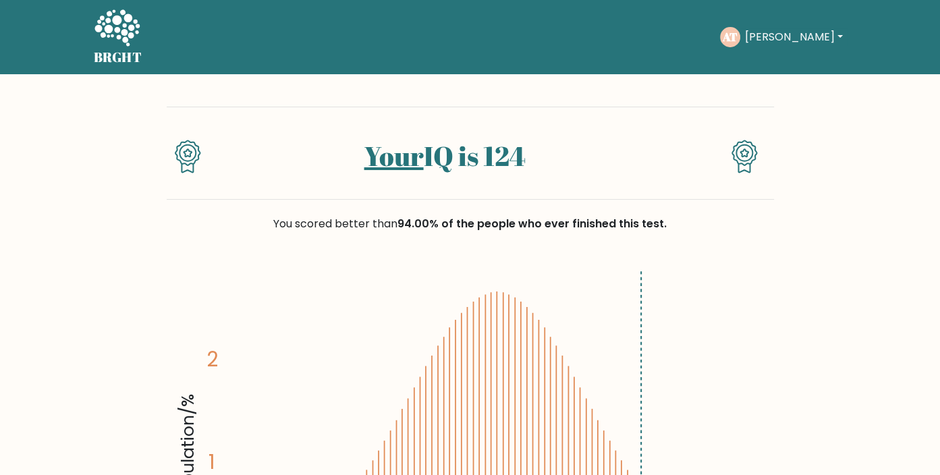
drag, startPoint x: 614, startPoint y: 128, endPoint x: 726, endPoint y: 83, distance: 120.8
click at [726, 83] on div "Your IQ is 124 You scored better than 94.00% of the people who ever finished th…" at bounding box center [470, 406] width 607 height 665
click at [795, 39] on button "[PERSON_NAME]" at bounding box center [793, 37] width 106 height 18
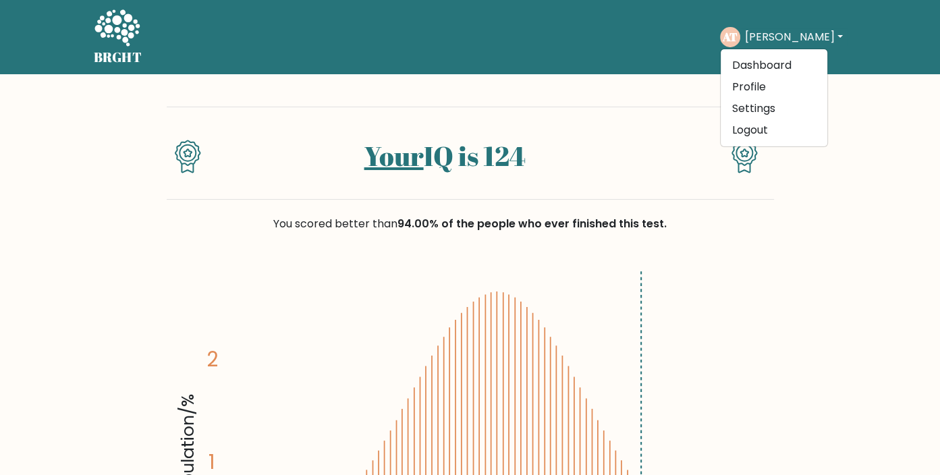
click at [759, 308] on icon "Population/% IQ 0 1 2 60 70 80 90 100 110 120 130 140" at bounding box center [470, 447] width 591 height 364
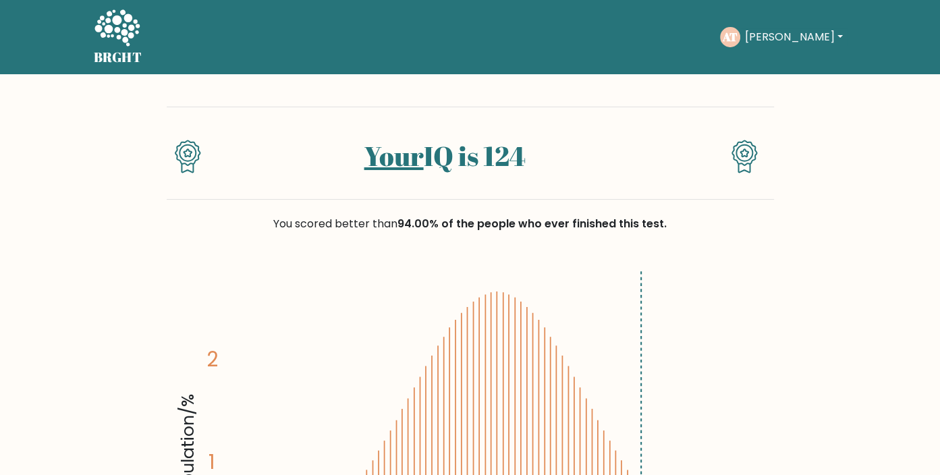
click at [817, 36] on button "[PERSON_NAME]" at bounding box center [793, 37] width 106 height 18
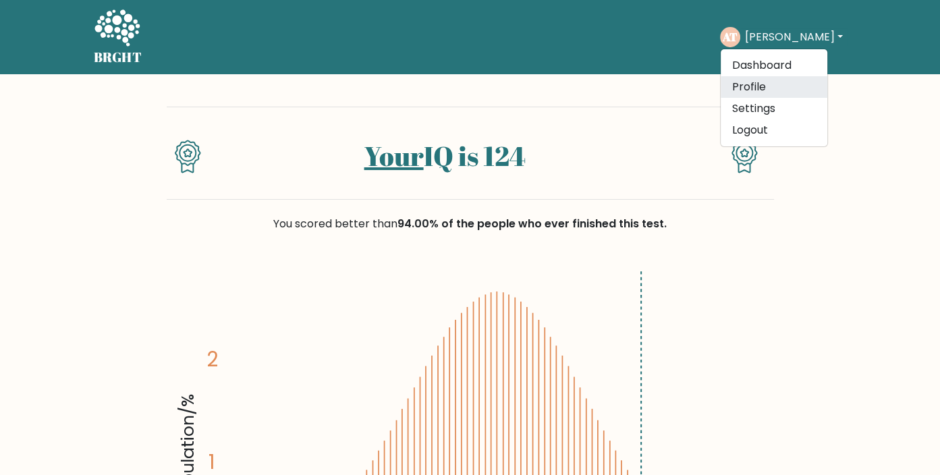
click at [762, 87] on link "Profile" at bounding box center [774, 87] width 107 height 22
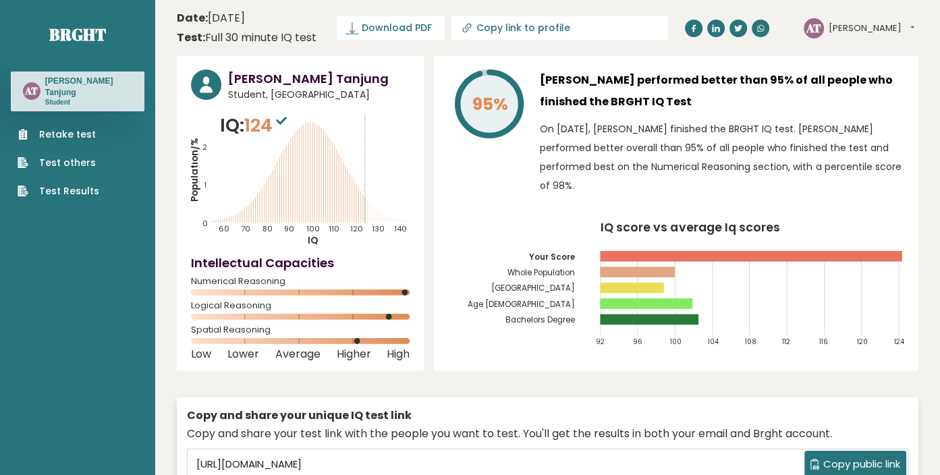
click at [63, 188] on link "Test Results" at bounding box center [59, 191] width 82 height 14
click at [445, 16] on link "Download PDF" at bounding box center [391, 28] width 108 height 24
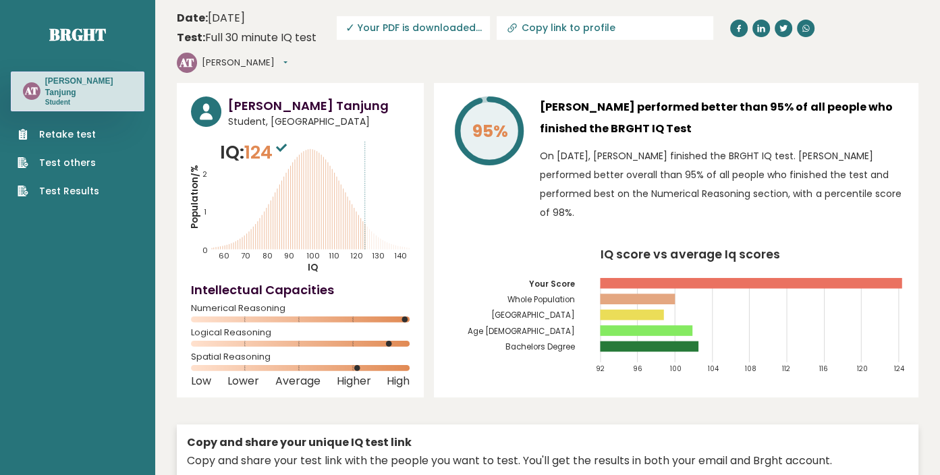
click at [120, 85] on h3 "Ahmad Wahyudi Tanjung" at bounding box center [88, 87] width 87 height 22
click at [575, 31] on input "Copy link to profile" at bounding box center [614, 27] width 184 height 11
type input "https://brght.org/profile/ahmad-wahyudi-tanjung/?utm_source=share&utm_medium=co…"
click at [475, 8] on header "Date: October 11, 2025 Test: Full 30 minute IQ test Download PDF Downloading...…" at bounding box center [548, 42] width 742 height 70
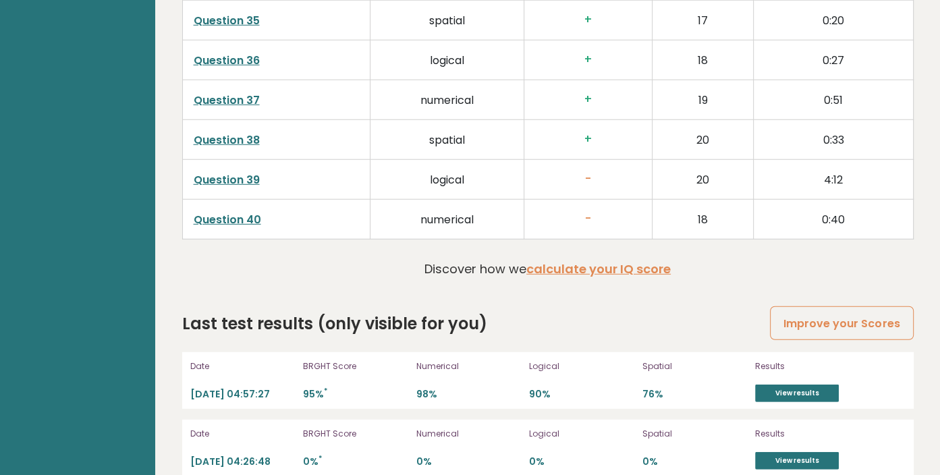
scroll to position [3520, 0]
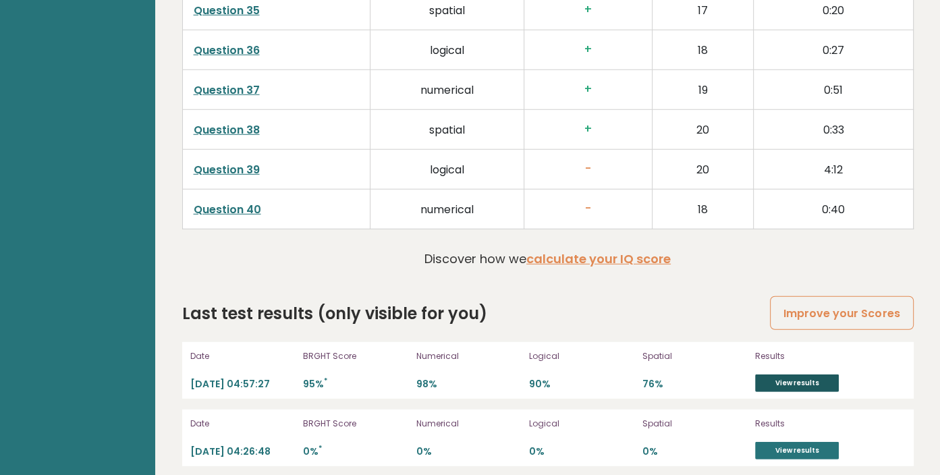
click at [785, 375] on link "View results" at bounding box center [797, 384] width 84 height 18
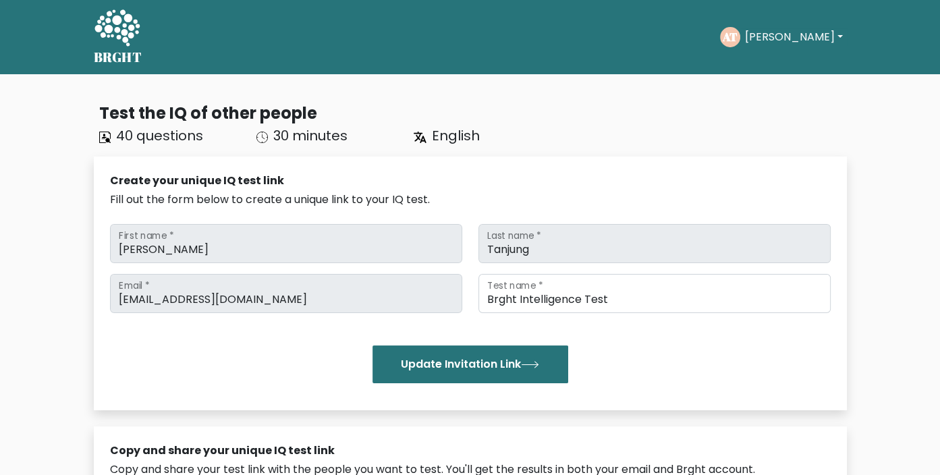
click at [657, 148] on div "Test the IQ of other people 40 questions 30 minutes English Create your unique …" at bounding box center [470, 459] width 769 height 738
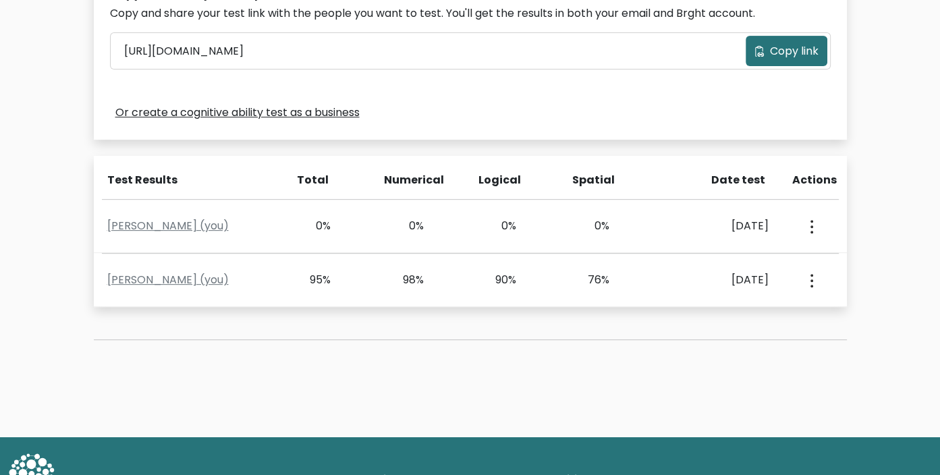
scroll to position [456, 0]
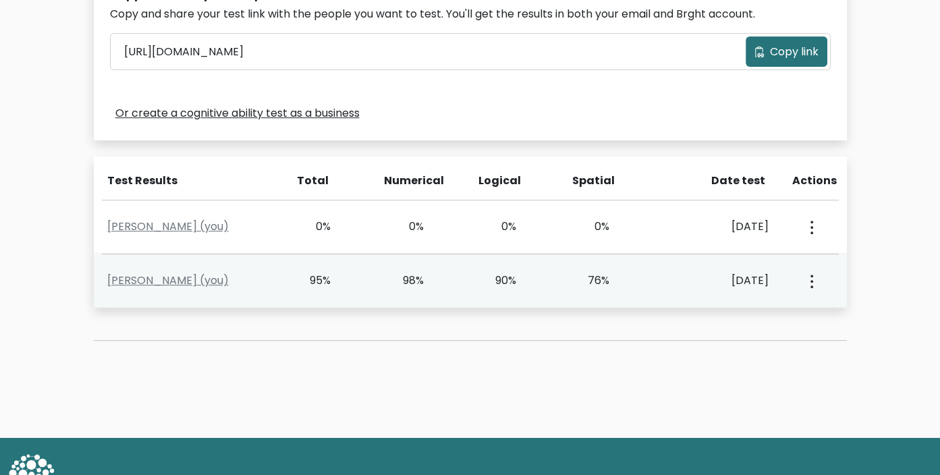
click at [813, 283] on button "button" at bounding box center [810, 281] width 11 height 42
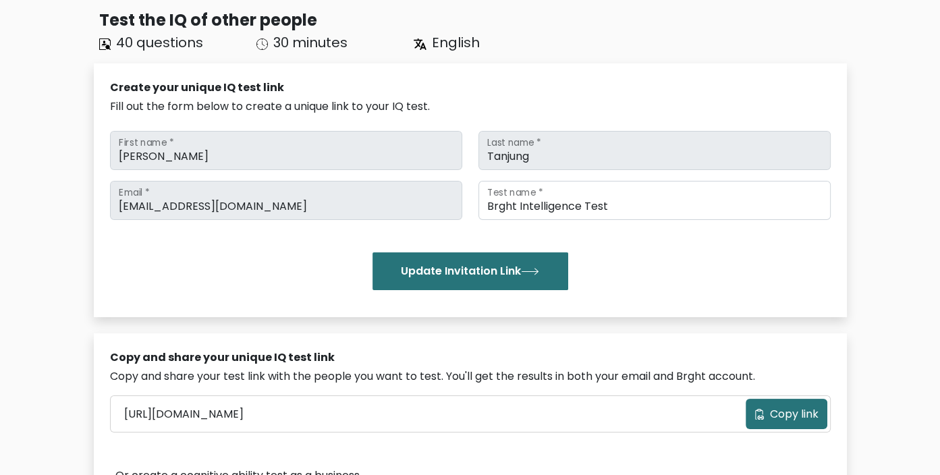
scroll to position [97, 0]
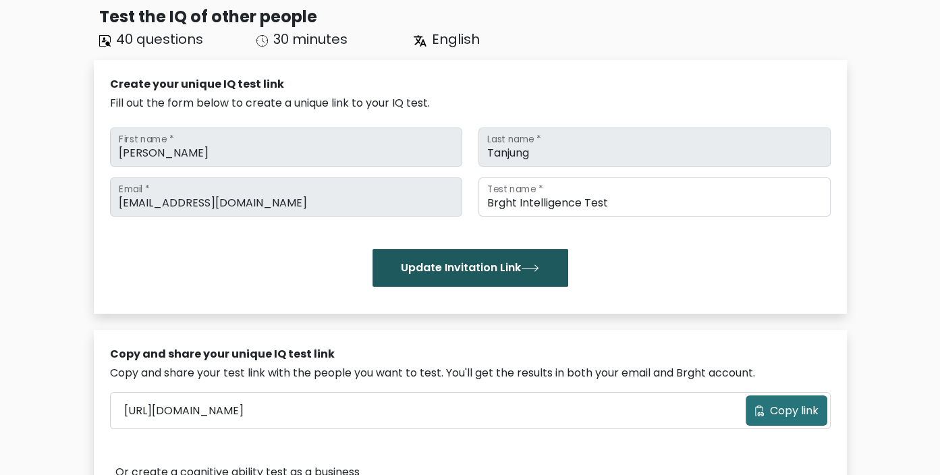
click at [565, 271] on button "Update Invitation Link" at bounding box center [471, 268] width 196 height 38
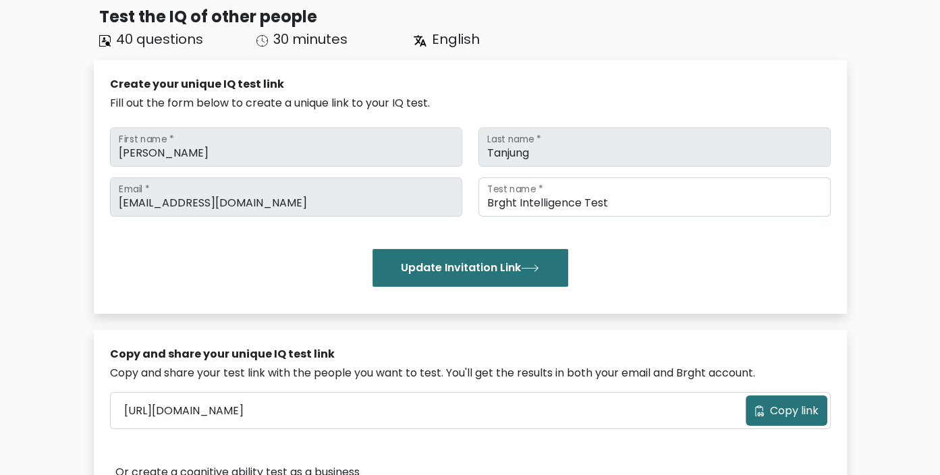
scroll to position [0, 0]
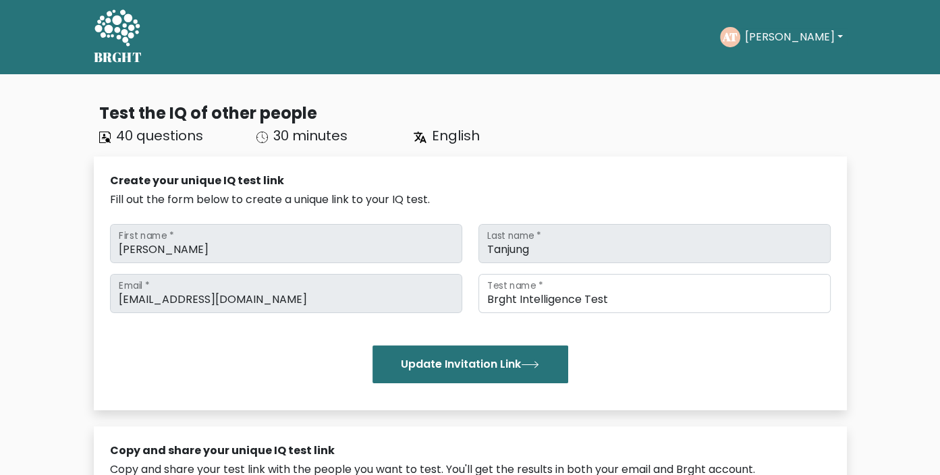
click at [804, 42] on button "[PERSON_NAME]" at bounding box center [793, 37] width 106 height 18
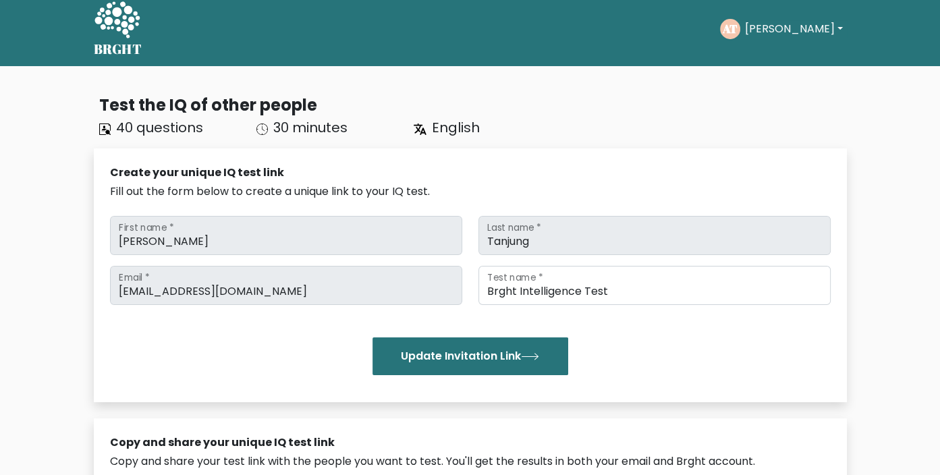
scroll to position [1, 0]
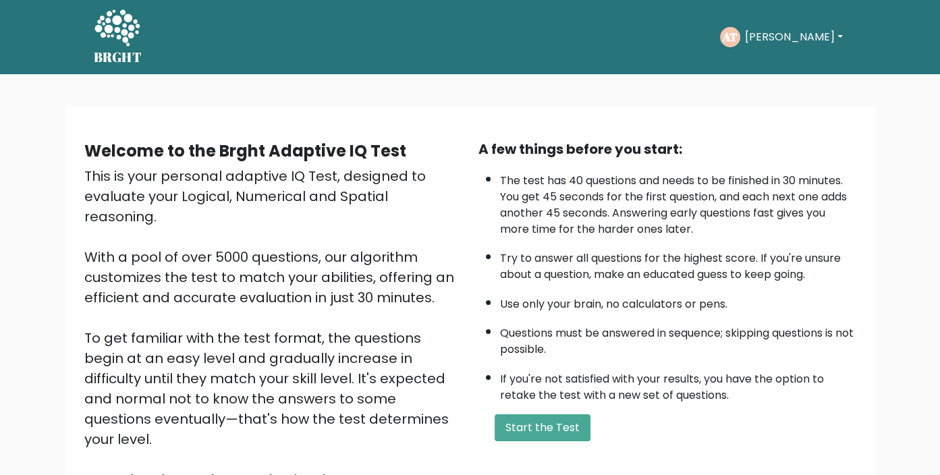
scroll to position [143, 0]
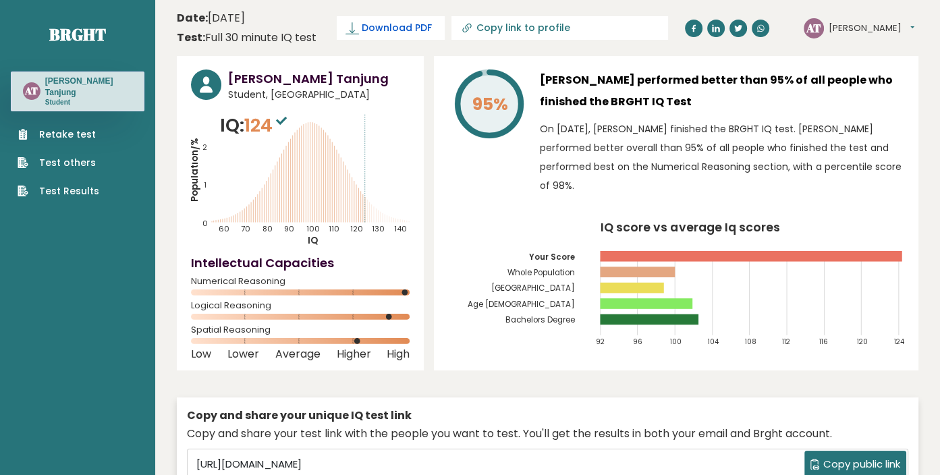
click at [432, 28] on span "Download PDF" at bounding box center [397, 28] width 70 height 14
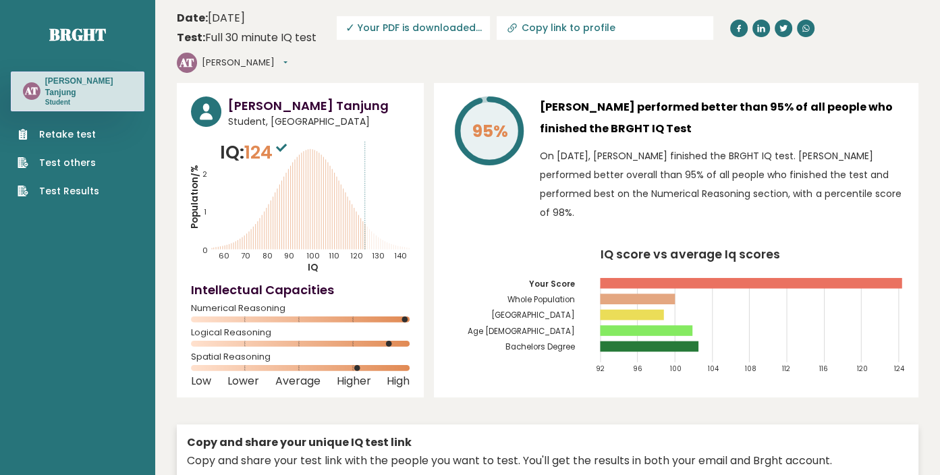
click at [490, 28] on span "✓ Your PDF is downloaded..." at bounding box center [413, 28] width 153 height 24
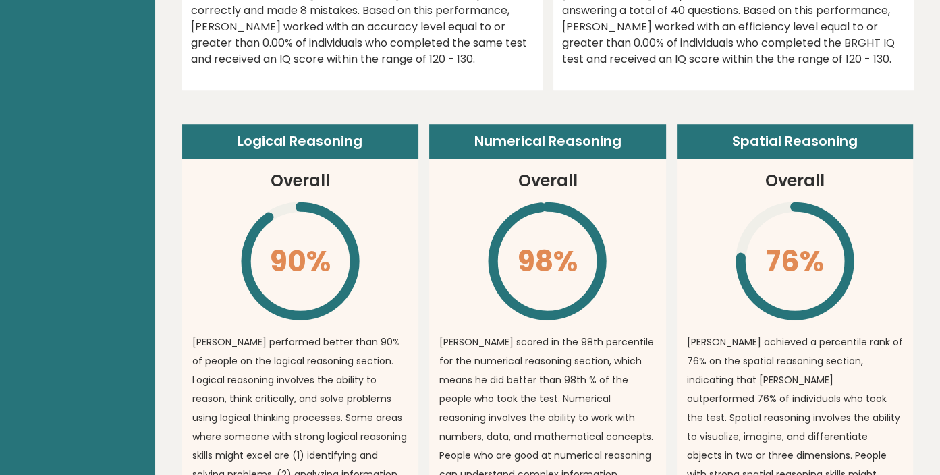
scroll to position [917, 0]
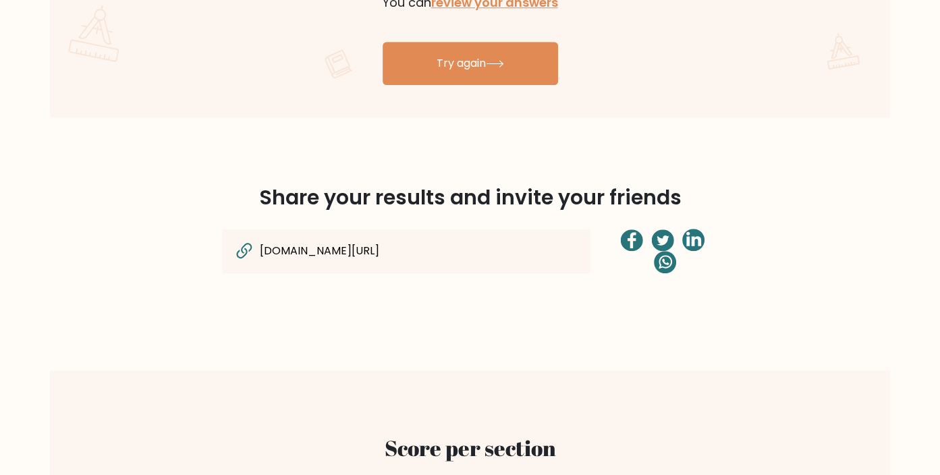
scroll to position [915, 0]
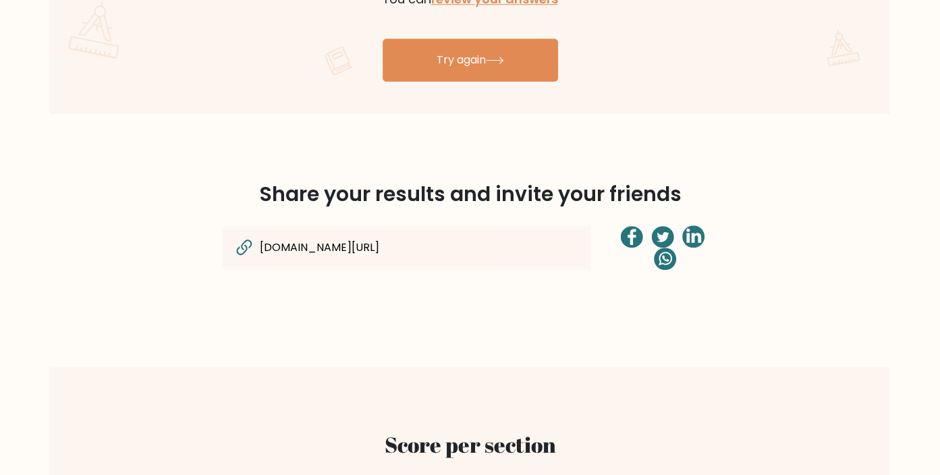
click at [501, 254] on div "[DOMAIN_NAME][URL]" at bounding box center [406, 248] width 368 height 44
click at [258, 247] on input "[DOMAIN_NAME][URL]" at bounding box center [379, 248] width 243 height 18
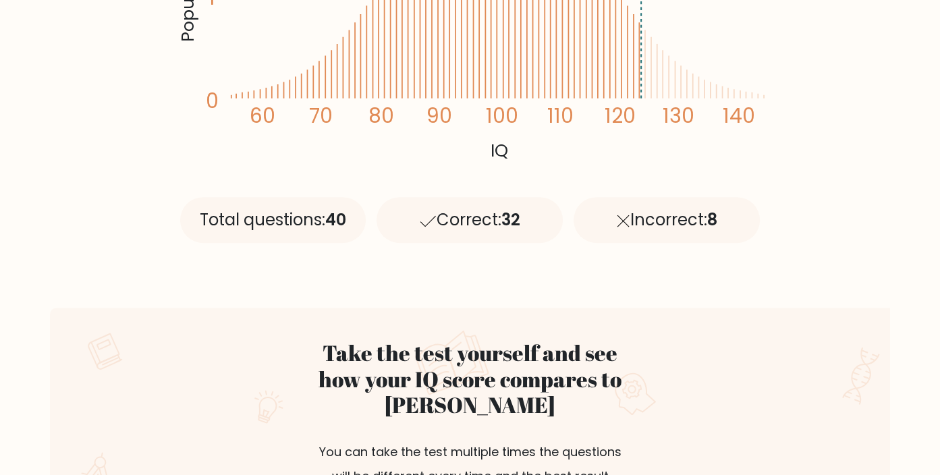
scroll to position [464, 0]
